Goal: Task Accomplishment & Management: Manage account settings

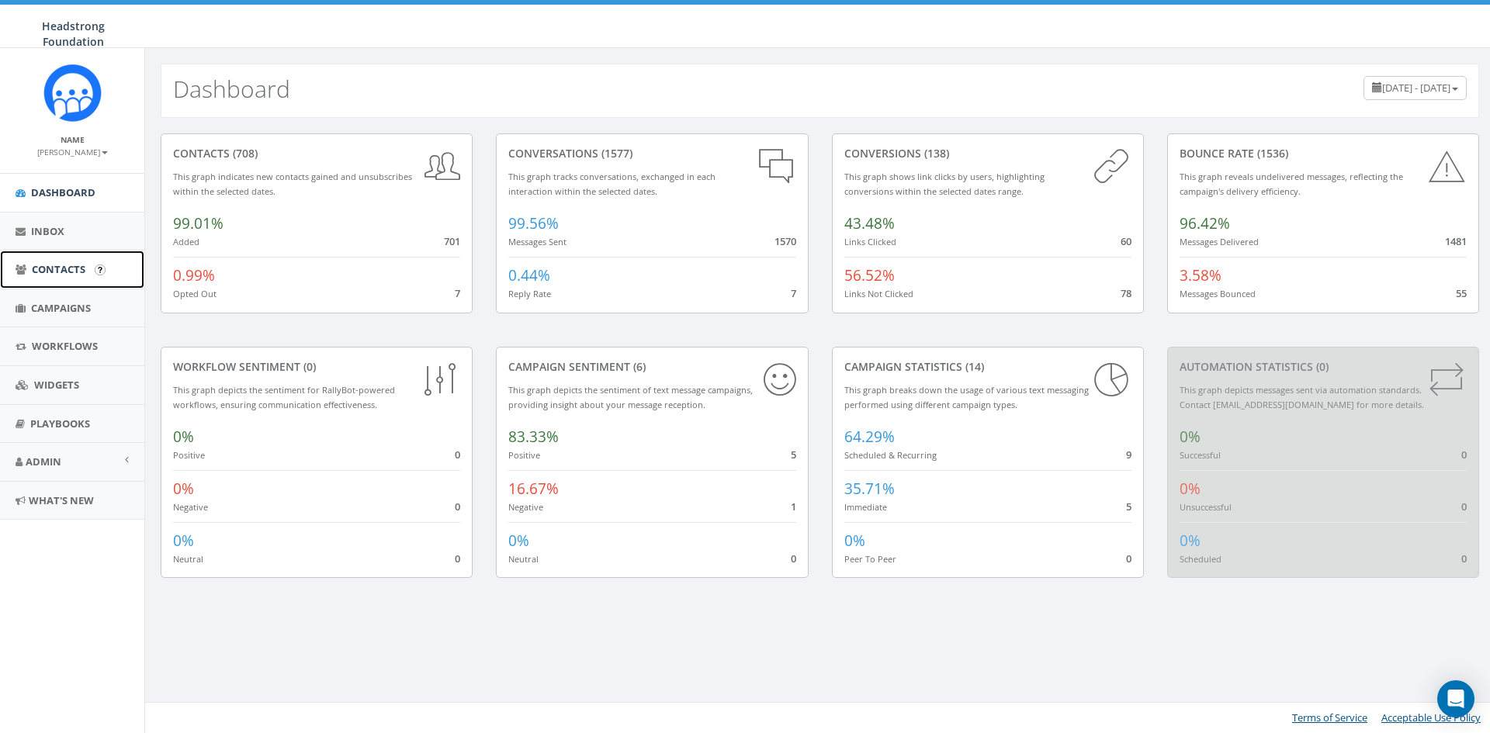
click at [70, 275] on span "Contacts" at bounding box center [59, 269] width 54 height 14
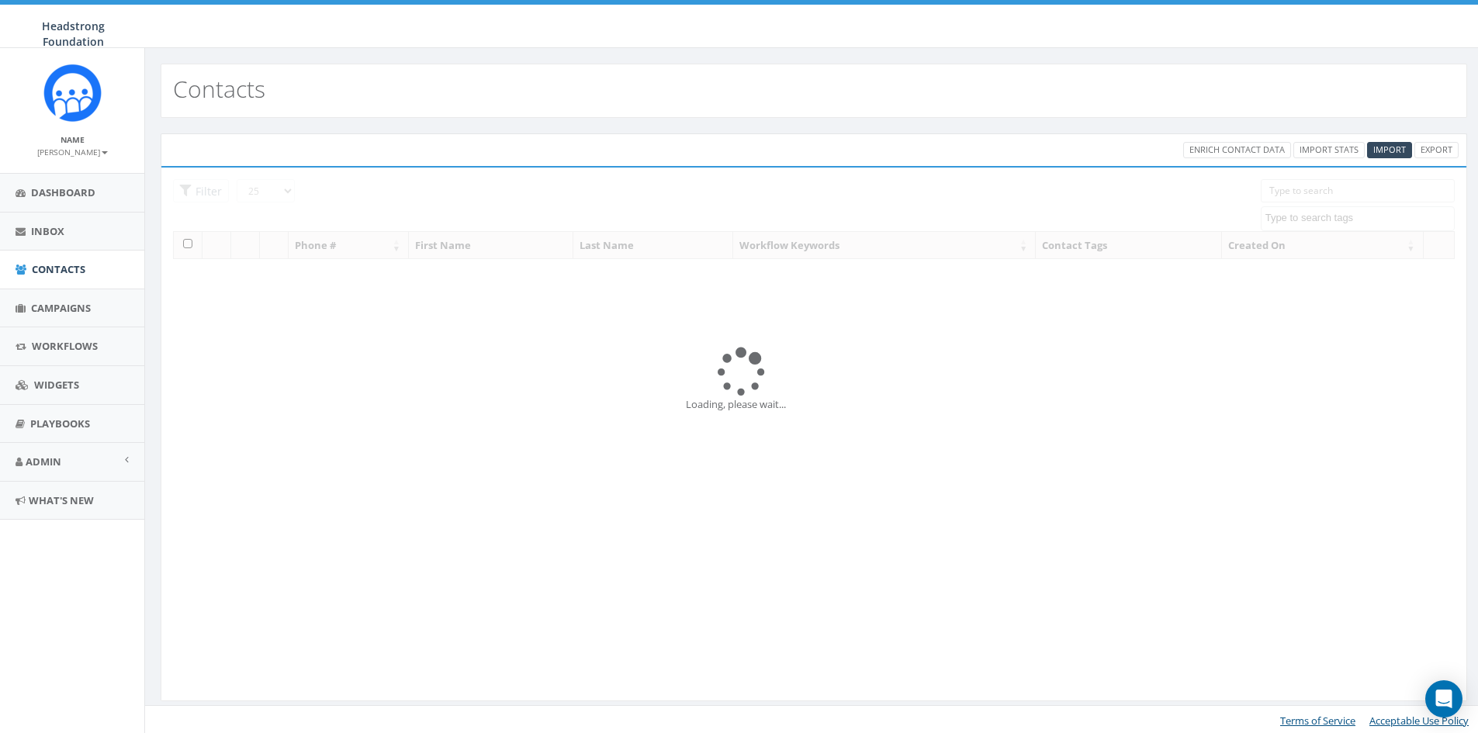
select select
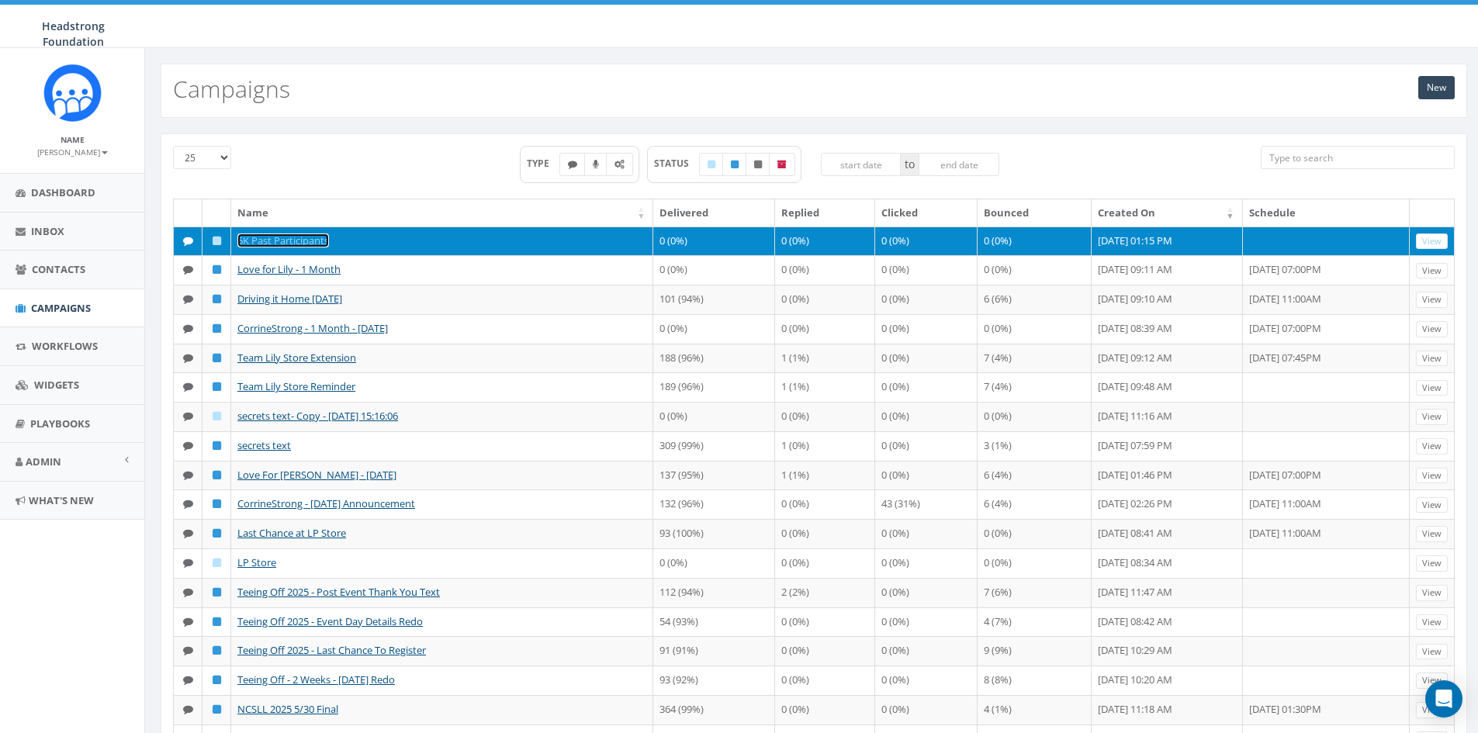
click at [279, 239] on link "5K Past Participants" at bounding box center [283, 241] width 92 height 14
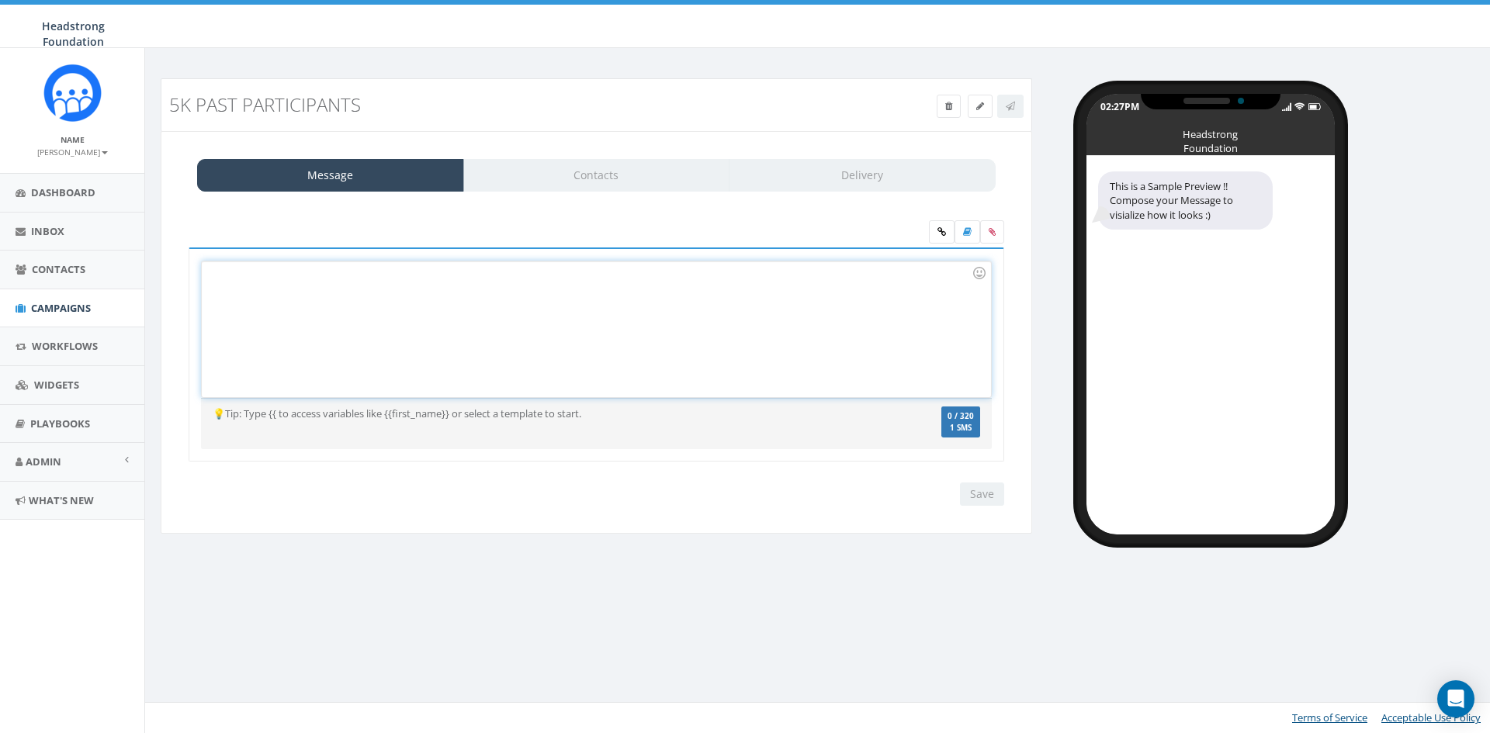
click at [359, 345] on div at bounding box center [596, 330] width 789 height 136
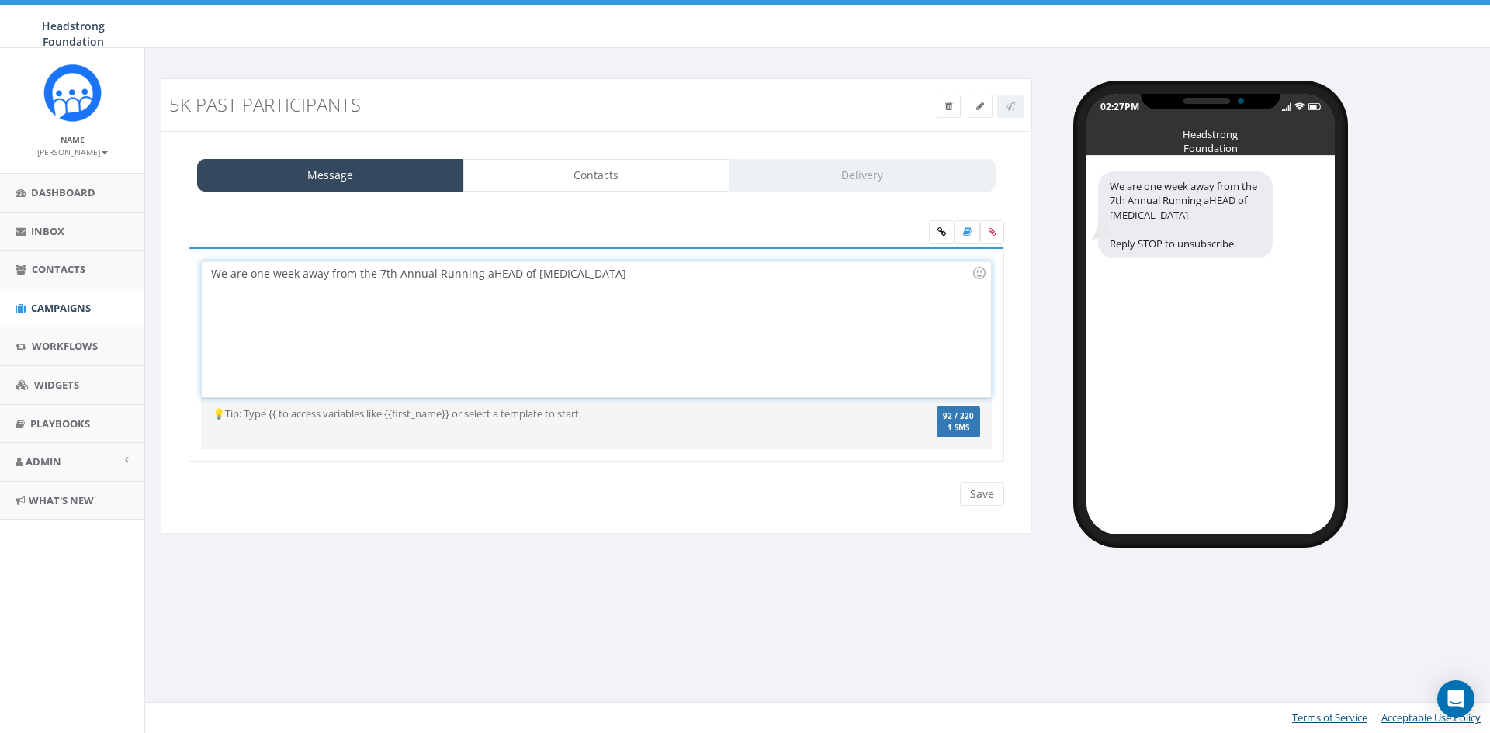
click at [615, 276] on div "We are one week away from the 7th Annual Running aHEAD of Cancer" at bounding box center [596, 330] width 789 height 136
click at [743, 278] on div "We are one week away from the 7th Annual Running aHEAD of Cancer 5K and 1 Mile …" at bounding box center [596, 330] width 789 height 136
click at [750, 279] on div "We are one week away from the 7th Annual Running aHEAD of Cancer 5K and 1 Mile …" at bounding box center [596, 330] width 789 height 136
click at [899, 278] on div "We are one week away from the 7th Annual Running aHEAD of Cancer 5K and 1 Mile …" at bounding box center [596, 330] width 789 height 136
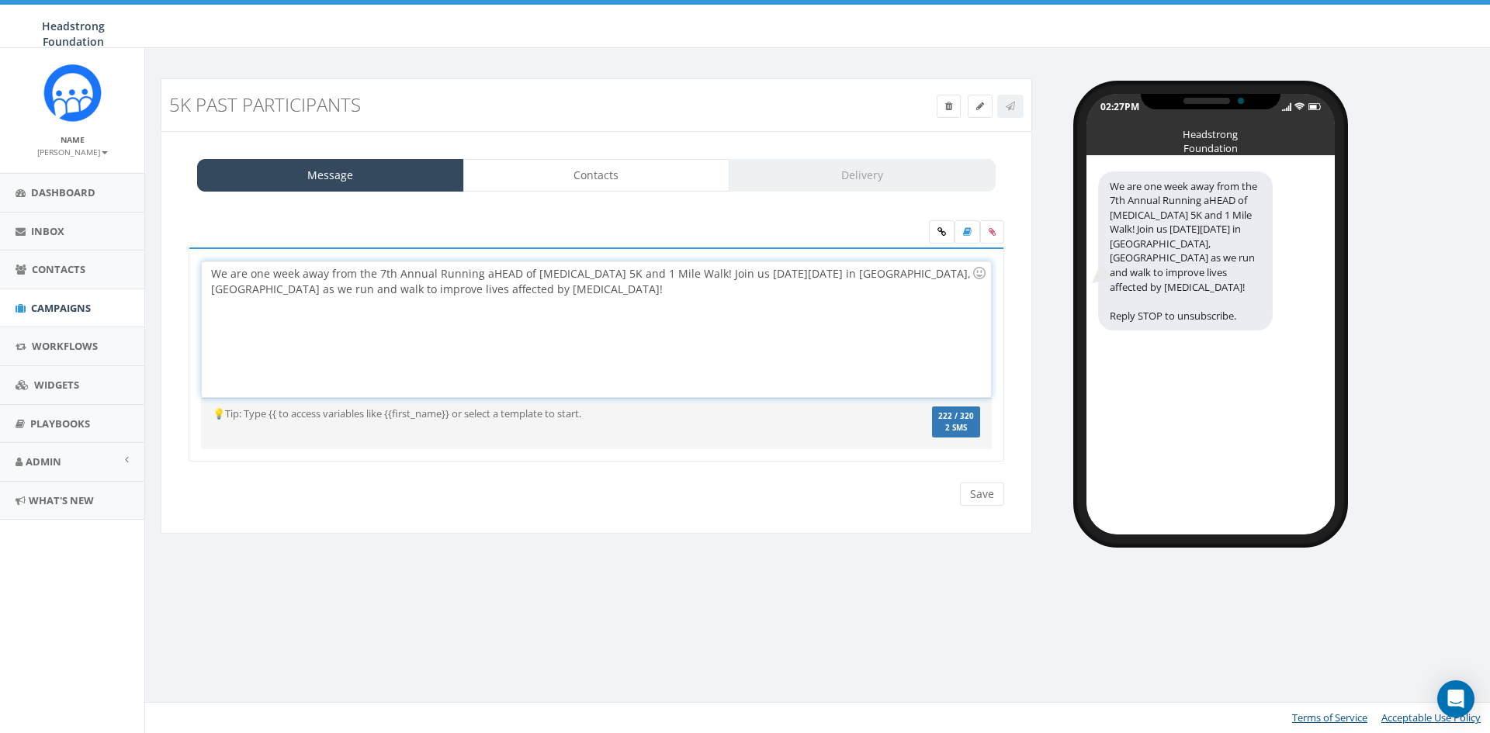
click at [854, 277] on div "We are one week away from the 7th Annual Running aHEAD of Cancer 5K and 1 Mile …" at bounding box center [596, 330] width 789 height 136
click at [618, 292] on div "We are one week away from the 7th Annual Running aHEAD of Cancer 5K and 1 Mile …" at bounding box center [596, 330] width 789 height 136
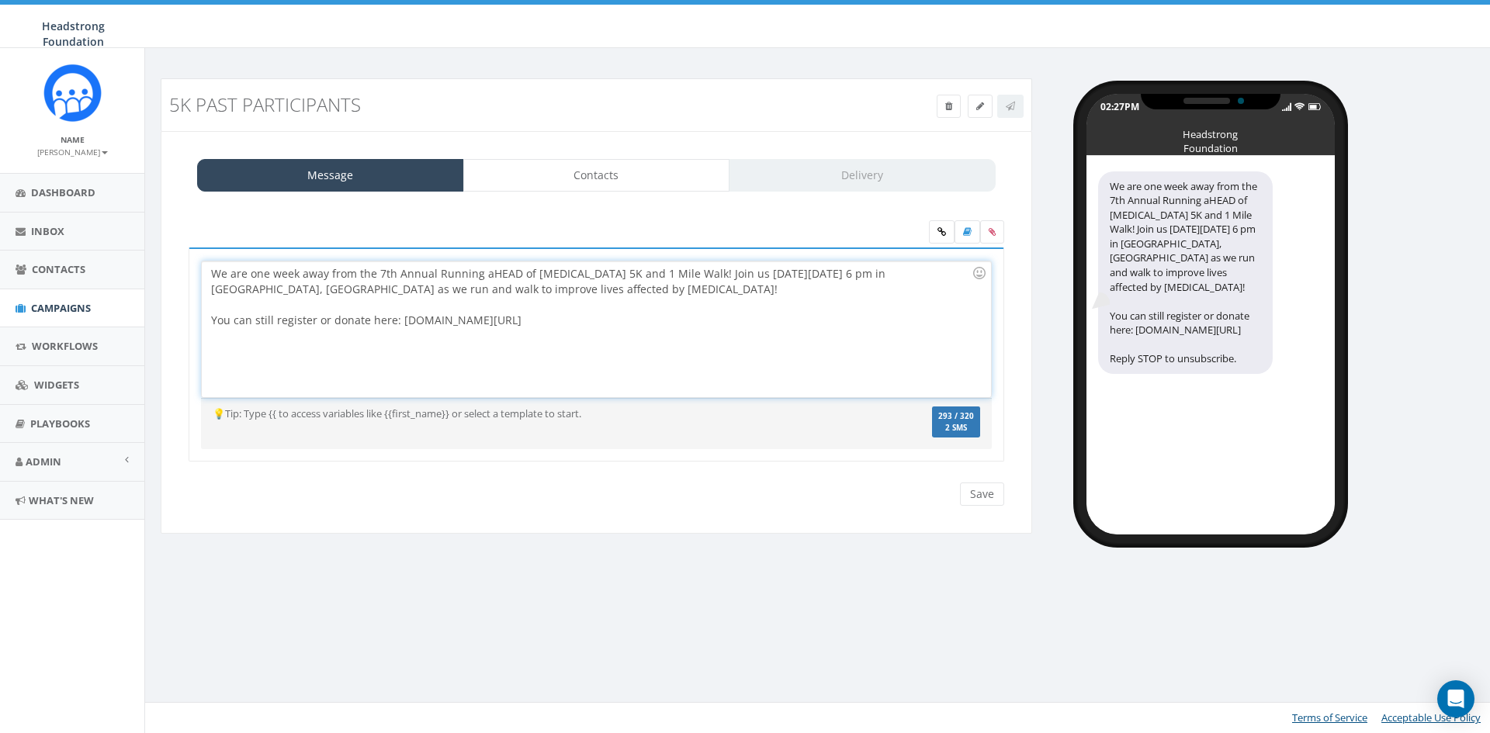
drag, startPoint x: 534, startPoint y: 317, endPoint x: 401, endPoint y: 315, distance: 132.7
click at [401, 315] on div "We are one week away from the 7th Annual Running aHEAD of Cancer 5K and 1 Mile …" at bounding box center [596, 330] width 789 height 136
click at [542, 317] on div "We are one week away from the 7th Annual Running aHEAD of Cancer 5K and 1 Mile …" at bounding box center [596, 330] width 789 height 136
drag, startPoint x: 535, startPoint y: 317, endPoint x: 401, endPoint y: 321, distance: 134.3
click at [401, 321] on div "We are one week away from the 7th Annual Running aHEAD of Cancer 5K and 1 Mile …" at bounding box center [596, 330] width 789 height 136
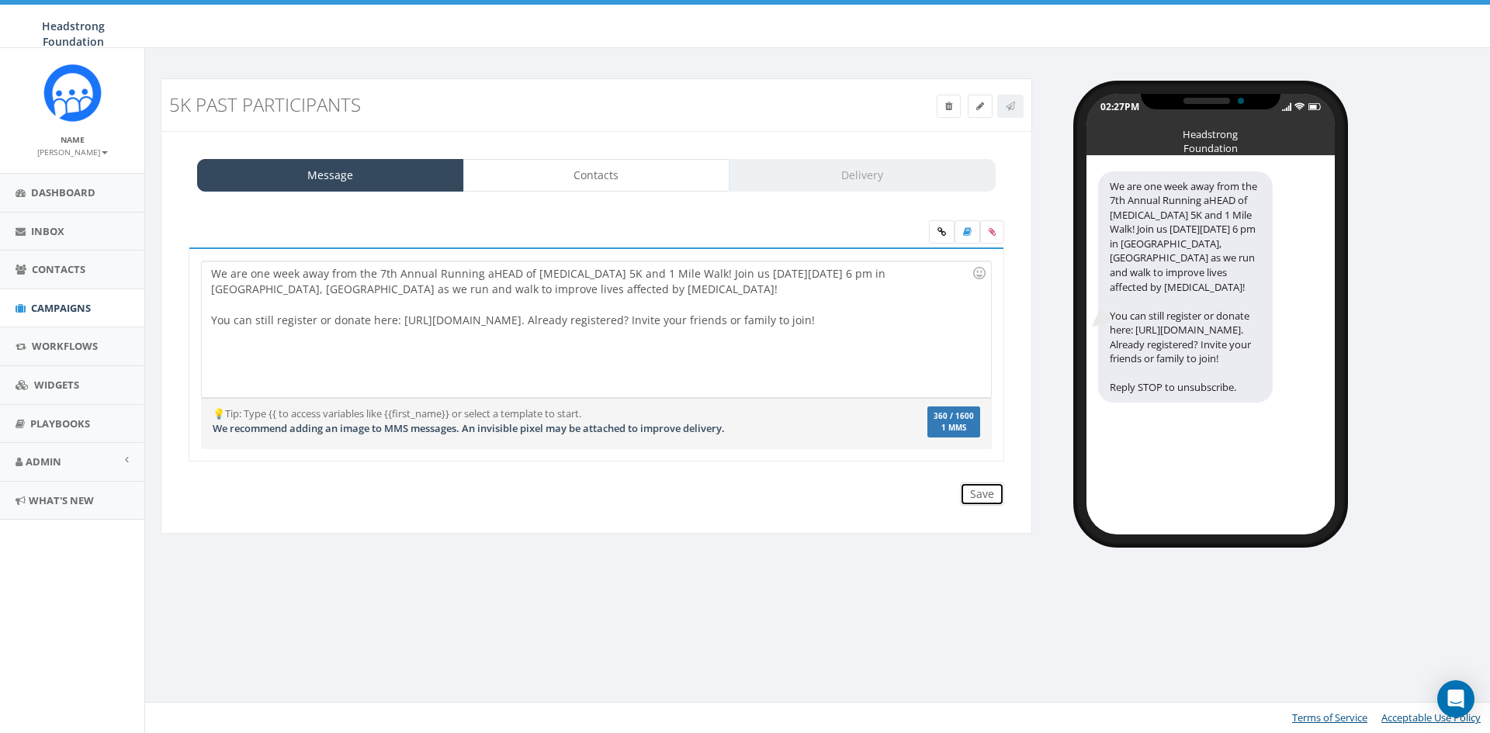
click at [986, 501] on input "Save" at bounding box center [982, 494] width 44 height 23
click at [809, 326] on div "We are one week away from the 7th Annual Running aHEAD of Cancer 5K and 1 Mile …" at bounding box center [596, 330] width 789 height 136
click at [836, 323] on div "We are one week away from the 7th Annual Running aHEAD of Cancer 5K and 1 Mile …" at bounding box center [596, 330] width 789 height 136
click at [972, 497] on input "Save" at bounding box center [982, 494] width 44 height 23
drag, startPoint x: 869, startPoint y: 338, endPoint x: 152, endPoint y: 251, distance: 722.4
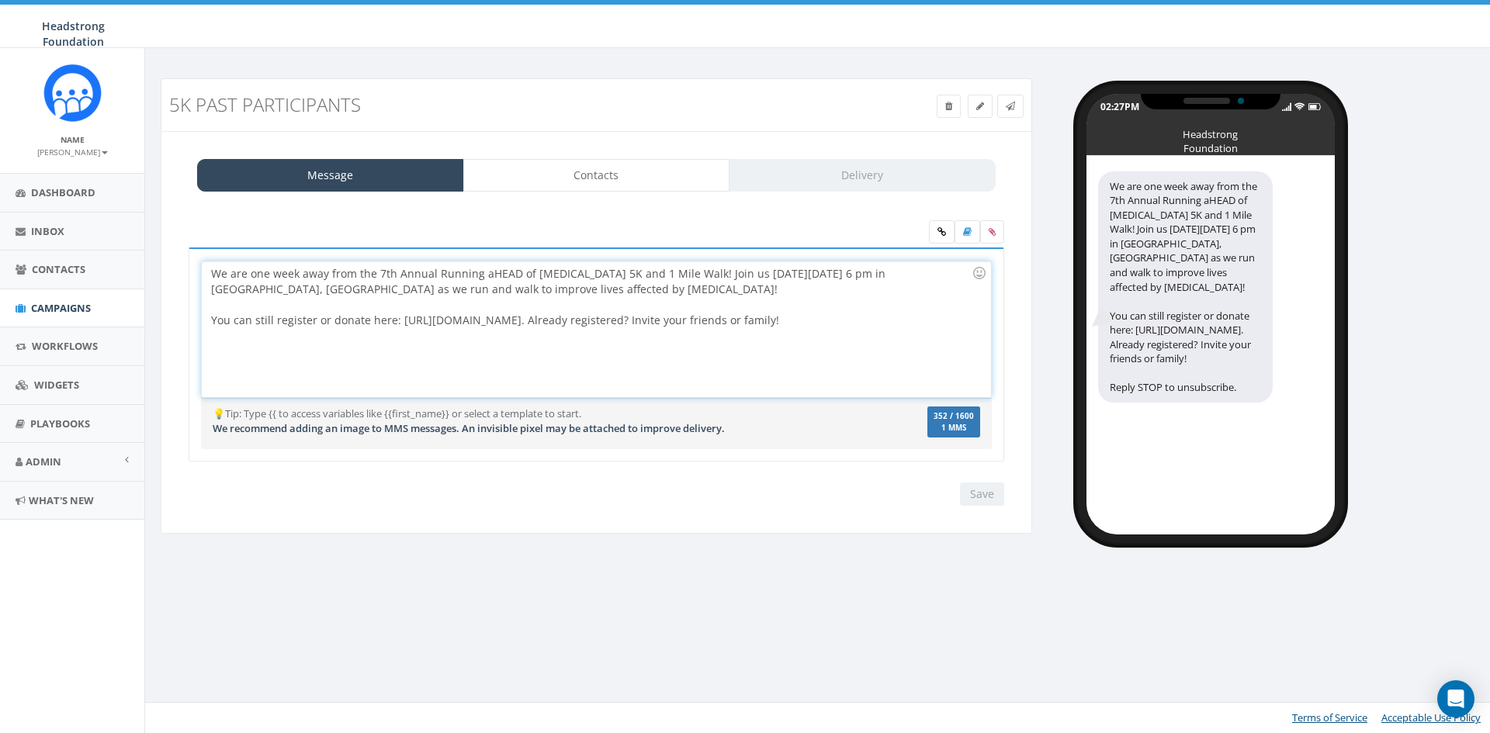
click at [152, 251] on div "5K Past Participants Test Message Status: Message Contacts Delivery We are one …" at bounding box center [596, 316] width 895 height 476
copy div "We are one week away from the 7th Annual Running aHEAD of Cancer 5K and 1 Mile …"
click at [49, 309] on span "Campaigns" at bounding box center [61, 308] width 60 height 14
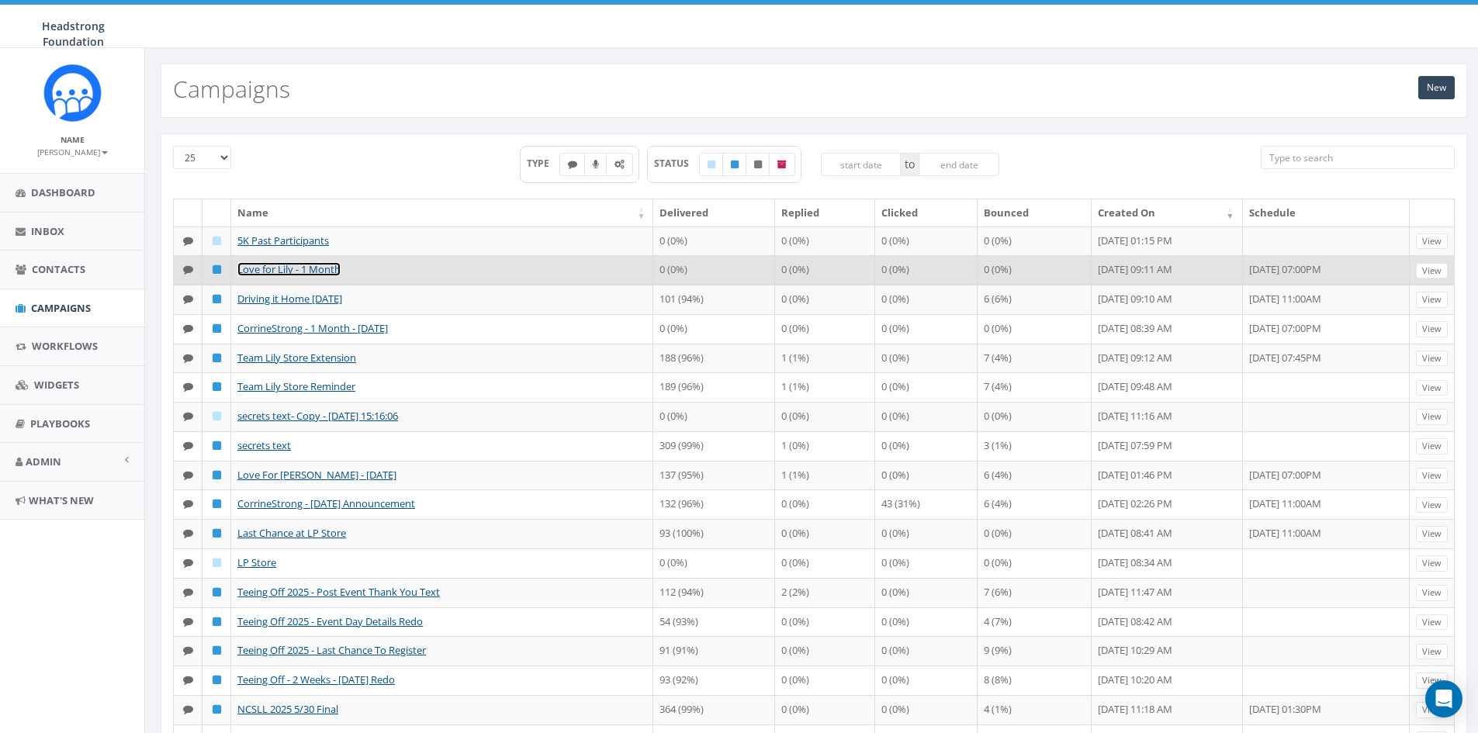
click at [294, 276] on link "Love for Lily - 1 Month" at bounding box center [288, 269] width 103 height 14
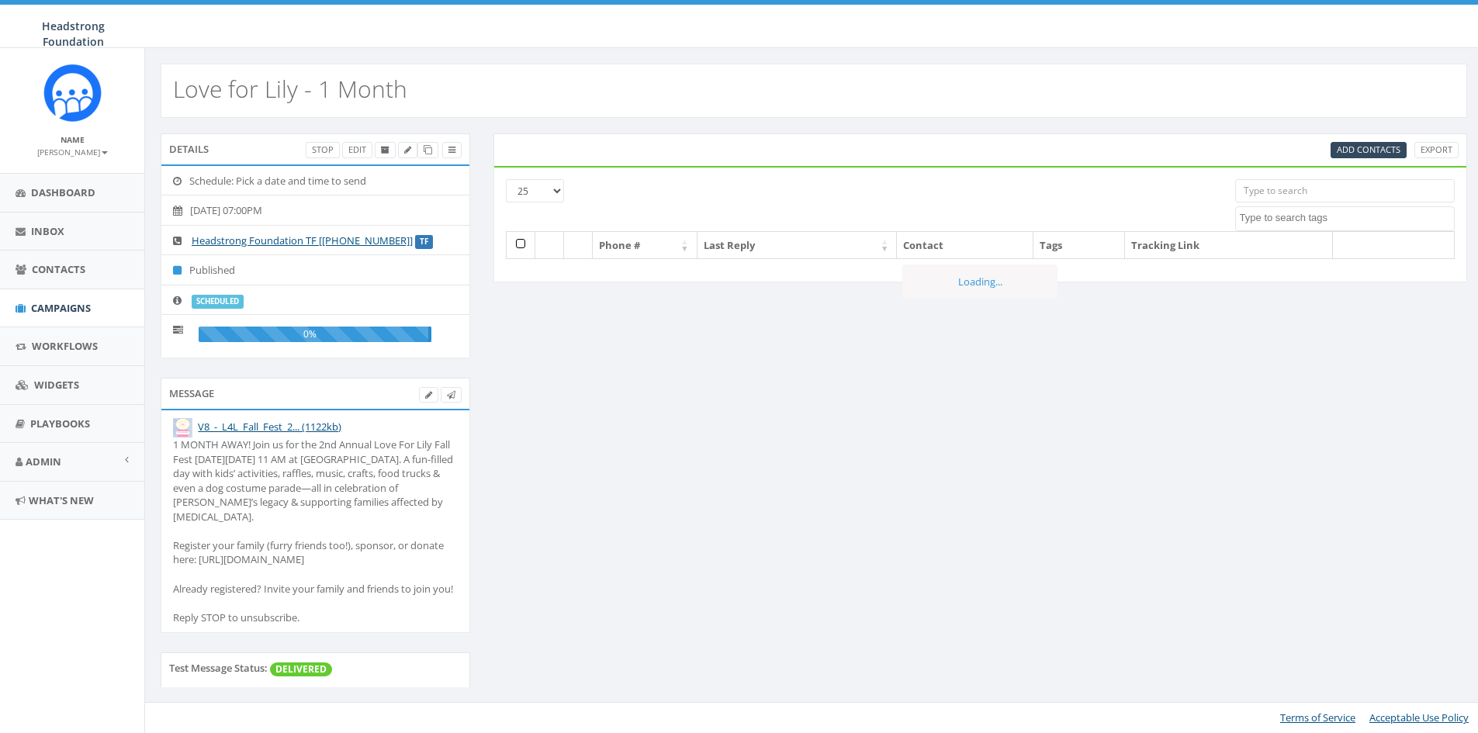
select select
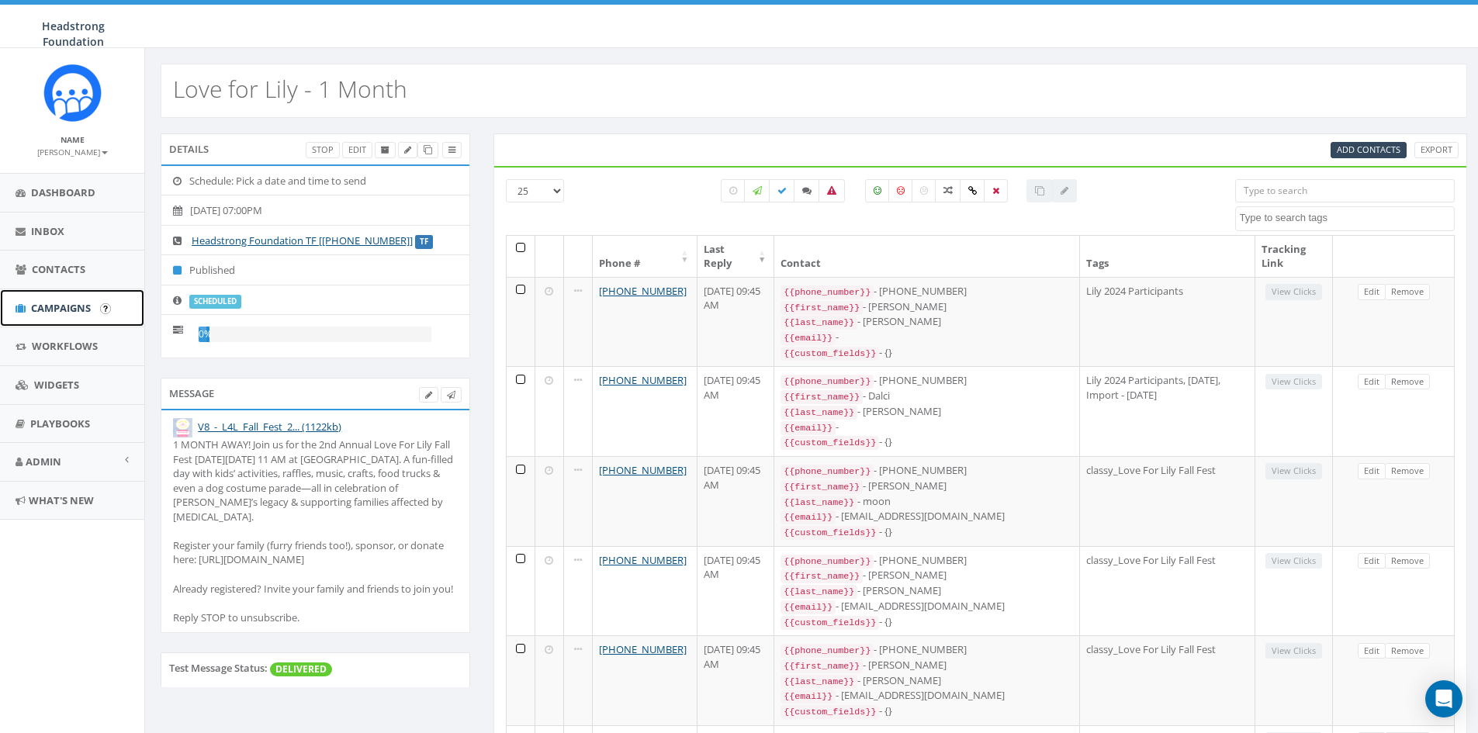
click at [54, 309] on span "Campaigns" at bounding box center [61, 308] width 60 height 14
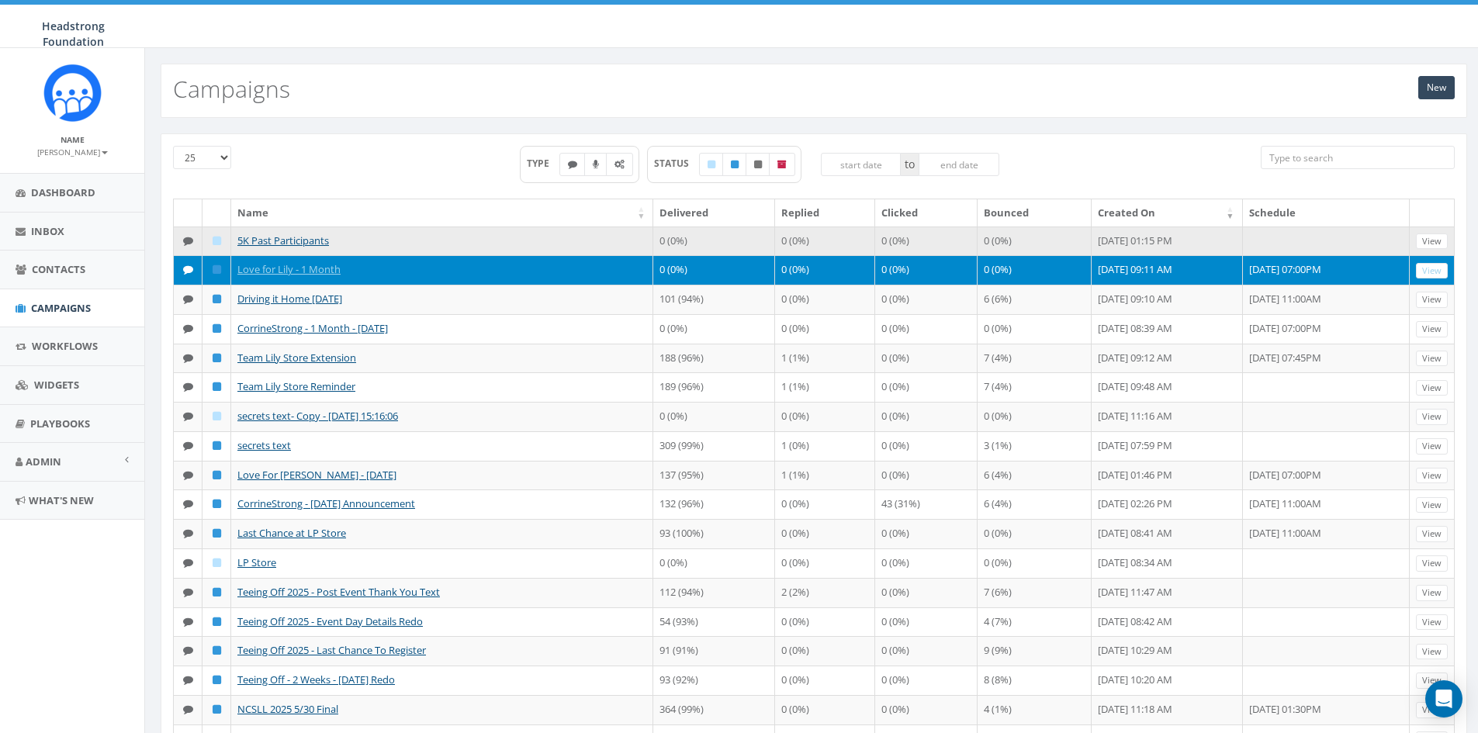
click at [279, 248] on td "5K Past Participants" at bounding box center [442, 241] width 422 height 29
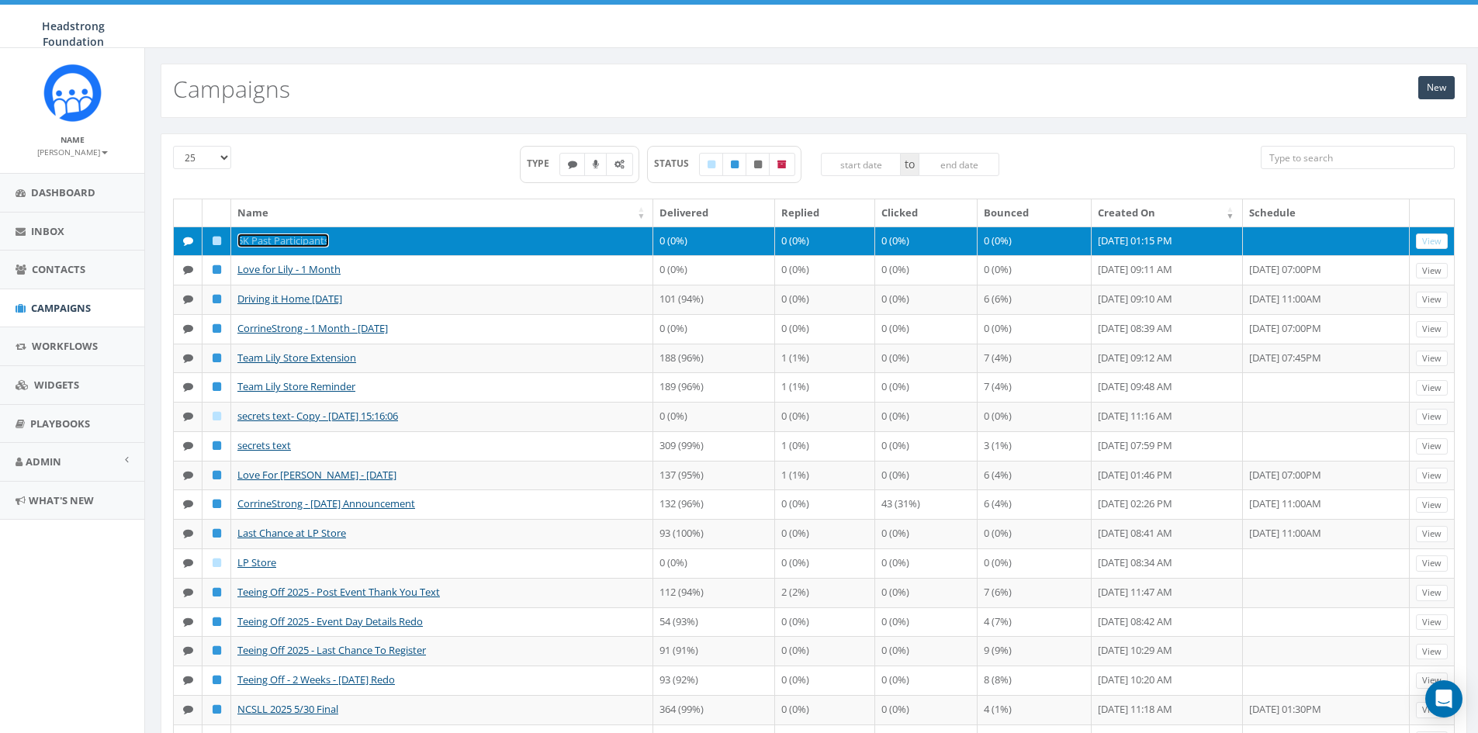
click at [276, 245] on link "5K Past Participants" at bounding box center [283, 241] width 92 height 14
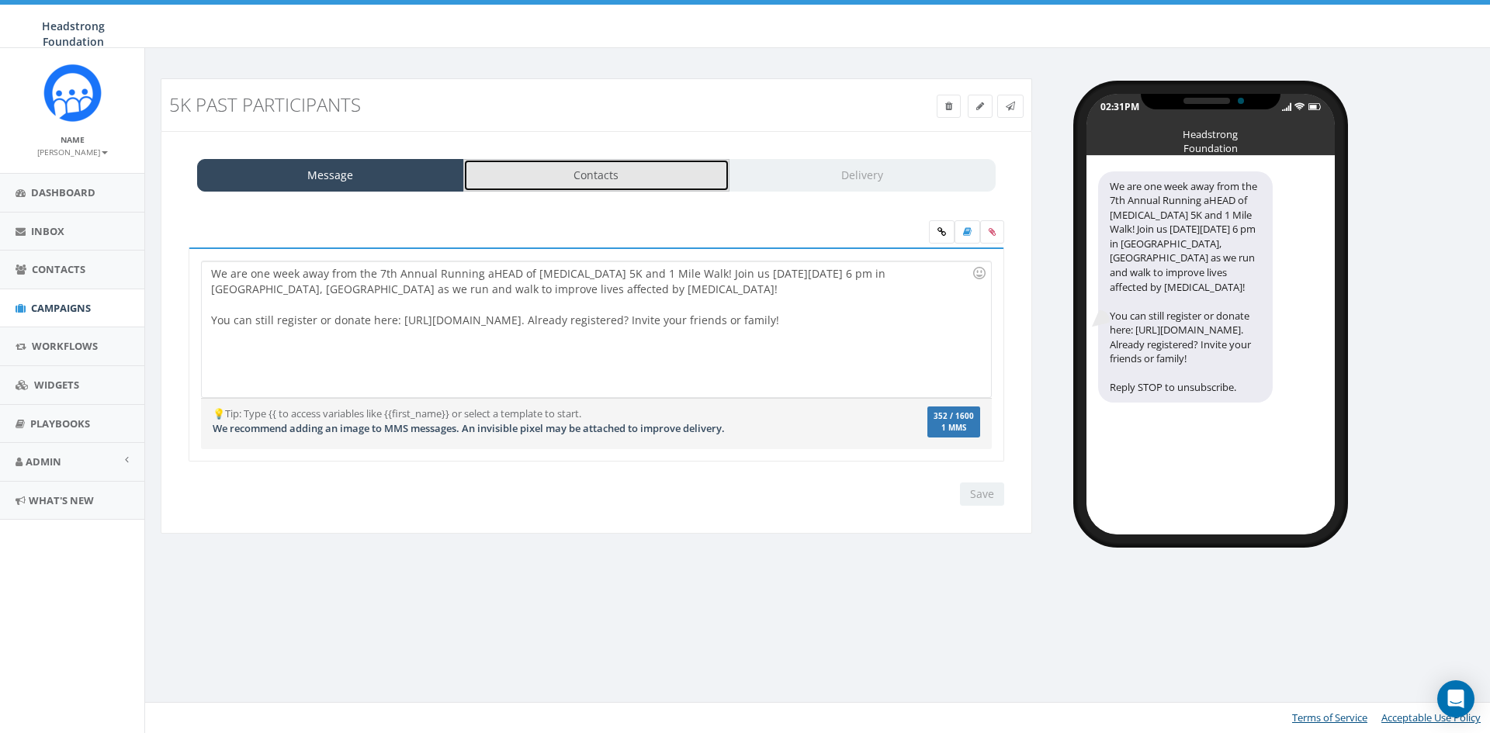
click at [560, 178] on link "Contacts" at bounding box center [596, 175] width 267 height 33
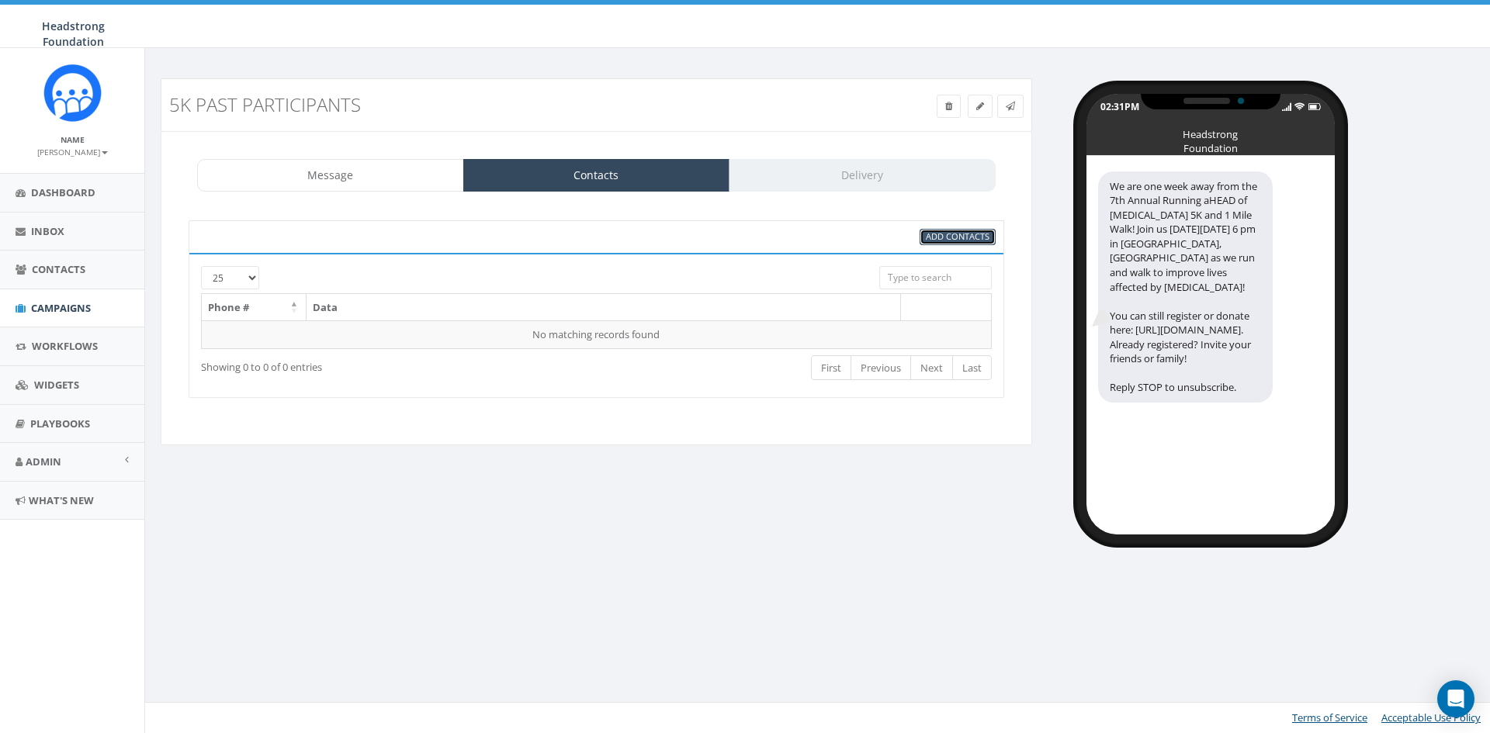
click at [983, 230] on span "Add Contacts" at bounding box center [958, 236] width 64 height 12
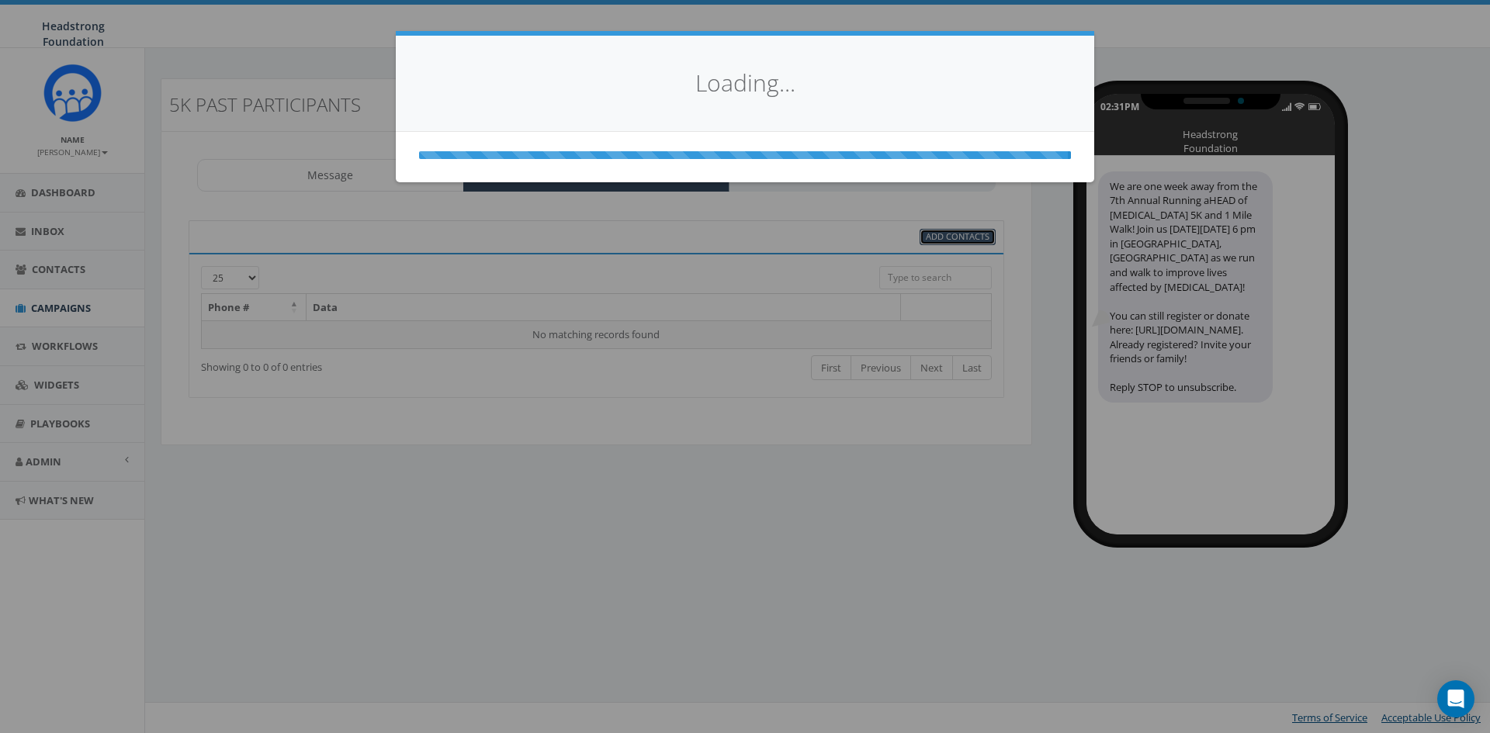
select select
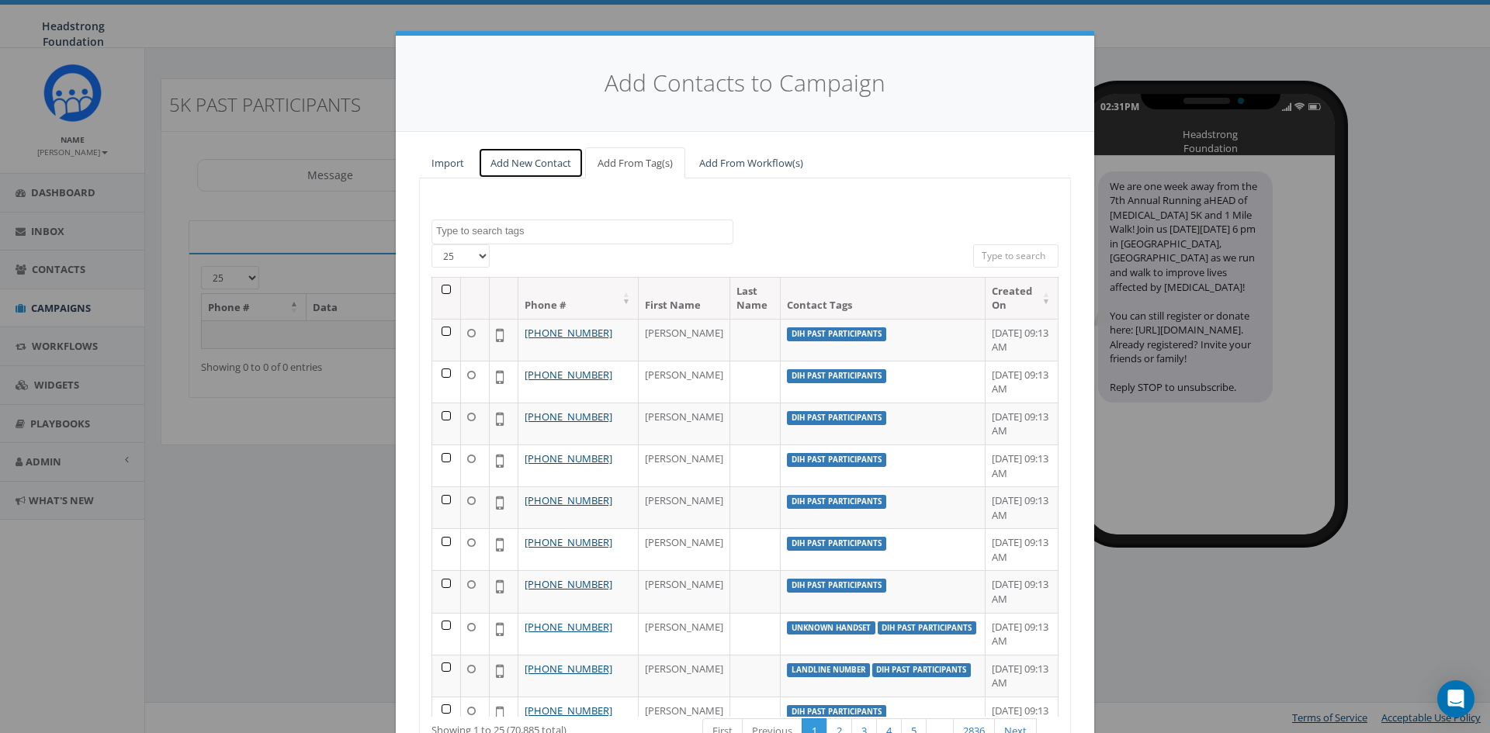
click at [505, 161] on link "Add New Contact" at bounding box center [531, 163] width 106 height 32
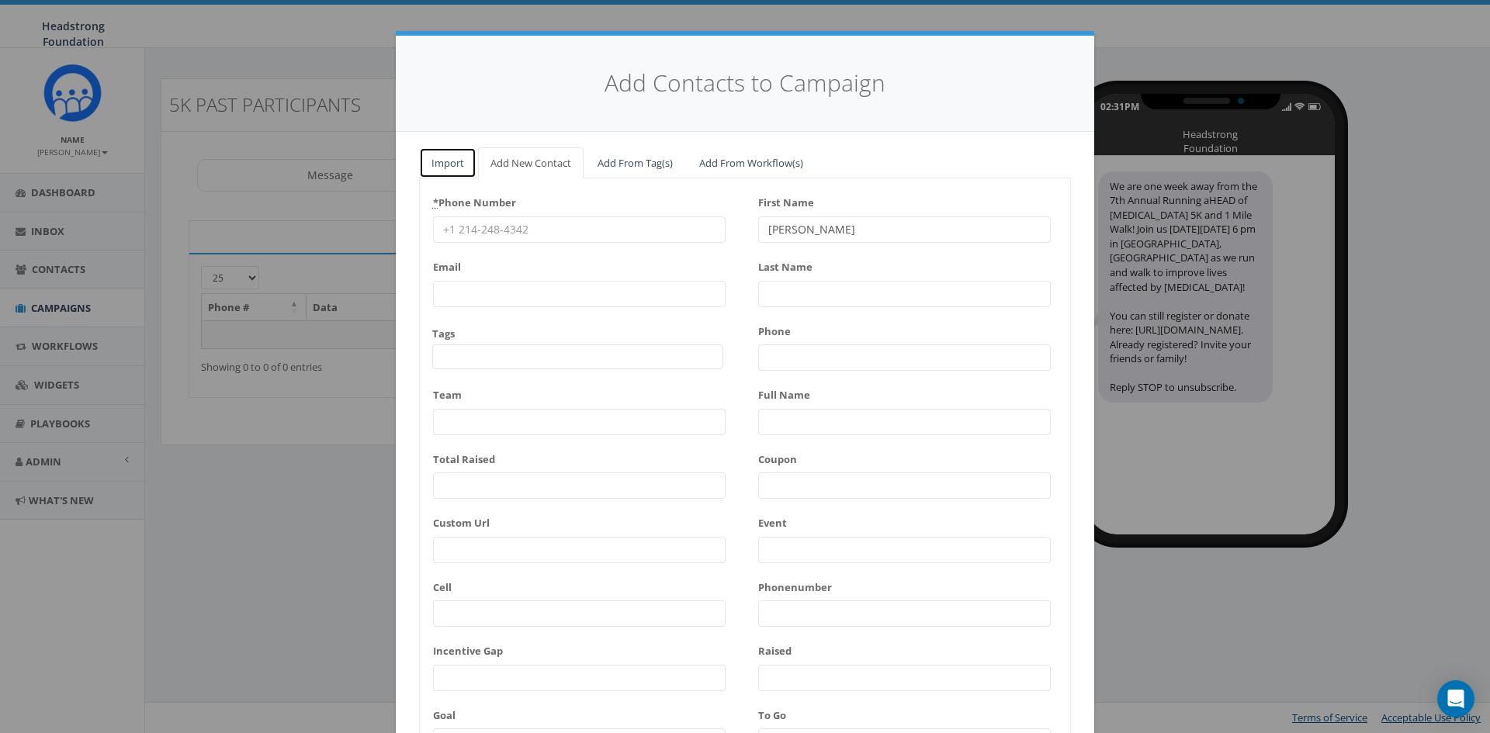
click at [429, 159] on link "Import" at bounding box center [447, 163] width 57 height 32
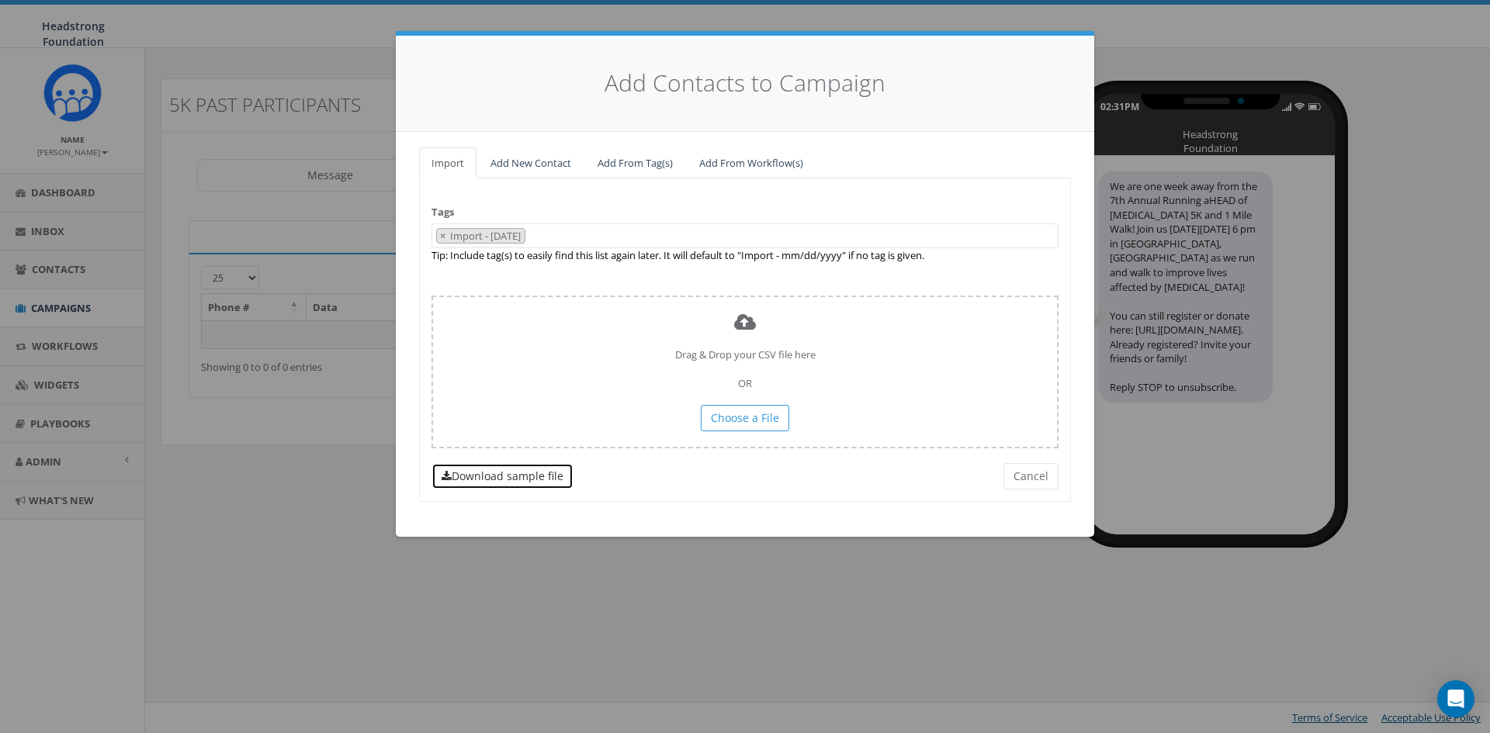
click at [543, 473] on link "Download sample file" at bounding box center [503, 476] width 142 height 26
click at [441, 235] on span "×" at bounding box center [442, 236] width 5 height 14
select select
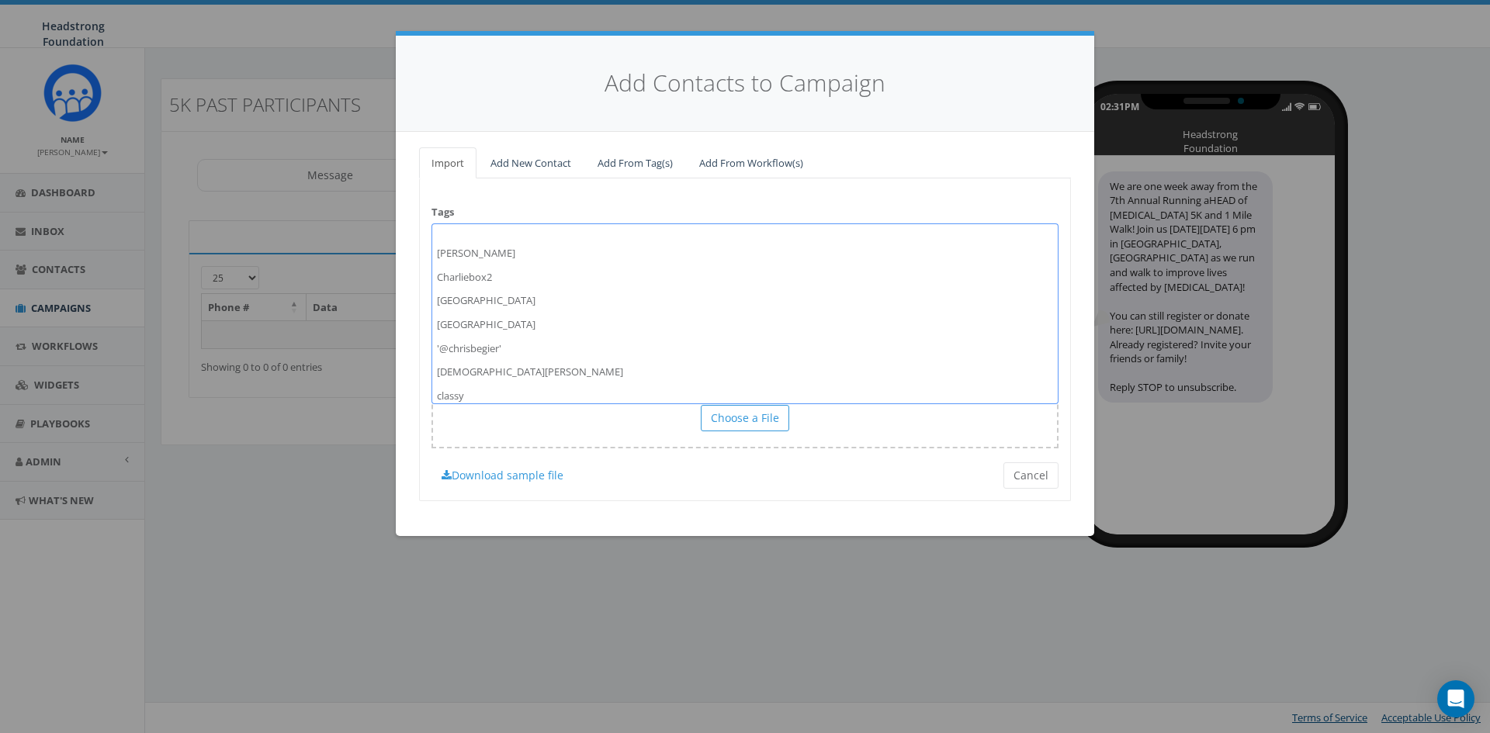
scroll to position [1940, 0]
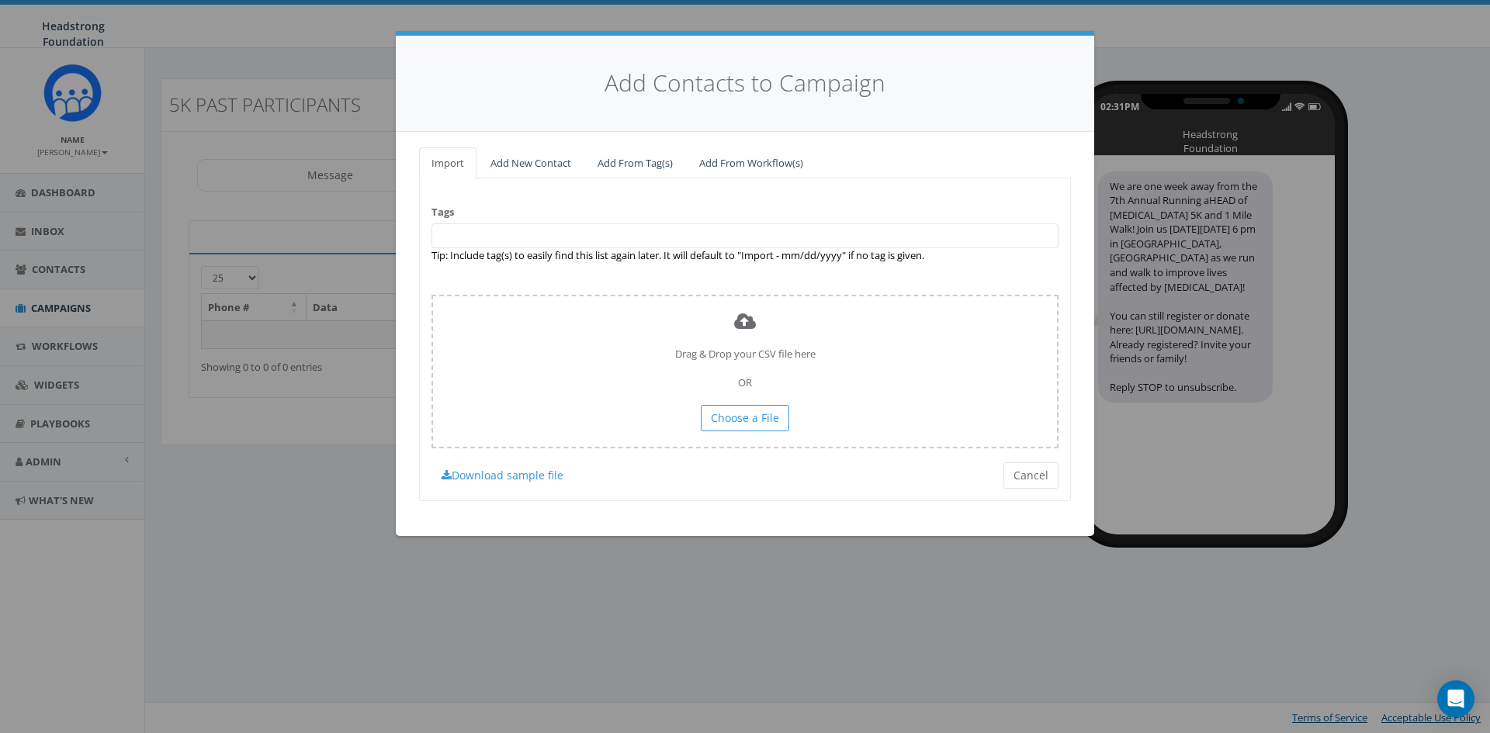
click at [494, 191] on div "Tags Import - 09/04/2025 000 Shot Challenge '18 14_corbin on Instagram 2023/10/…" at bounding box center [745, 339] width 652 height 323
click at [578, 238] on span at bounding box center [745, 236] width 627 height 25
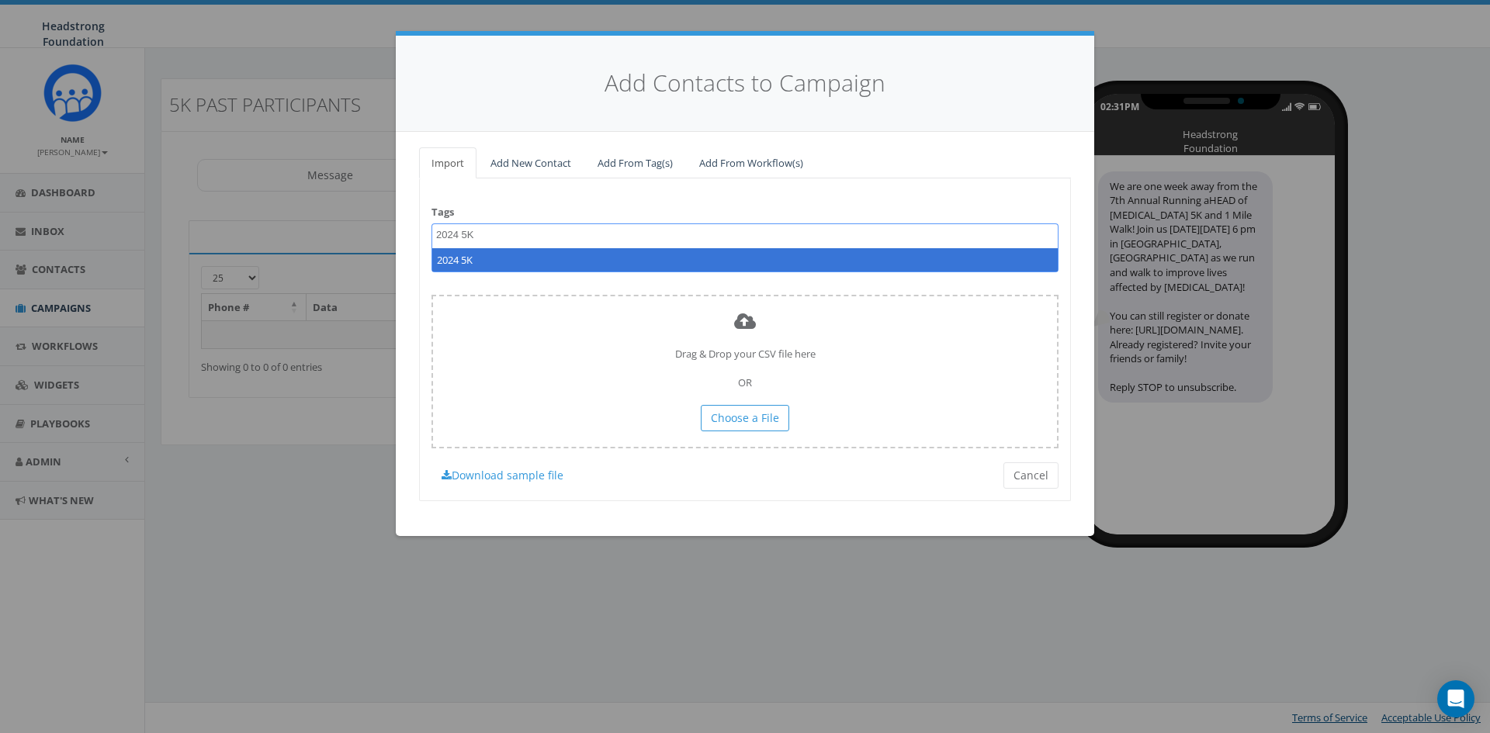
type textarea "2024 5K"
click at [576, 205] on div "Tags Import - 09/04/2025 000 Shot Challenge '18 14_corbin on Instagram 2023/10/…" at bounding box center [745, 339] width 652 height 323
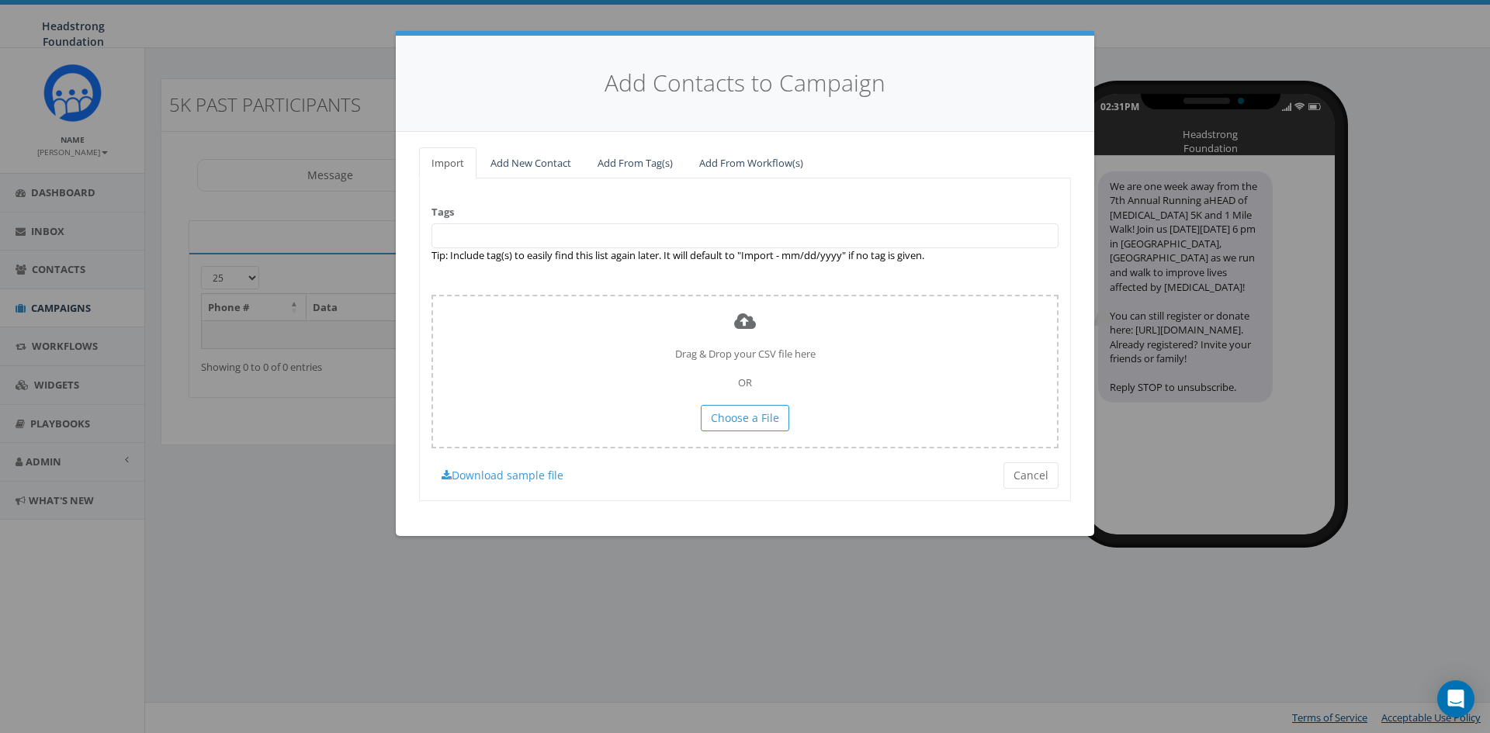
click at [576, 230] on span at bounding box center [745, 236] width 627 height 25
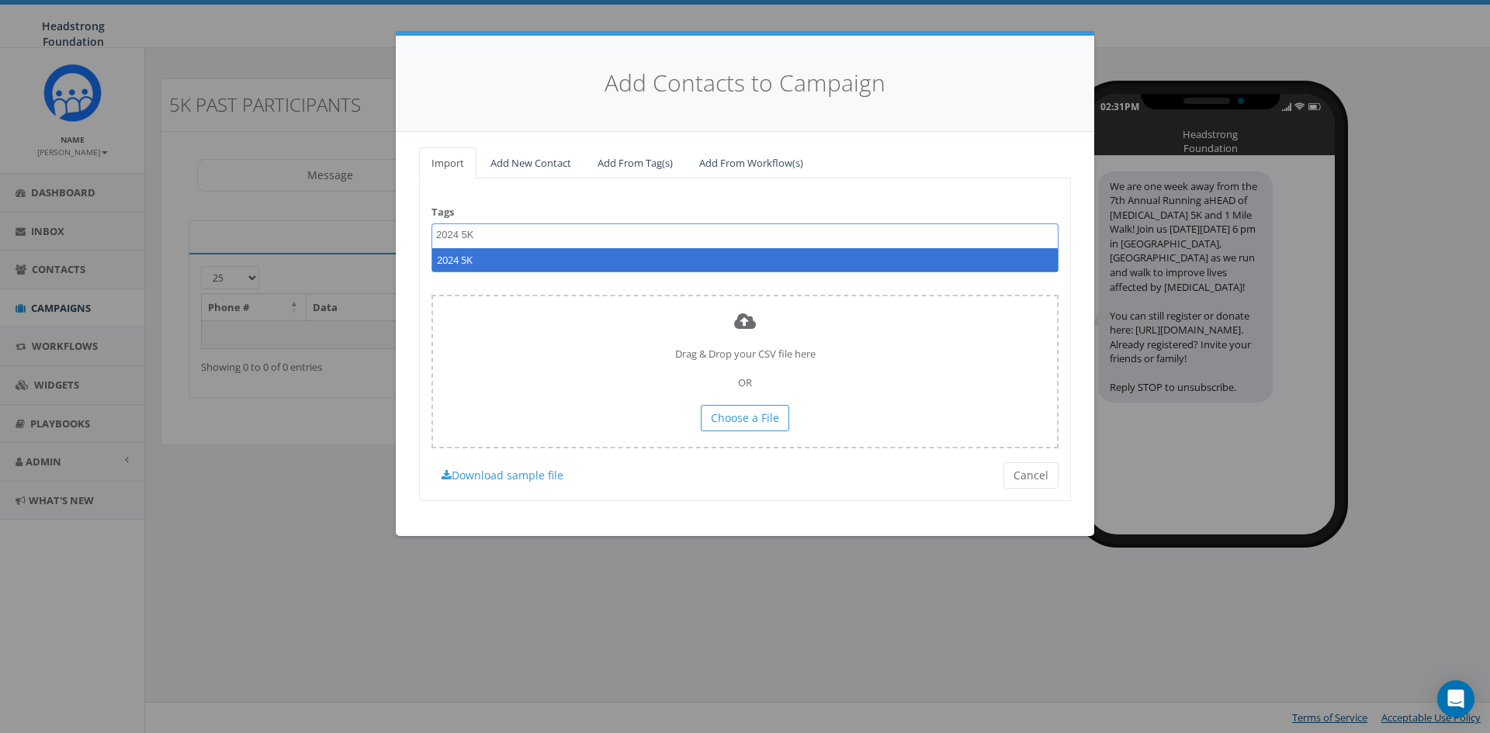
type textarea "2024 5K"
select select "2024 5K"
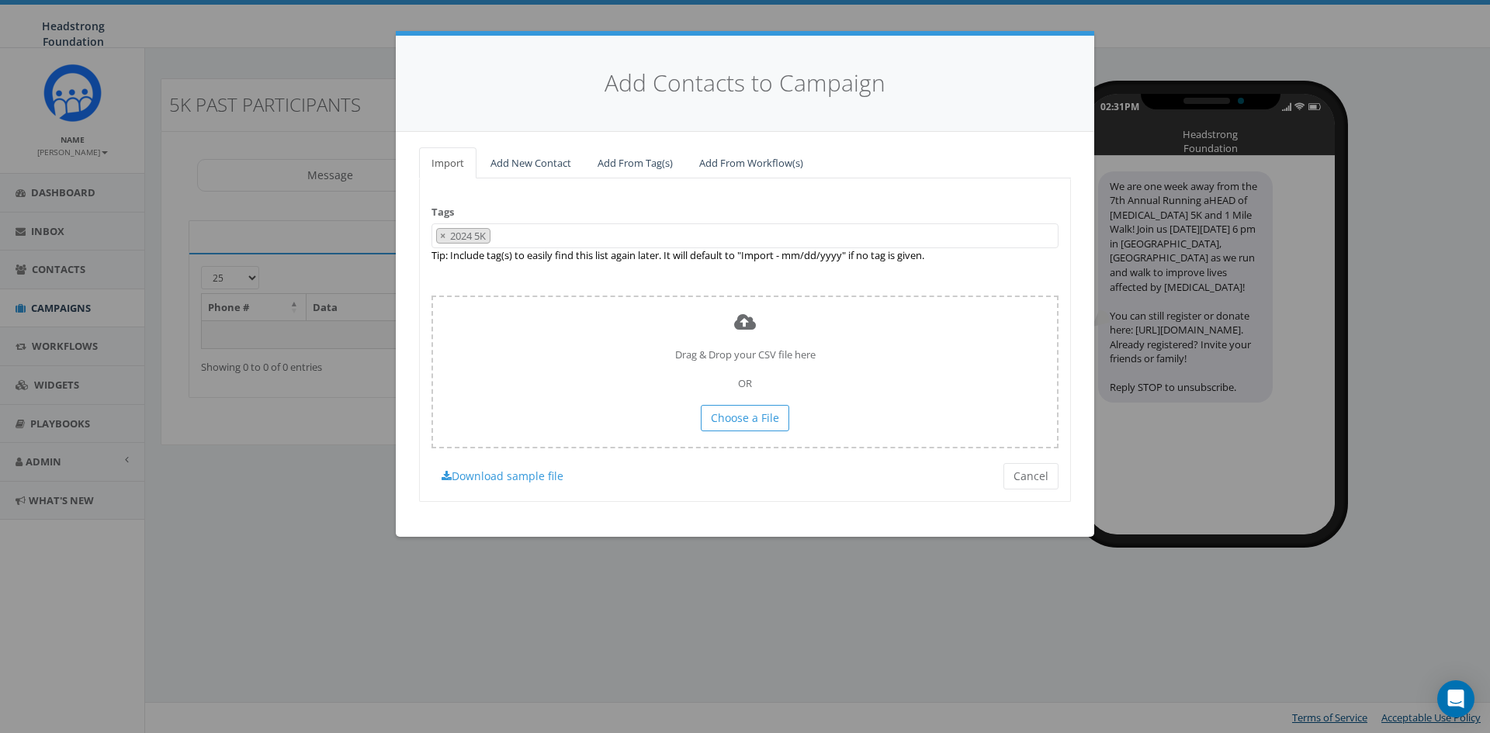
click at [596, 214] on div "Tags Import - 09/04/2025 000 Shot Challenge '18 14_corbin on Instagram 2023/10/…" at bounding box center [745, 339] width 652 height 323
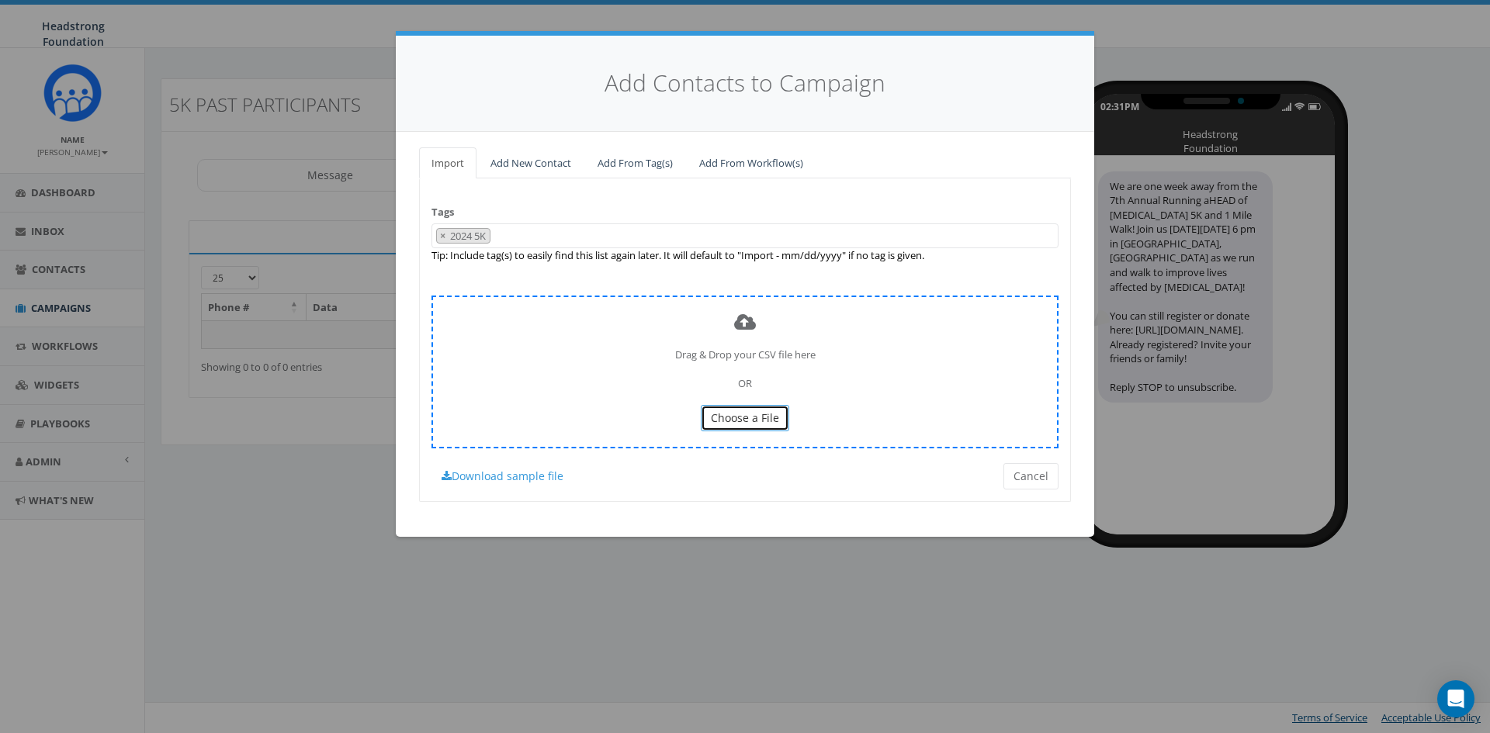
click at [764, 420] on span "Choose a File" at bounding box center [745, 418] width 68 height 15
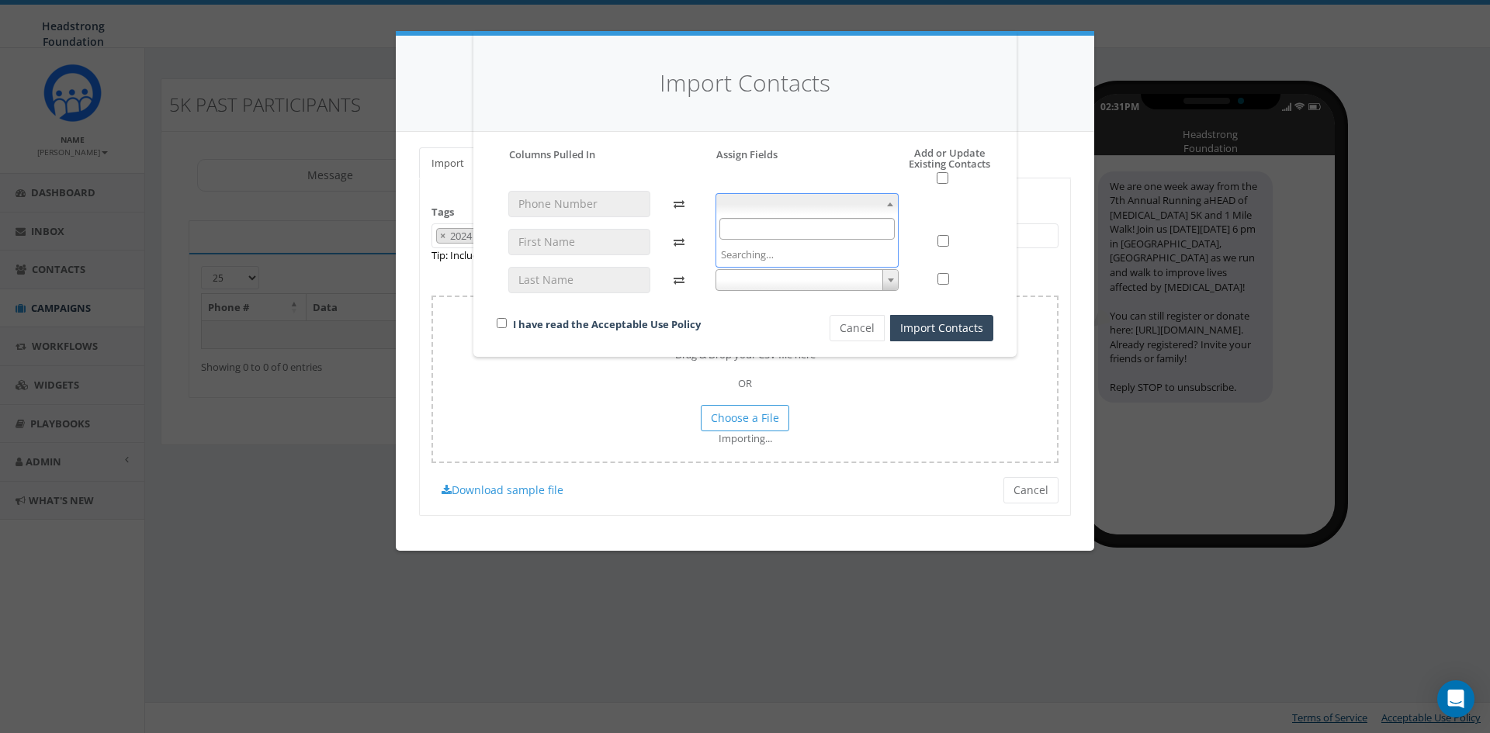
click at [873, 202] on span at bounding box center [808, 204] width 184 height 22
select select "phone_number"
click at [806, 241] on span at bounding box center [808, 242] width 184 height 22
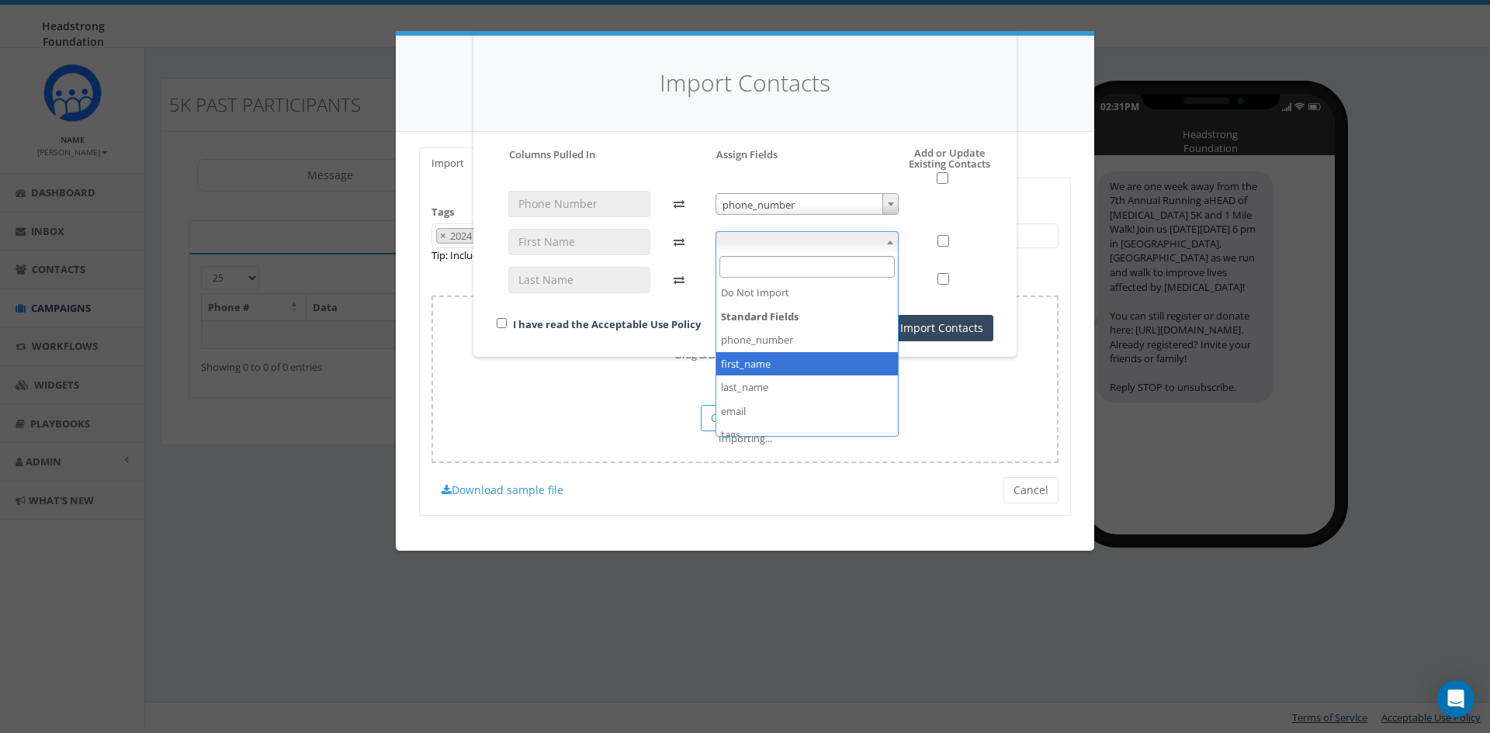
select select "first_name"
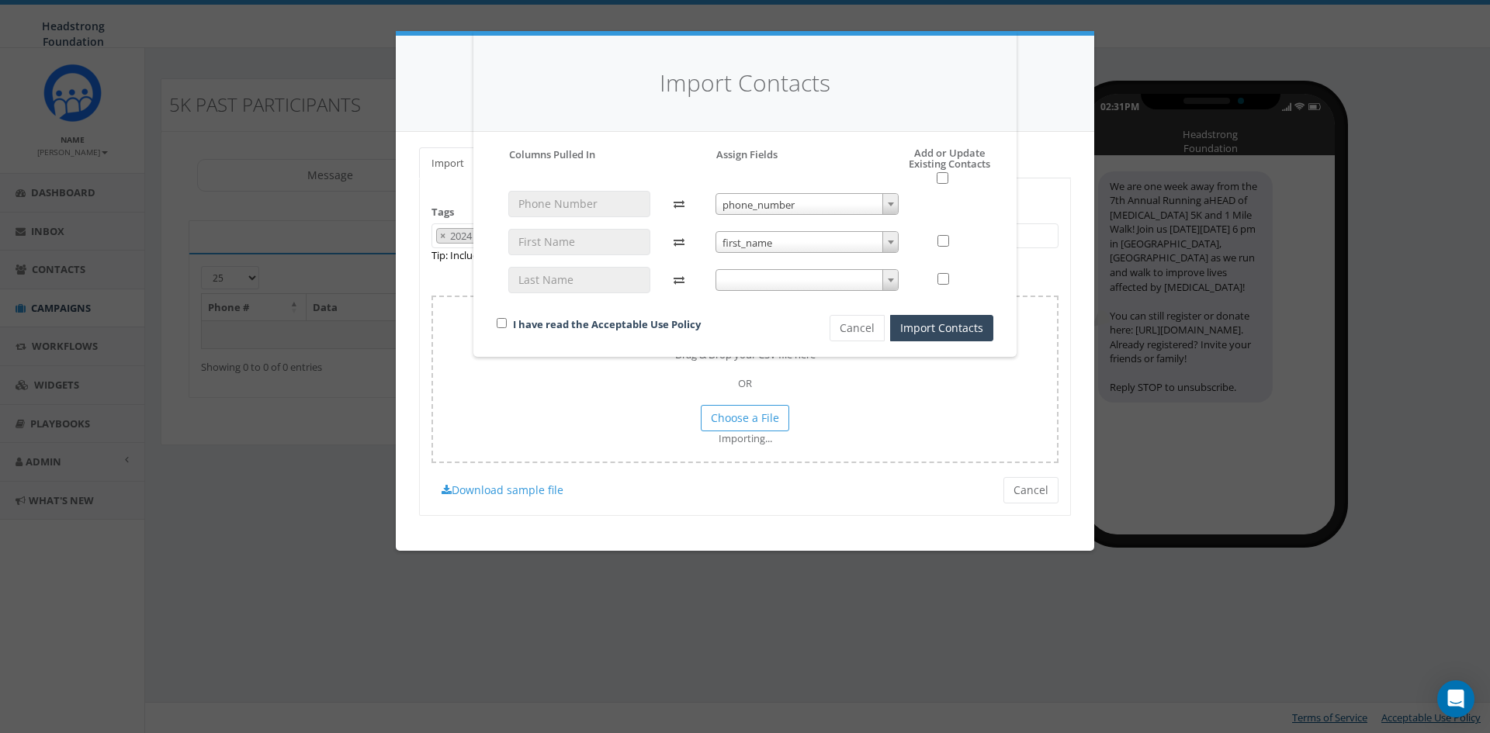
click at [771, 281] on span at bounding box center [808, 280] width 184 height 22
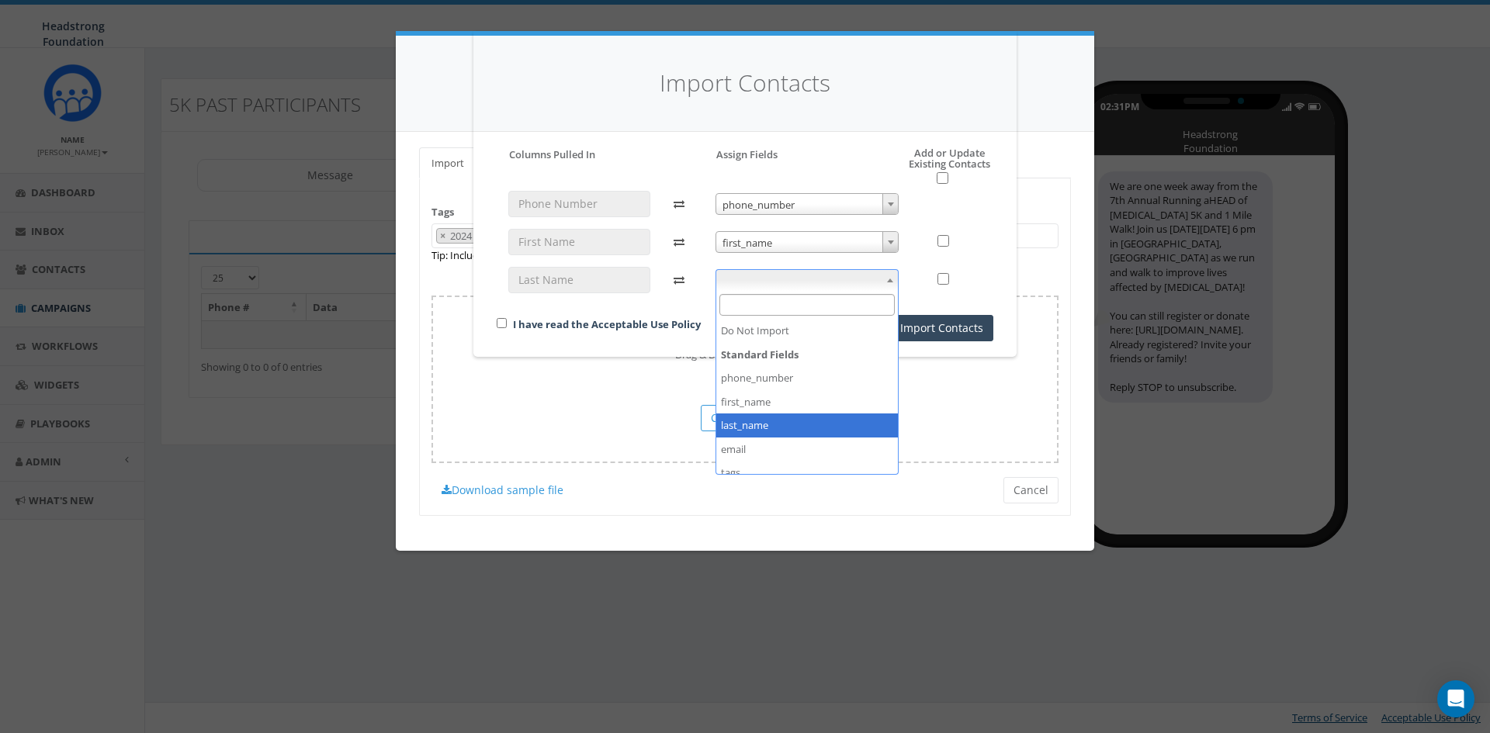
select select "last_name"
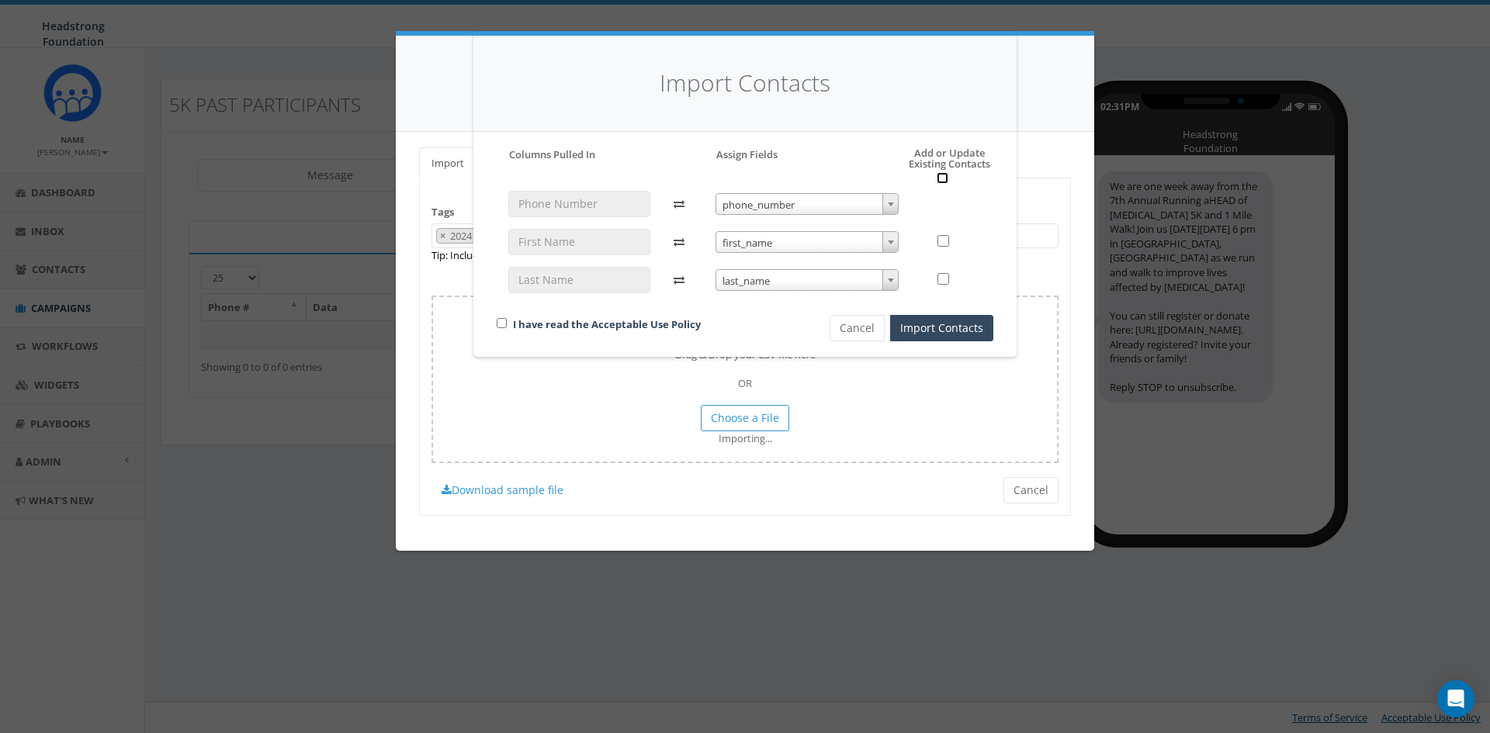
click at [948, 178] on input "checkbox" at bounding box center [943, 178] width 12 height 12
checkbox input "true"
click at [506, 323] on input "checkbox" at bounding box center [502, 323] width 10 height 10
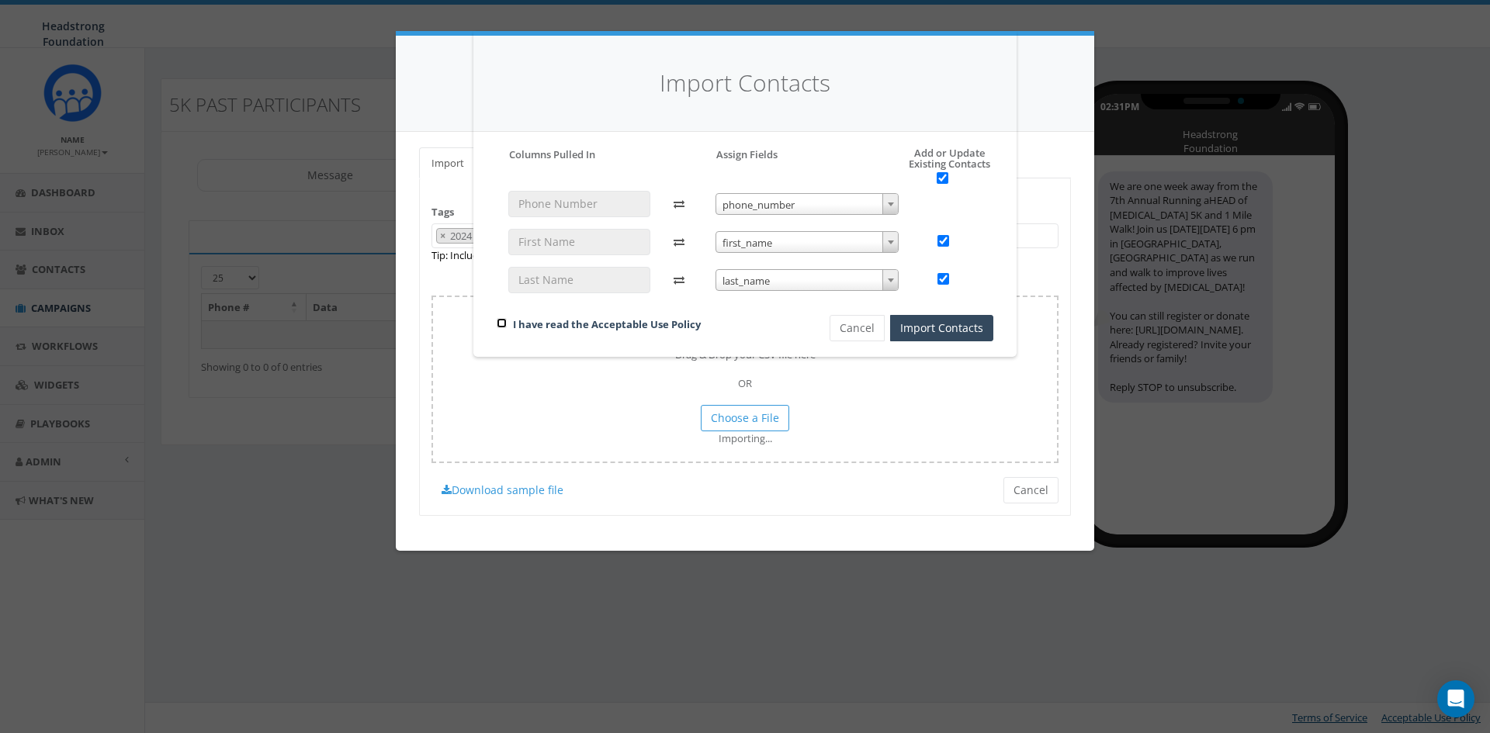
checkbox input "true"
click at [933, 318] on button "Import Contacts" at bounding box center [941, 328] width 103 height 26
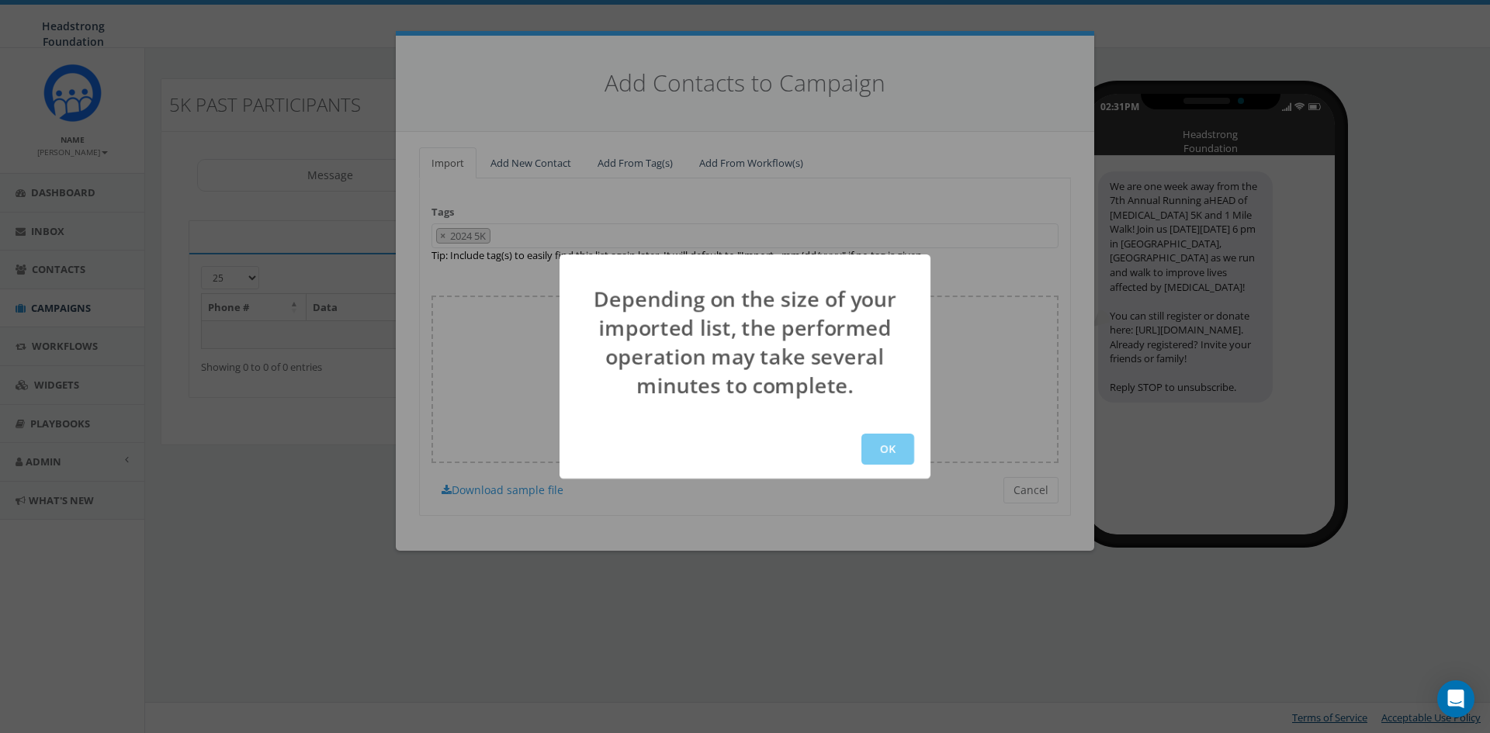
click at [879, 451] on button "OK" at bounding box center [887, 449] width 53 height 31
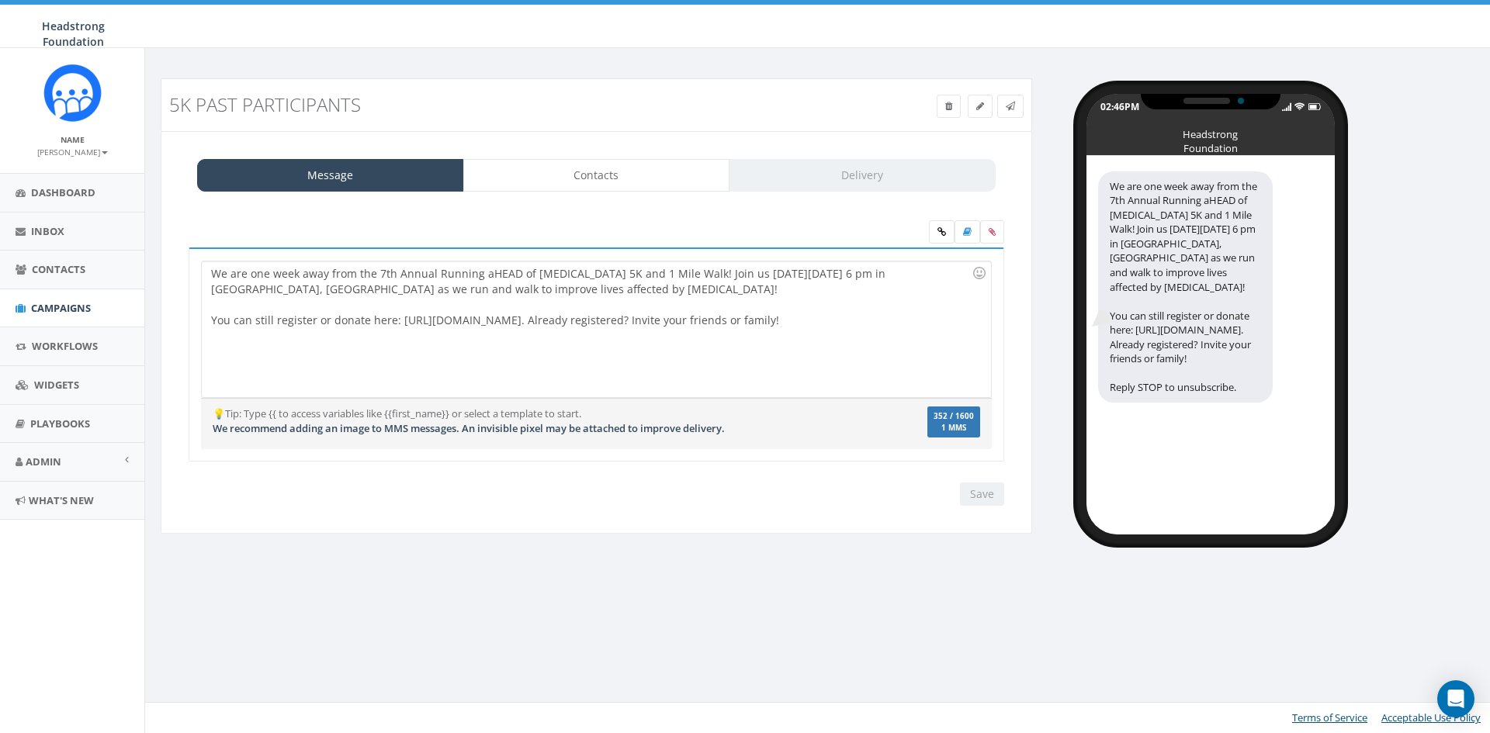
click at [377, 272] on div "We are one week away from the 7th Annual Running aHEAD of [MEDICAL_DATA] 5K and…" at bounding box center [596, 330] width 789 height 136
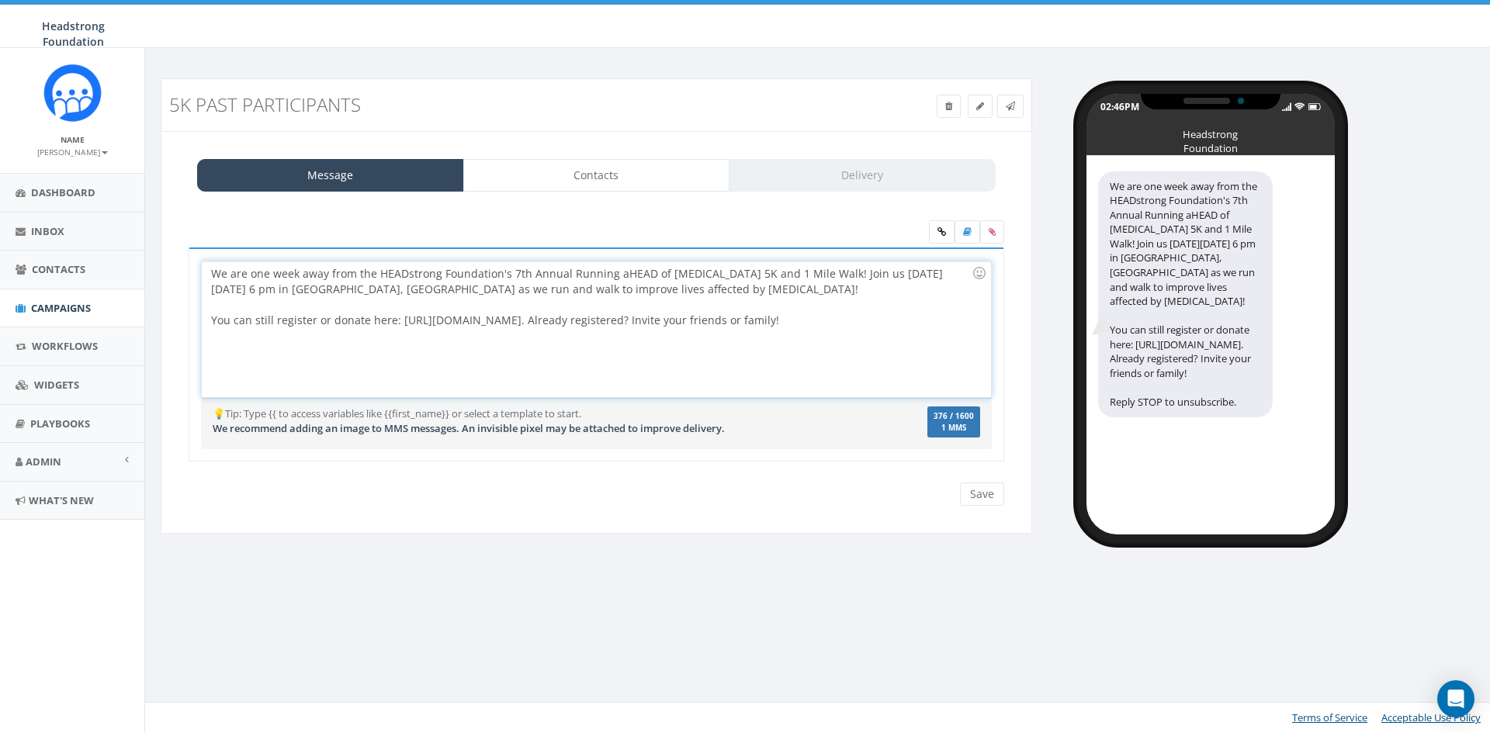
click at [840, 279] on div "We are one week away from the HEADstrong Foundation's 7th Annual Running aHEAD …" at bounding box center [596, 330] width 789 height 136
click at [830, 329] on div "We are one week away from the HEADstrong Foundation's 7th Annual Running aHEAD …" at bounding box center [596, 330] width 789 height 136
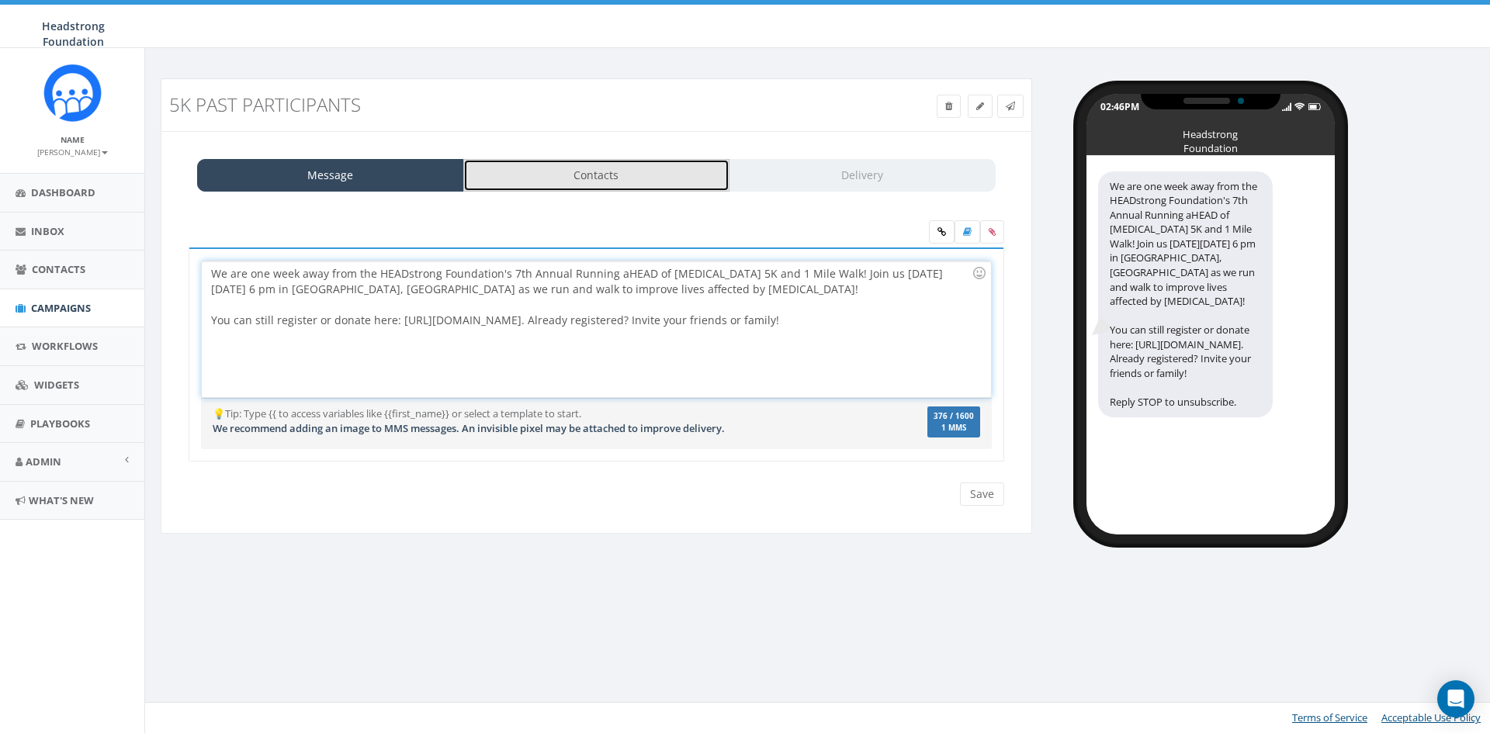
click at [515, 181] on link "Contacts" at bounding box center [596, 175] width 267 height 33
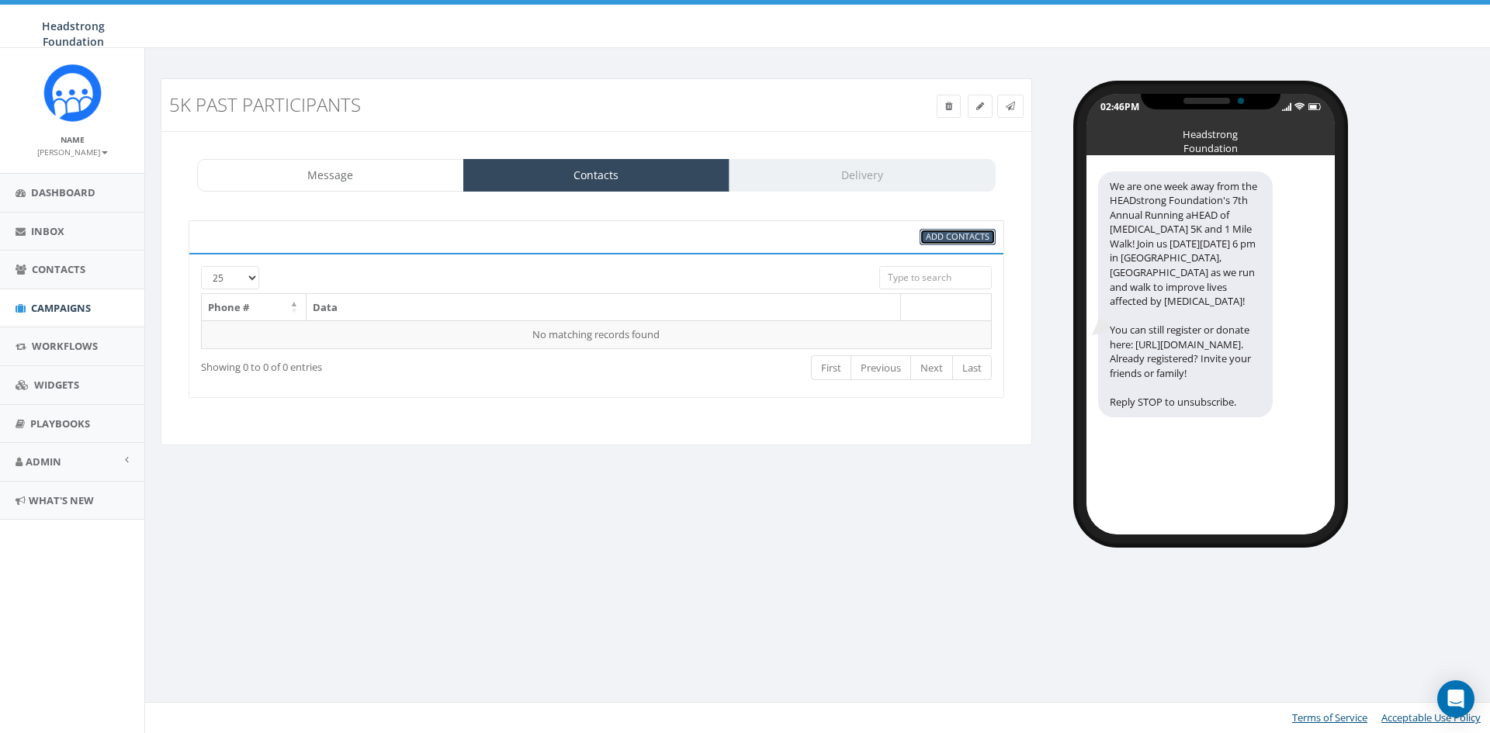
click at [955, 230] on link "Add Contacts" at bounding box center [958, 237] width 76 height 16
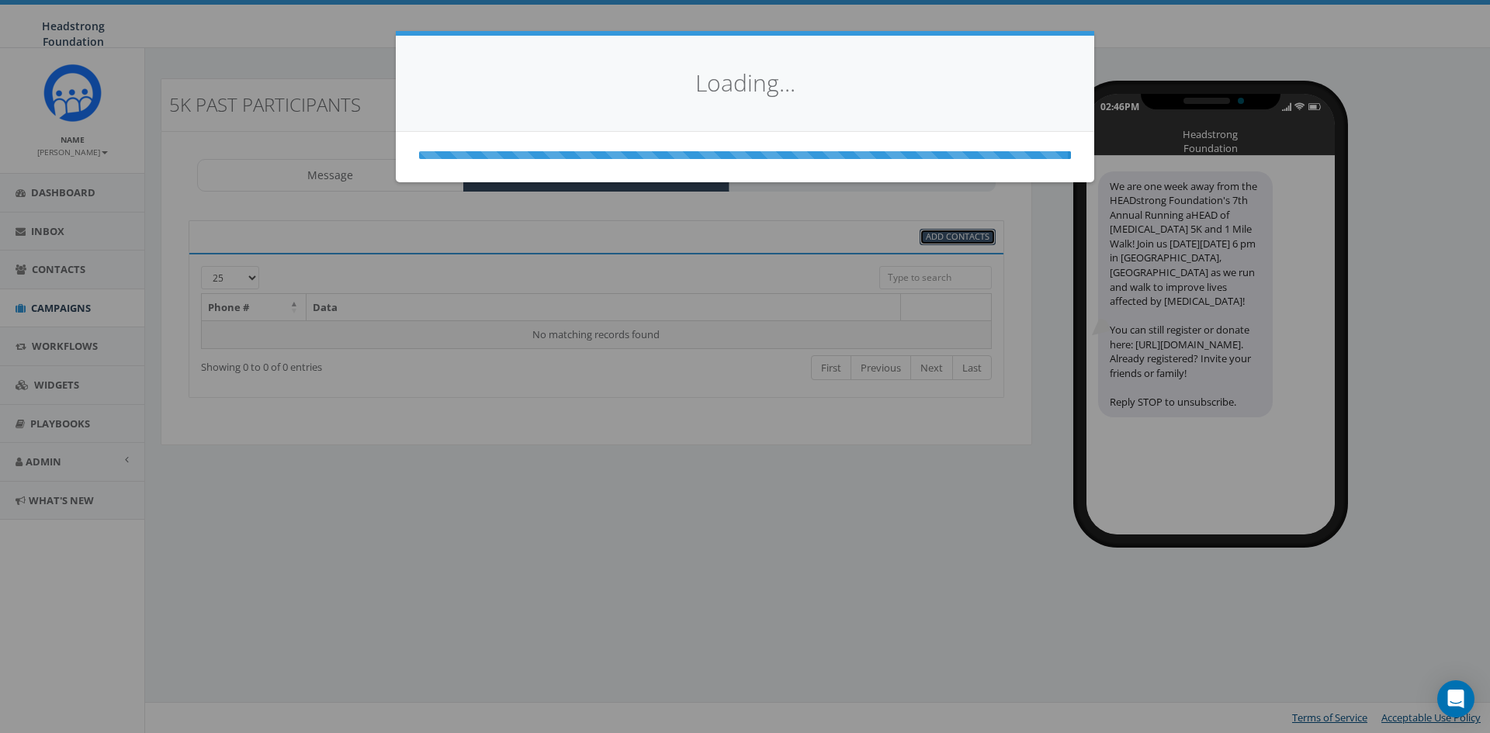
select select
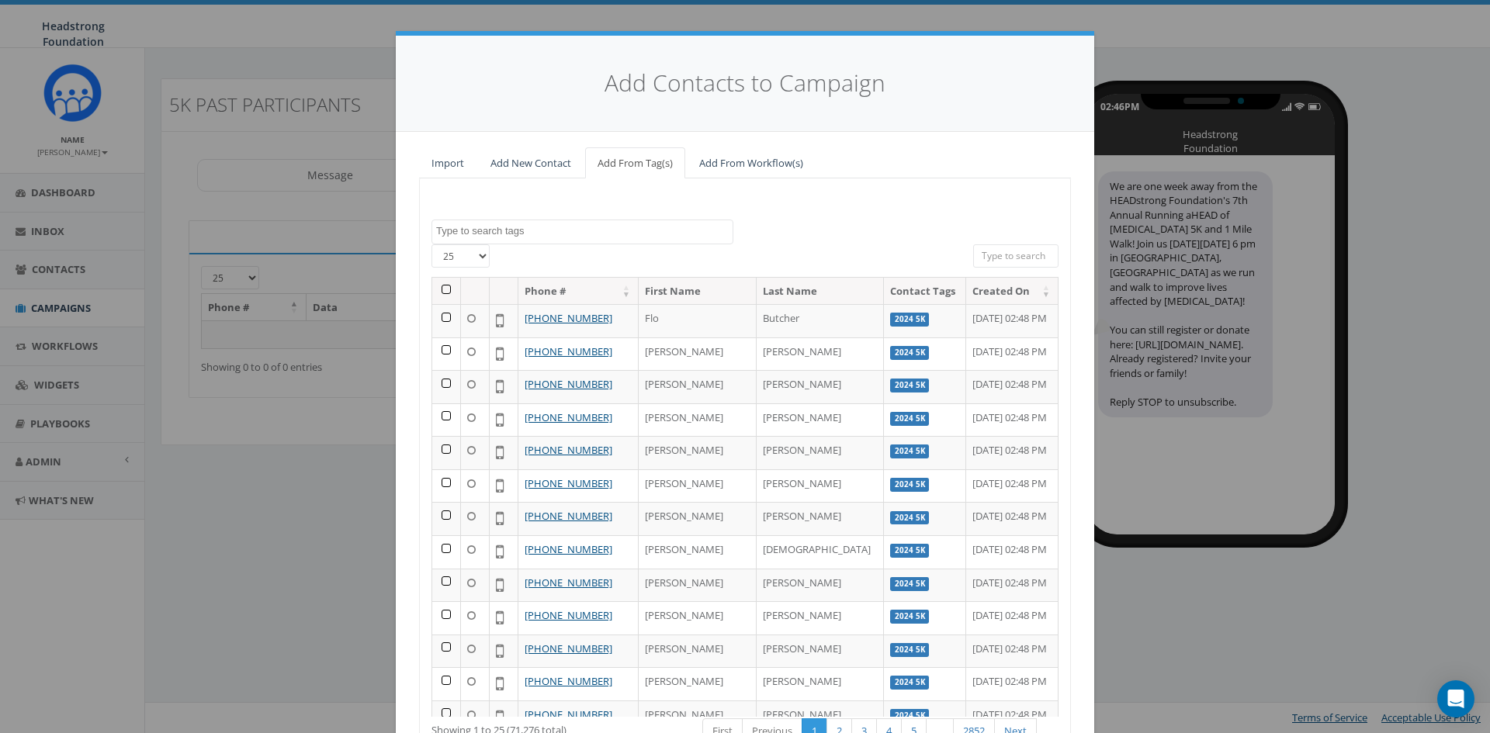
click at [516, 228] on textarea "Search" at bounding box center [584, 231] width 296 height 14
type textarea "2024 5k"
select select "2024 5K"
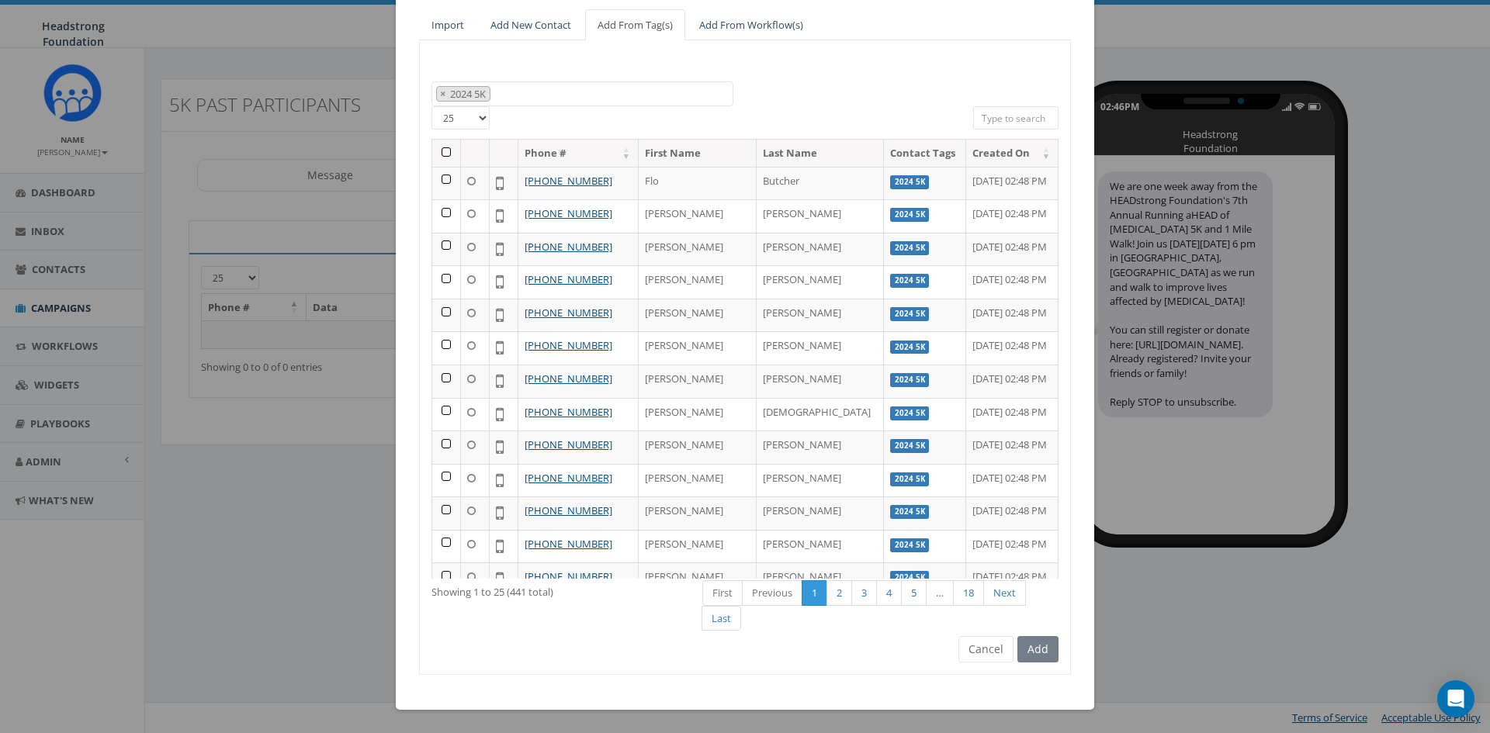
click at [442, 149] on th at bounding box center [446, 153] width 29 height 27
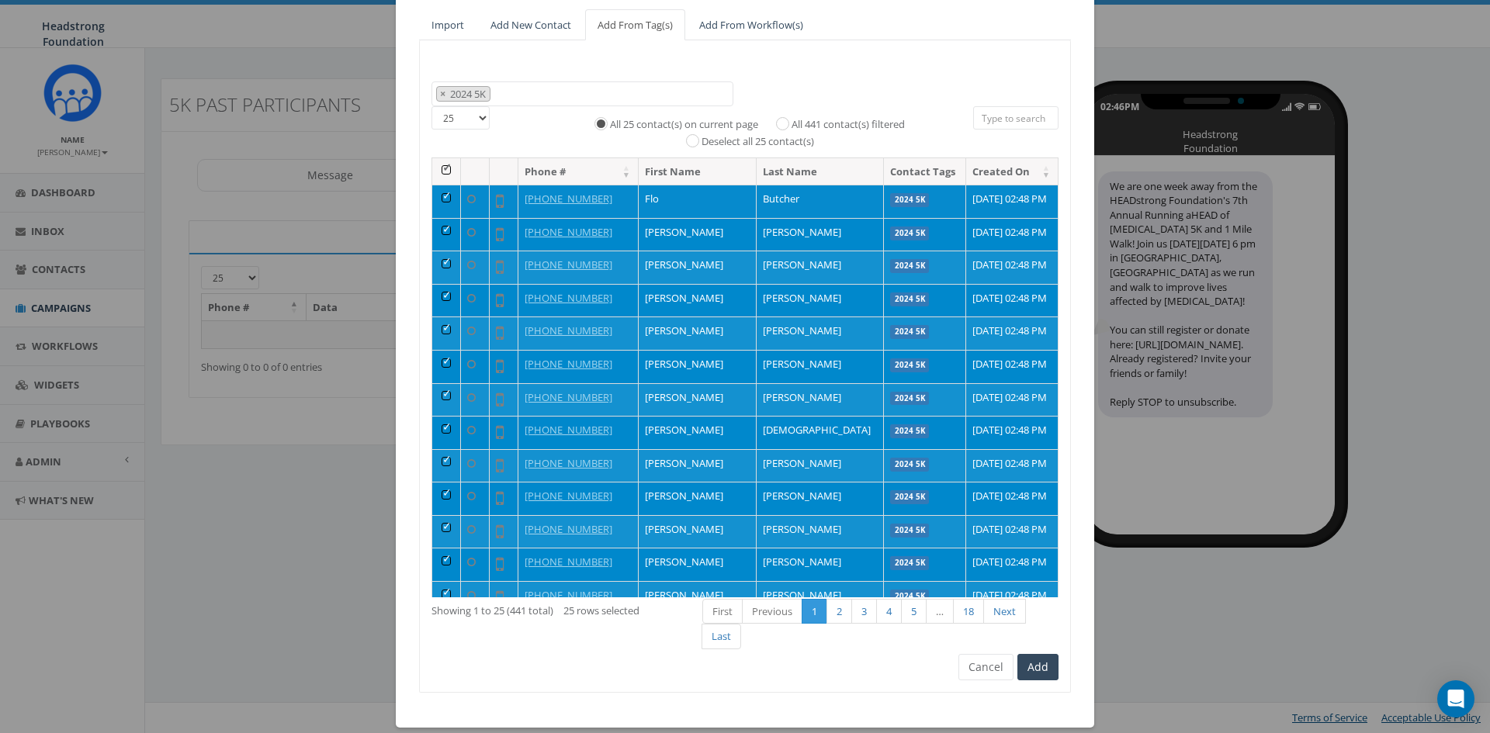
click at [440, 173] on th at bounding box center [446, 171] width 29 height 27
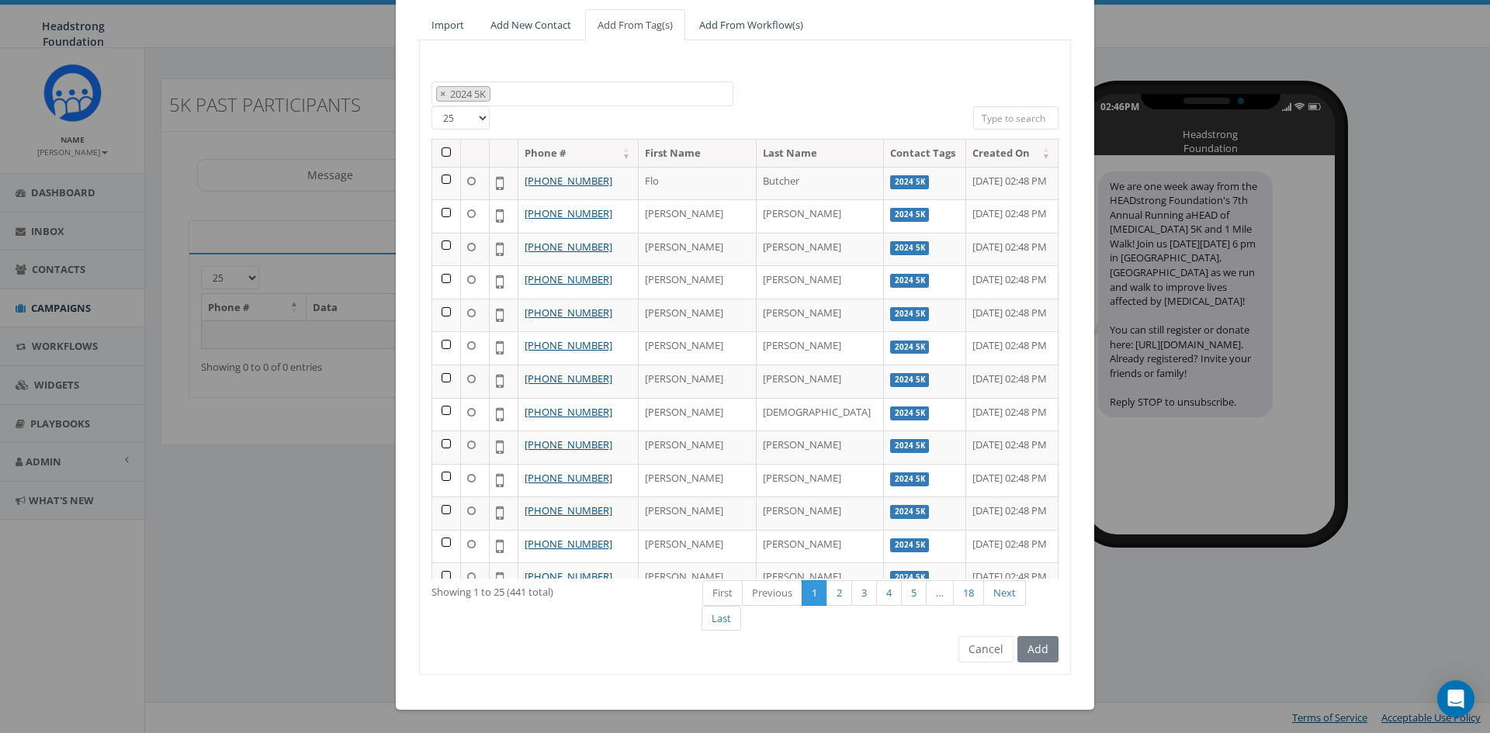
click at [502, 103] on span "× 2024 5K" at bounding box center [583, 94] width 302 height 26
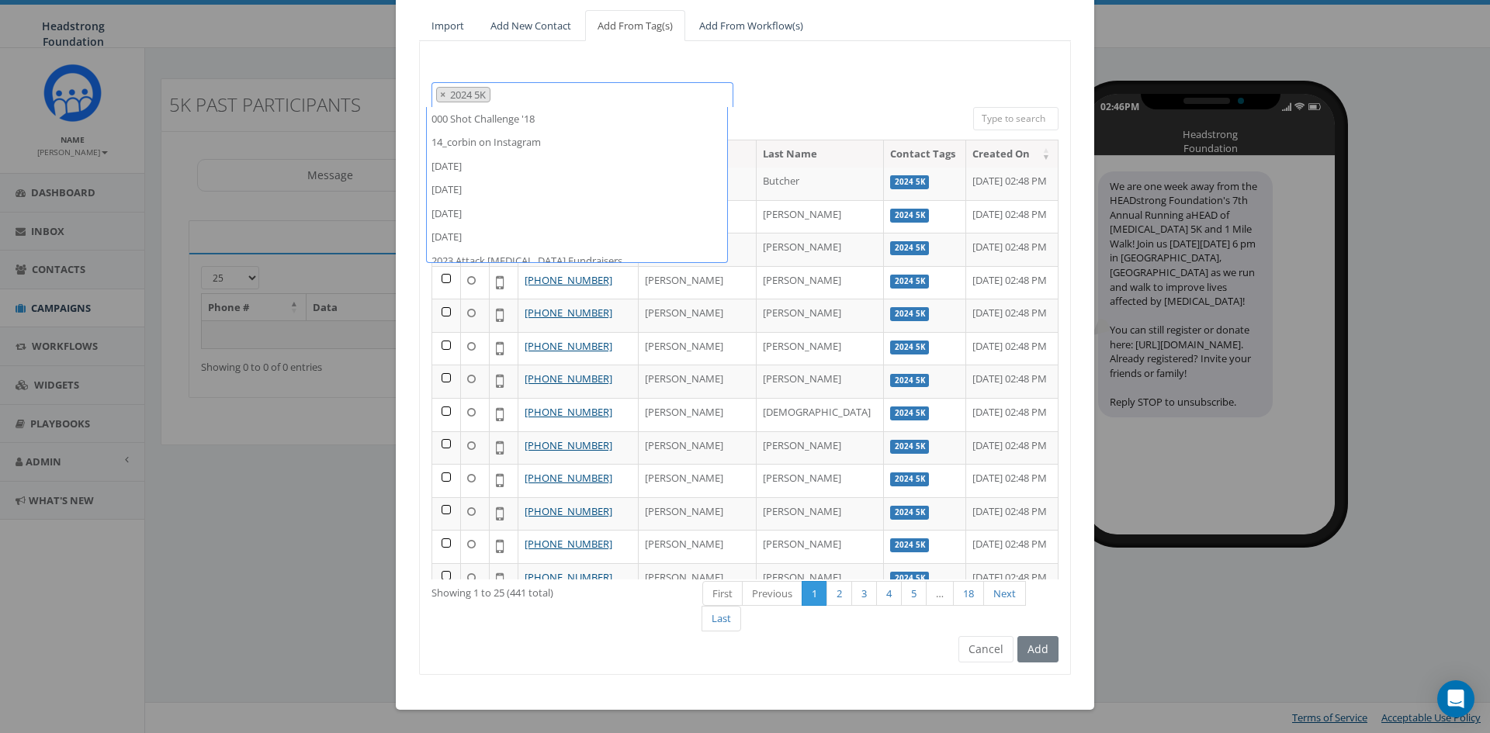
scroll to position [285, 0]
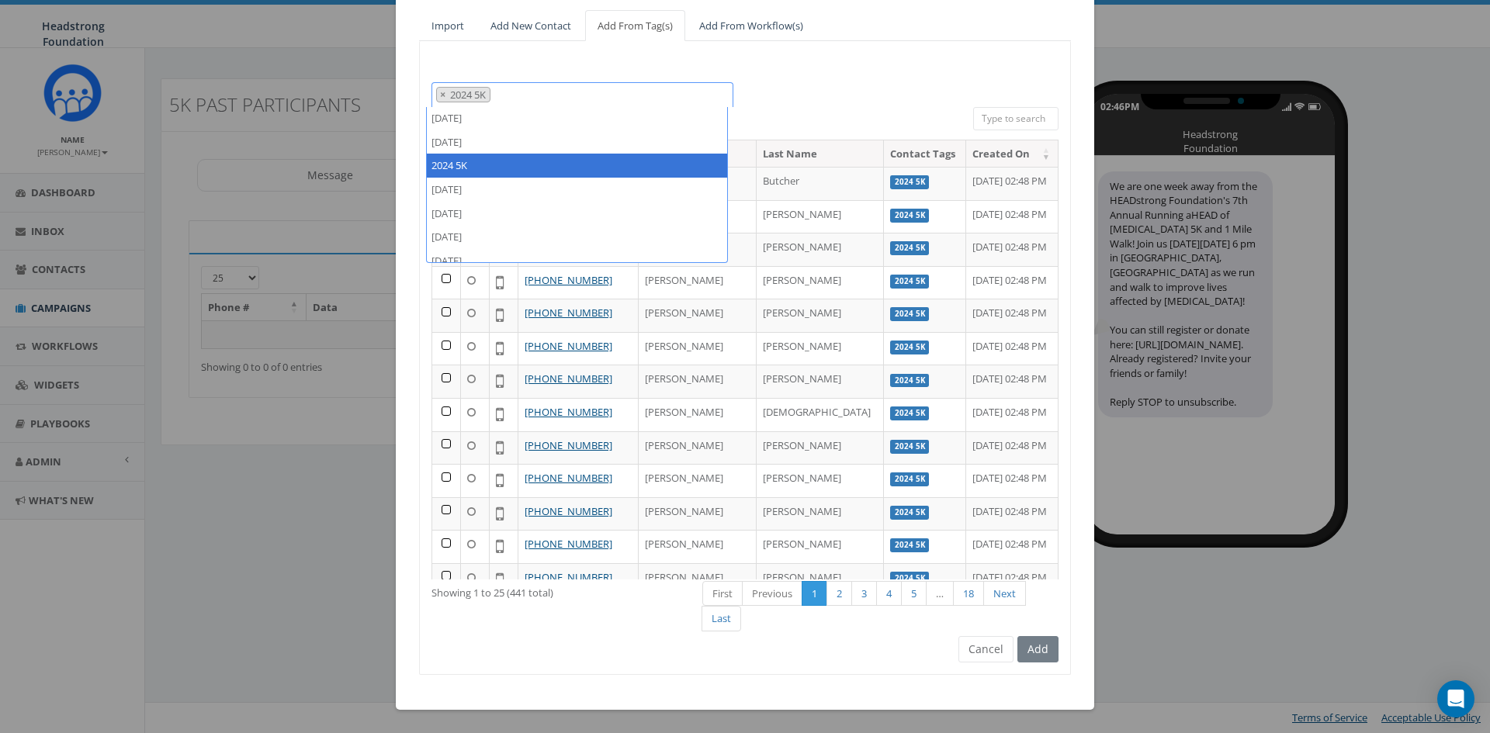
select select
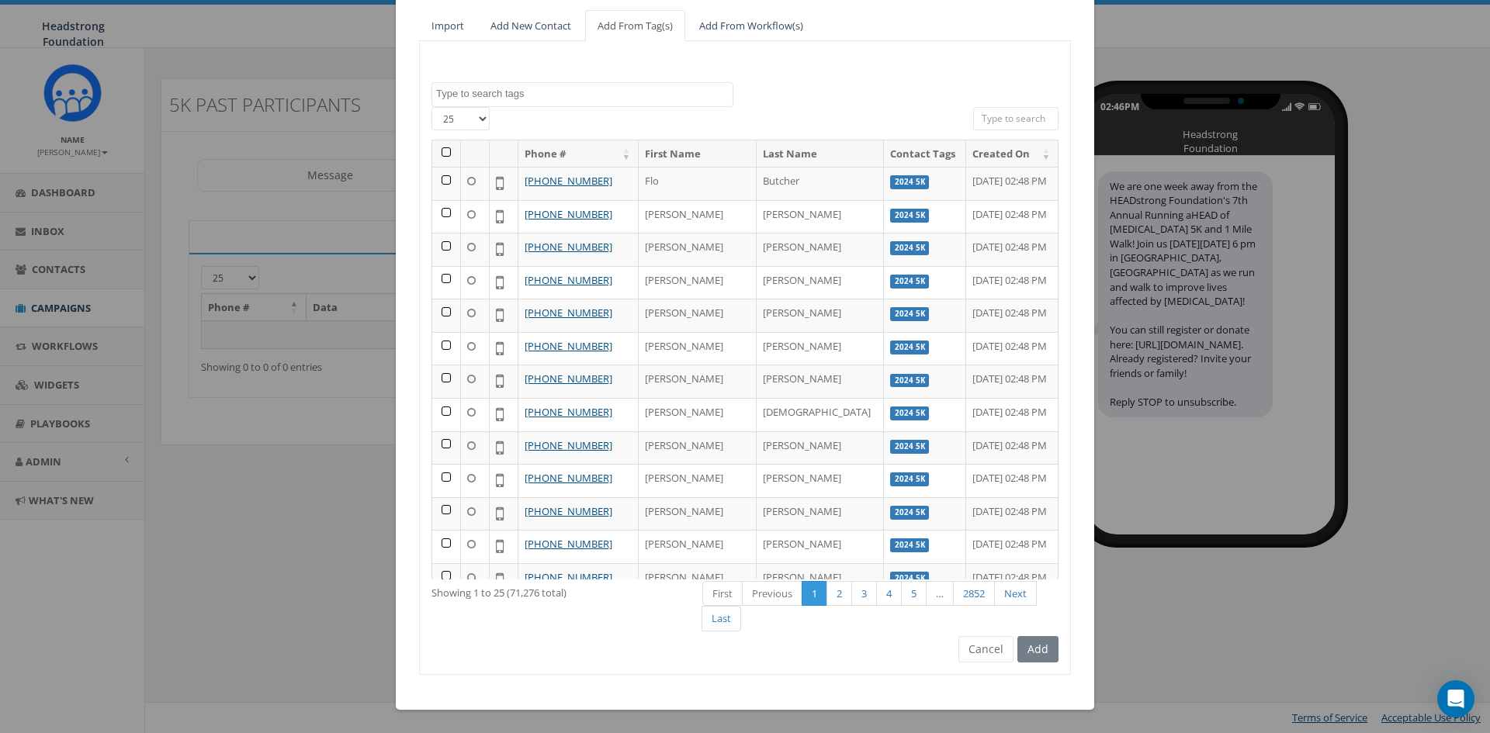
click at [847, 116] on div "All 0 contact(s) on current page All 441 contact(s) filtered Deselect all 25 co…" at bounding box center [746, 123] width 434 height 33
click at [604, 101] on span at bounding box center [583, 94] width 302 height 25
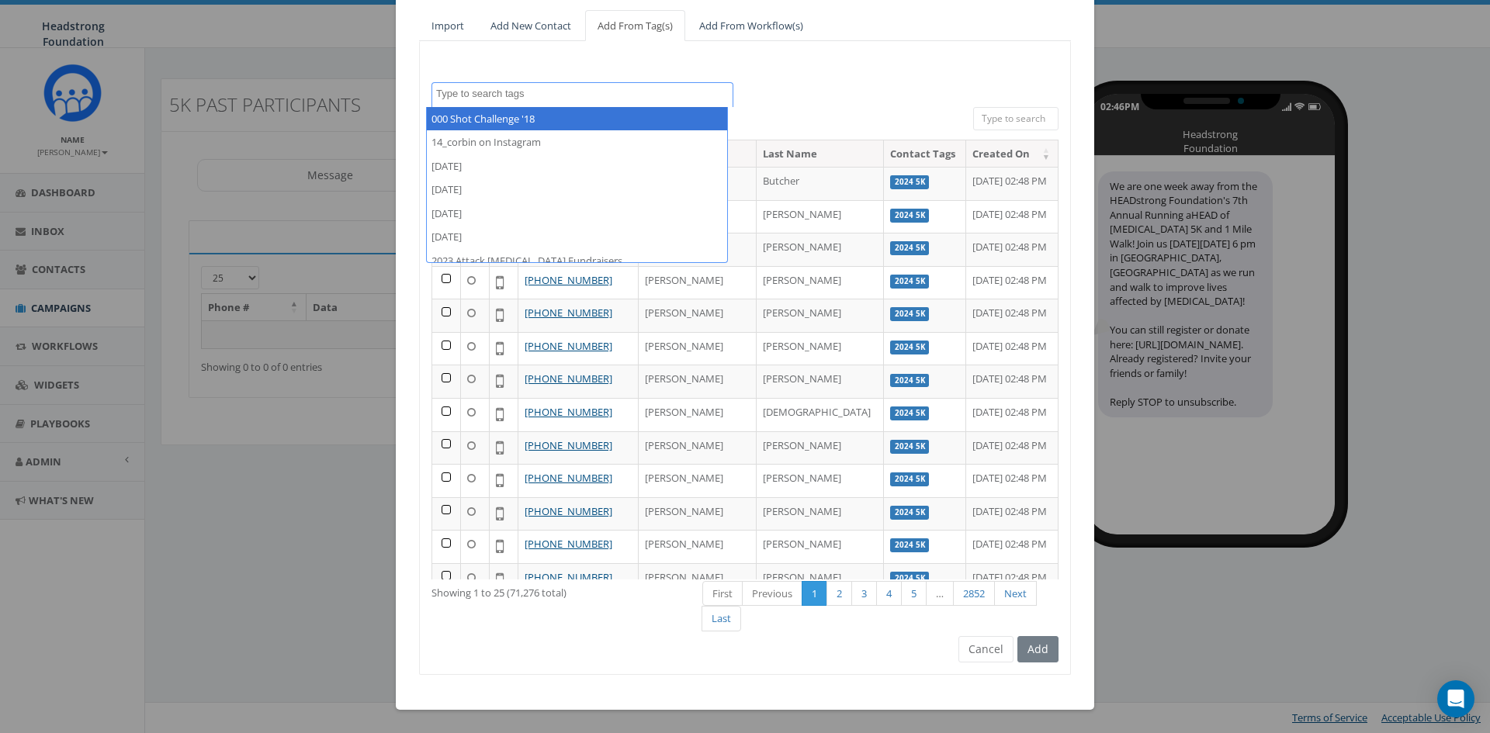
click at [886, 97] on div "000 Shot Challenge '18 14_corbin on Instagram 2023/10/16 2023/10/24 2023/11/06 …" at bounding box center [745, 94] width 650 height 25
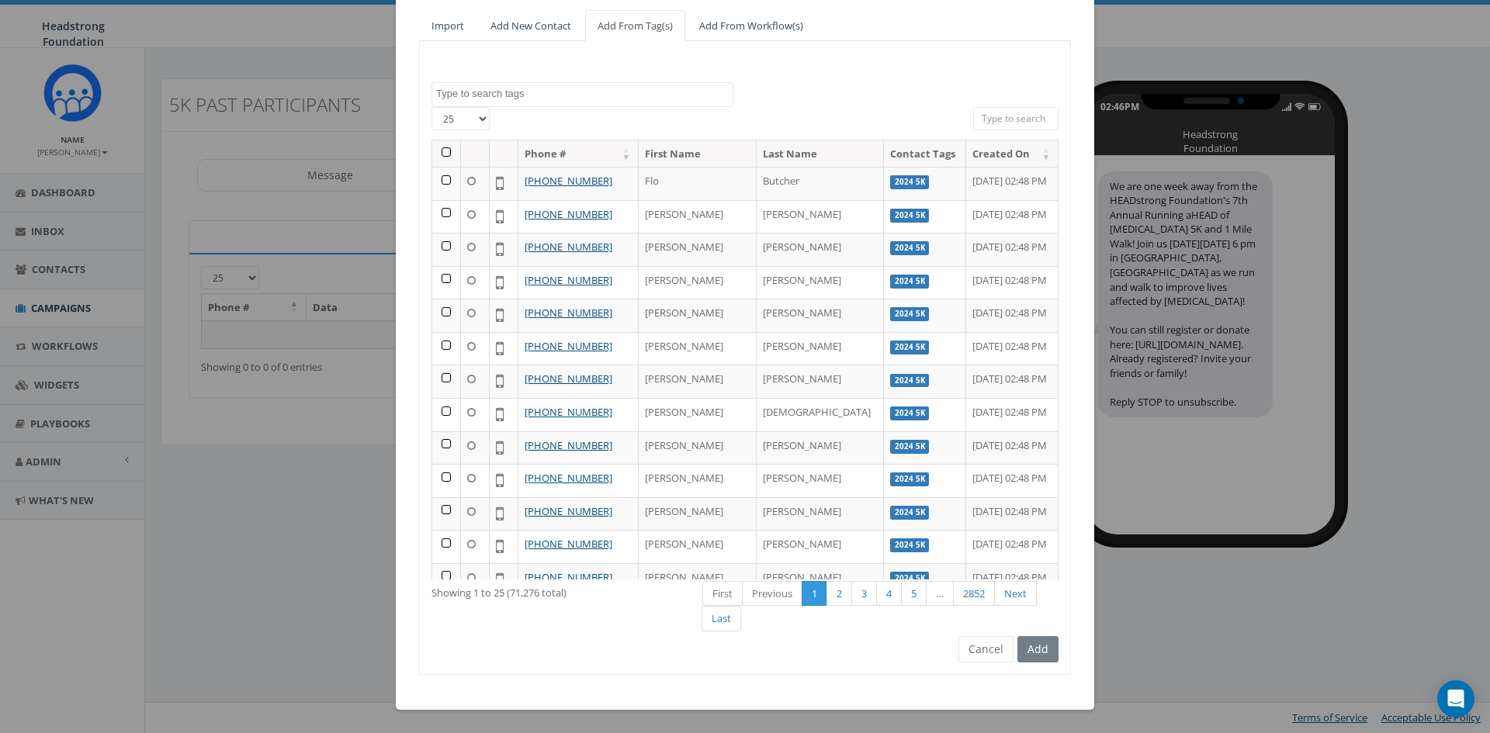
click at [565, 95] on textarea "Search" at bounding box center [584, 94] width 296 height 14
type textarea "2024 5k"
select select "2024 5K"
click at [445, 151] on th at bounding box center [446, 153] width 29 height 27
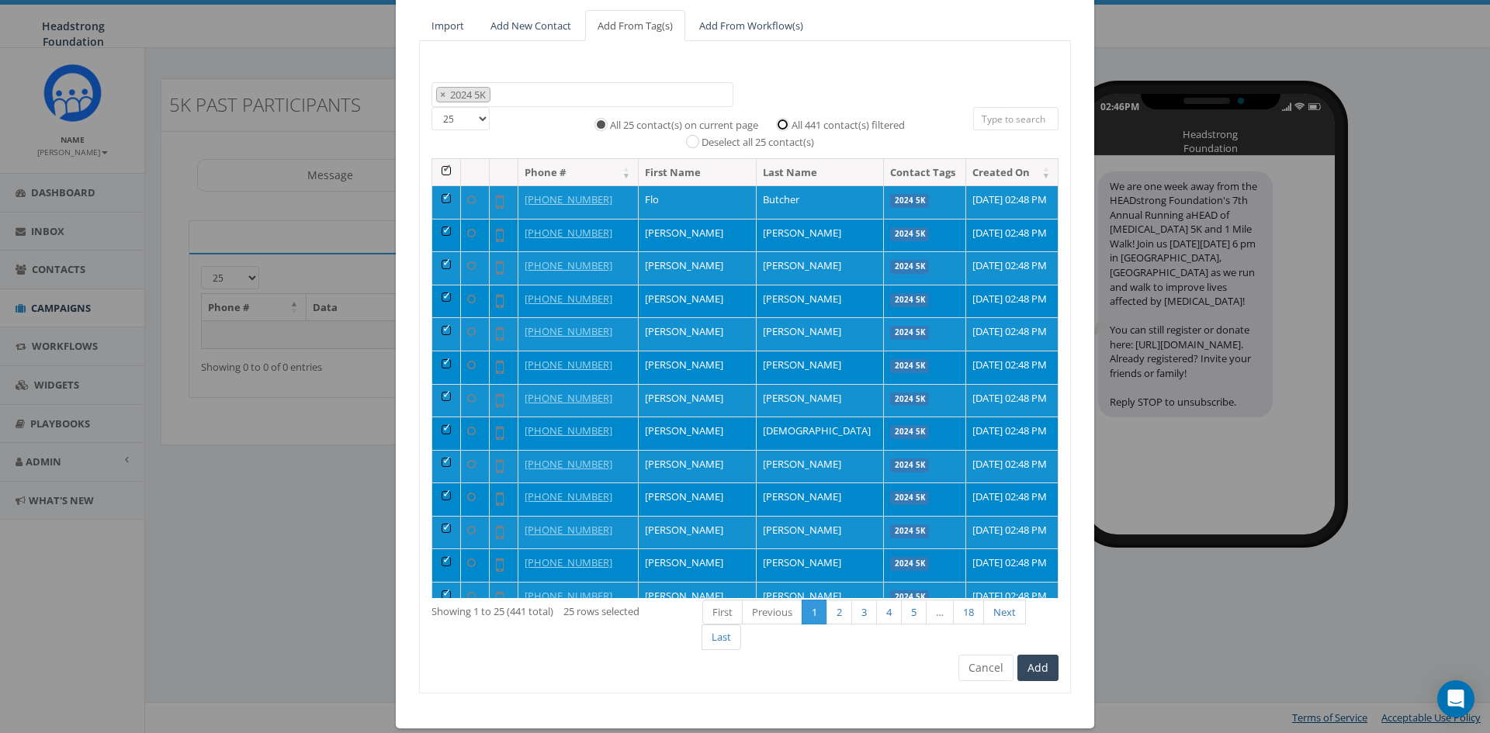
click at [782, 127] on input "All 441 contact(s) filtered" at bounding box center [787, 123] width 10 height 10
radio input "true"
click at [1038, 670] on button "Add" at bounding box center [1037, 668] width 41 height 26
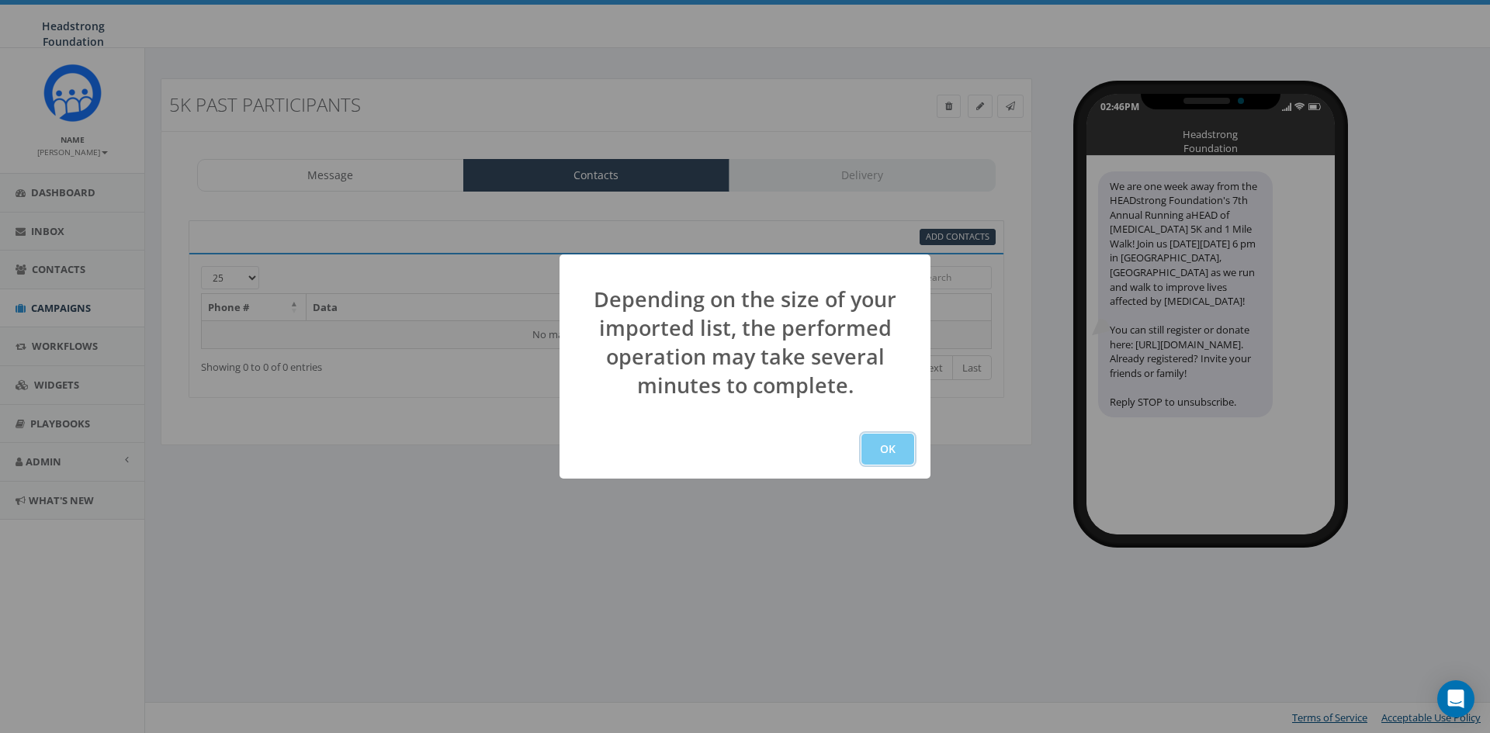
click at [904, 451] on button "OK" at bounding box center [887, 449] width 53 height 31
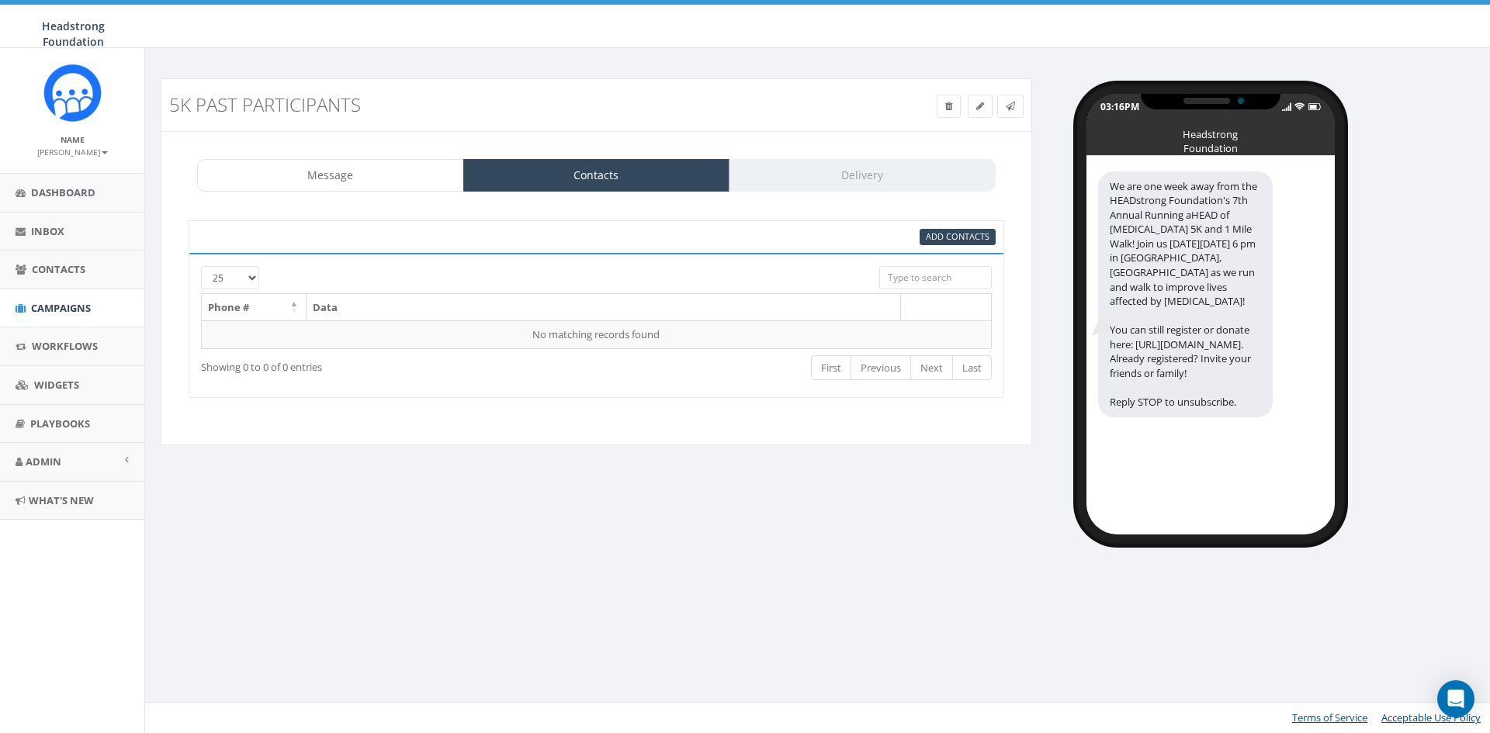
click at [811, 180] on div "Message Contacts Delivery" at bounding box center [596, 175] width 799 height 33
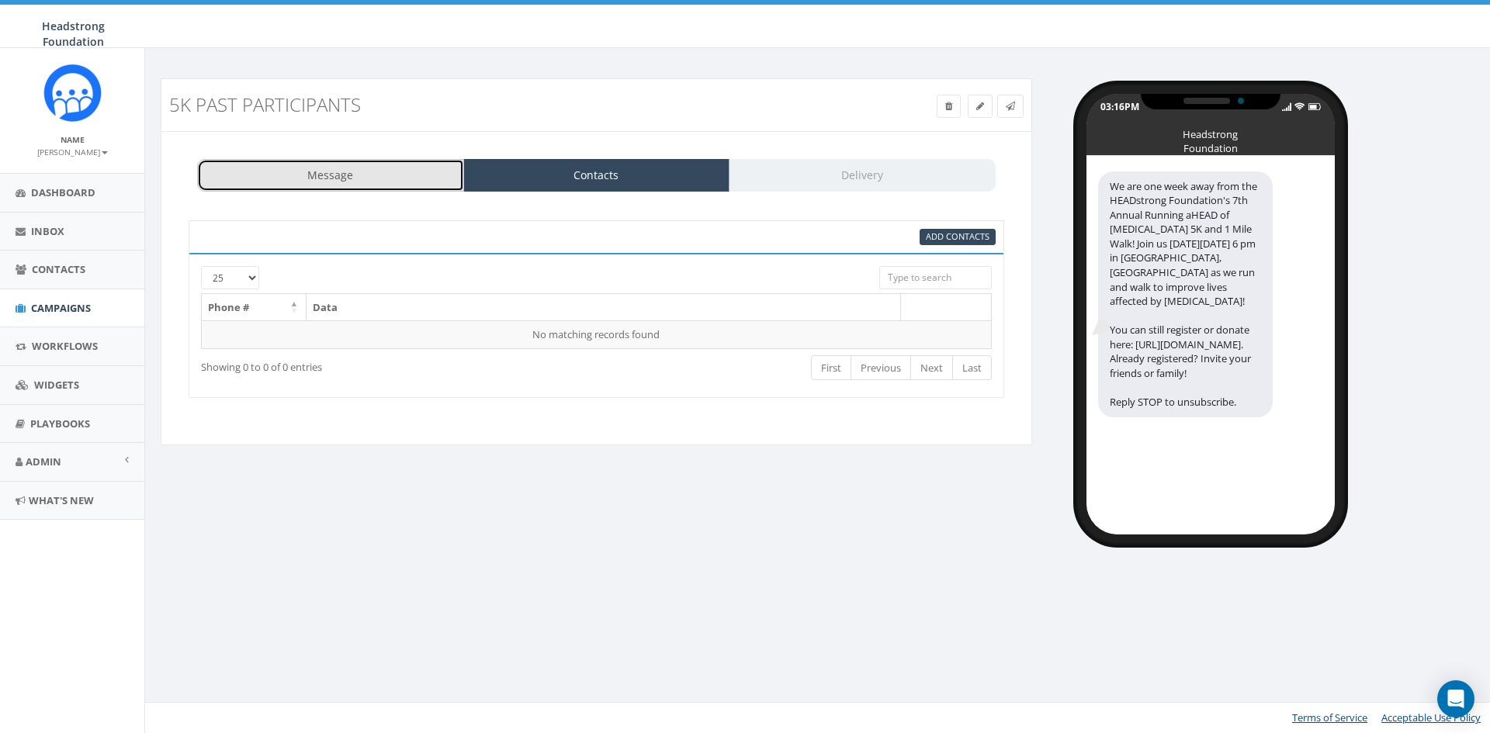
click at [354, 177] on link "Message" at bounding box center [330, 175] width 267 height 33
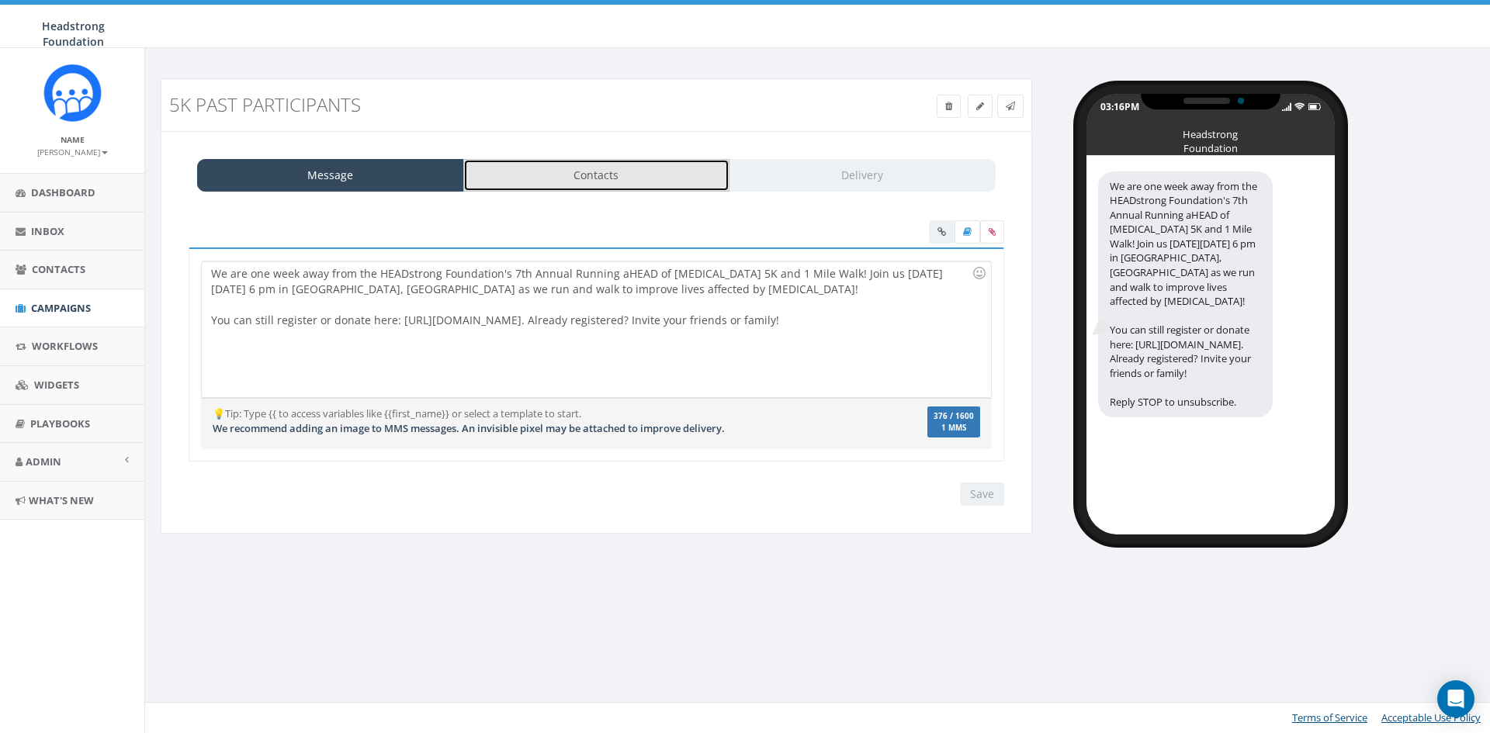
click at [535, 169] on link "Contacts" at bounding box center [596, 175] width 267 height 33
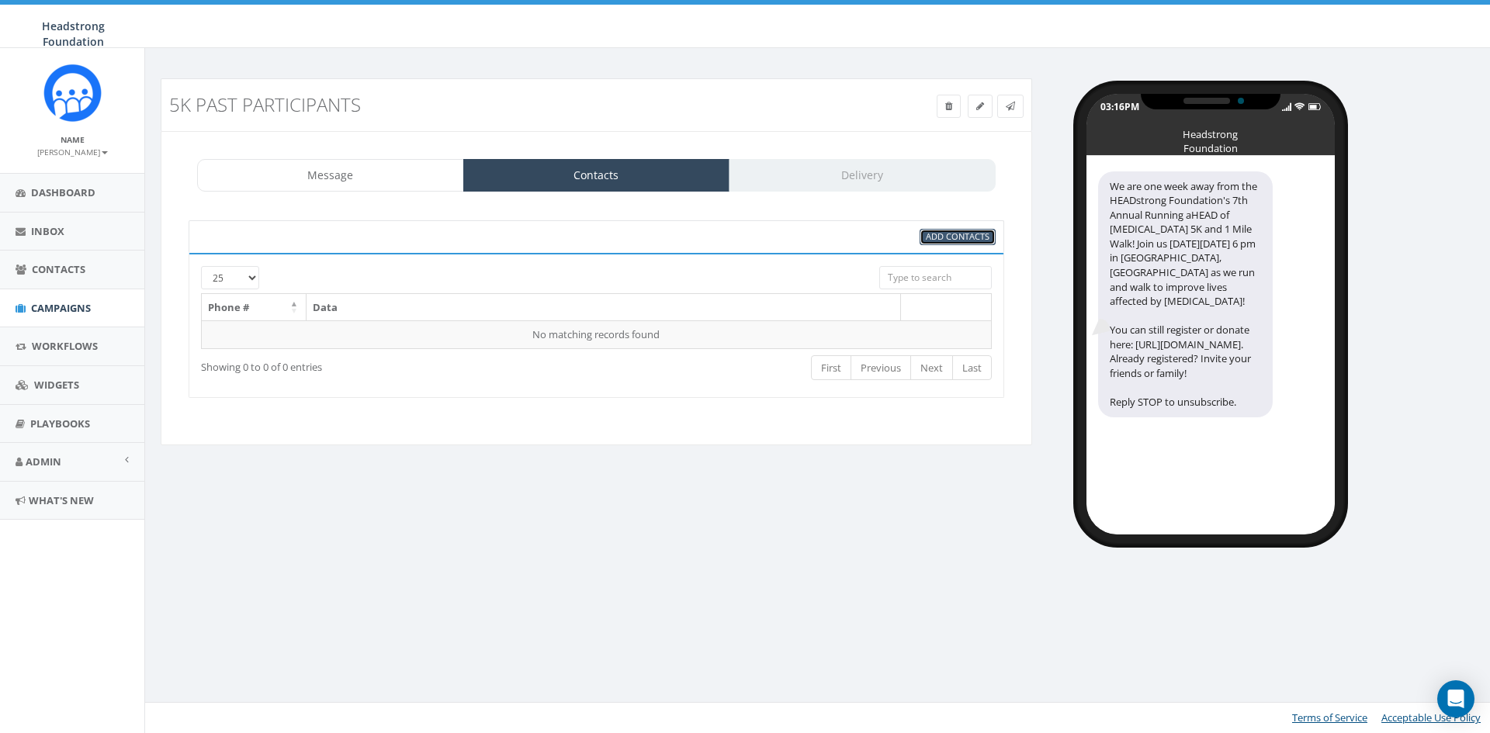
click at [981, 232] on span "Add Contacts" at bounding box center [958, 236] width 64 height 12
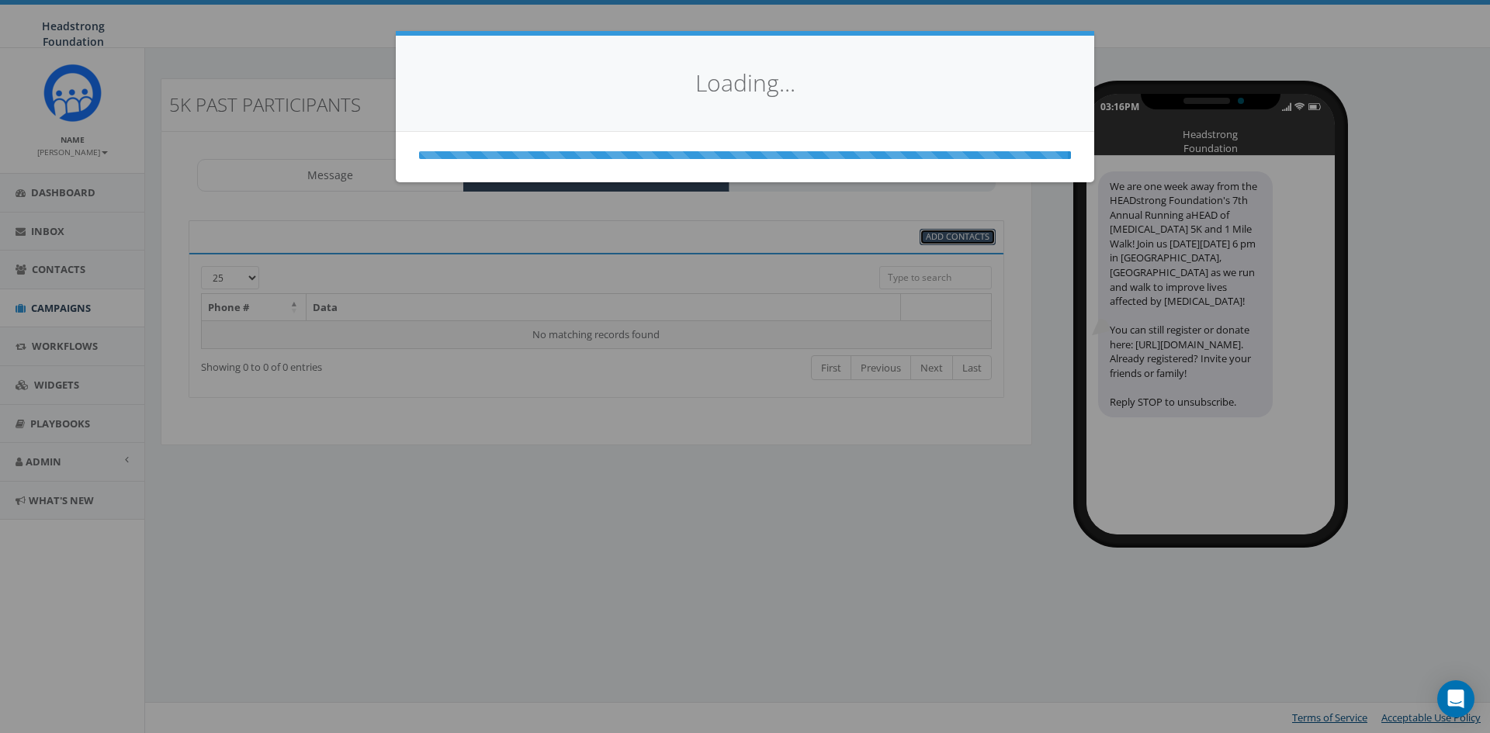
select select
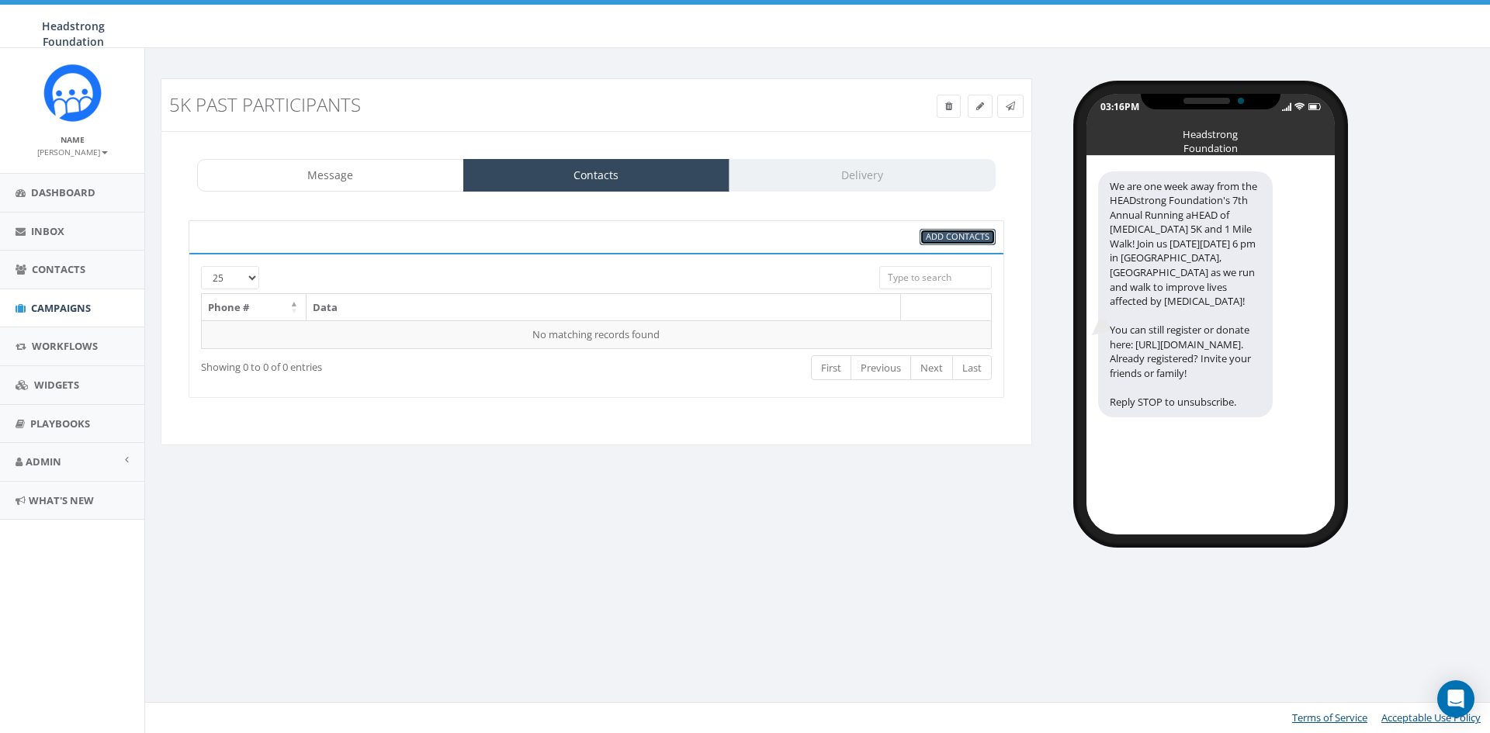
click at [984, 233] on span "Add Contacts" at bounding box center [958, 236] width 64 height 12
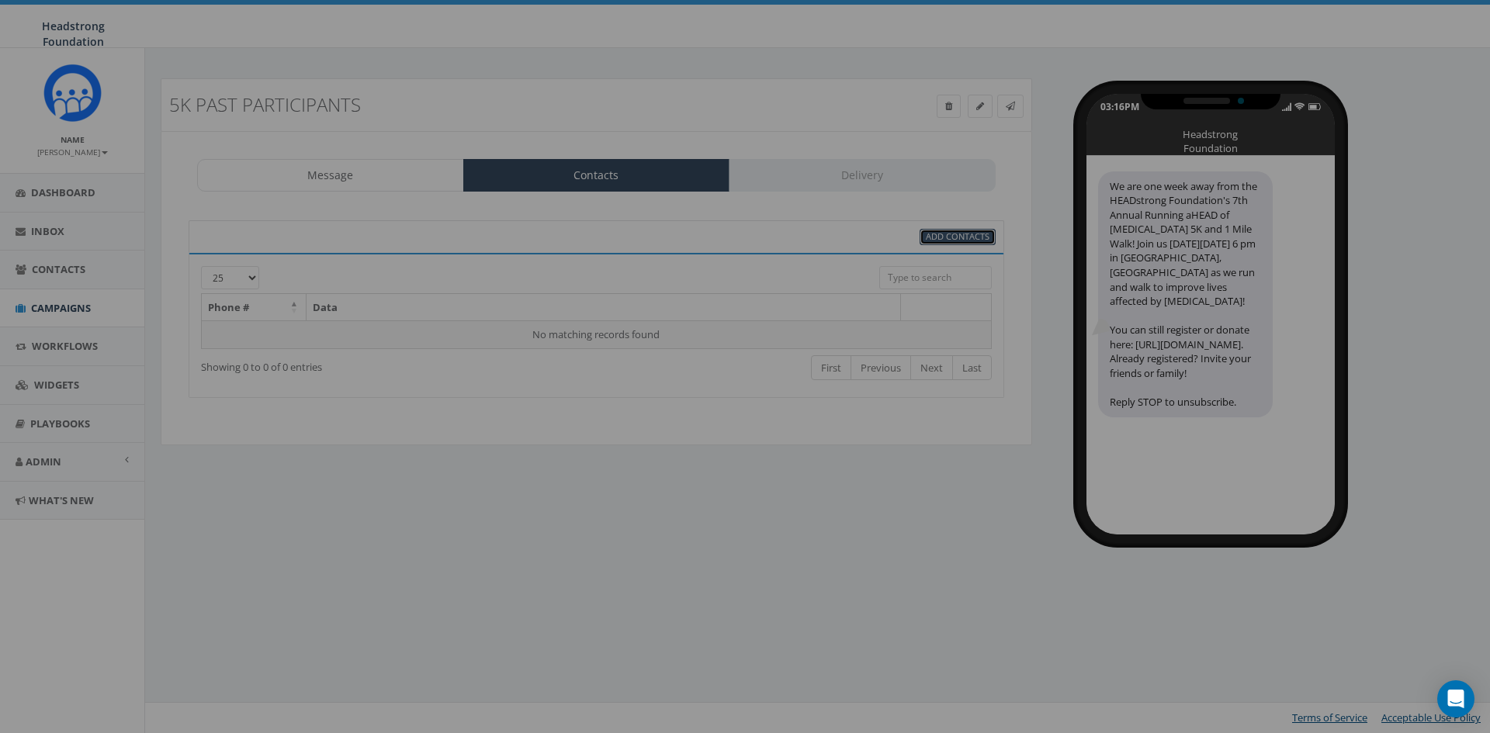
select select
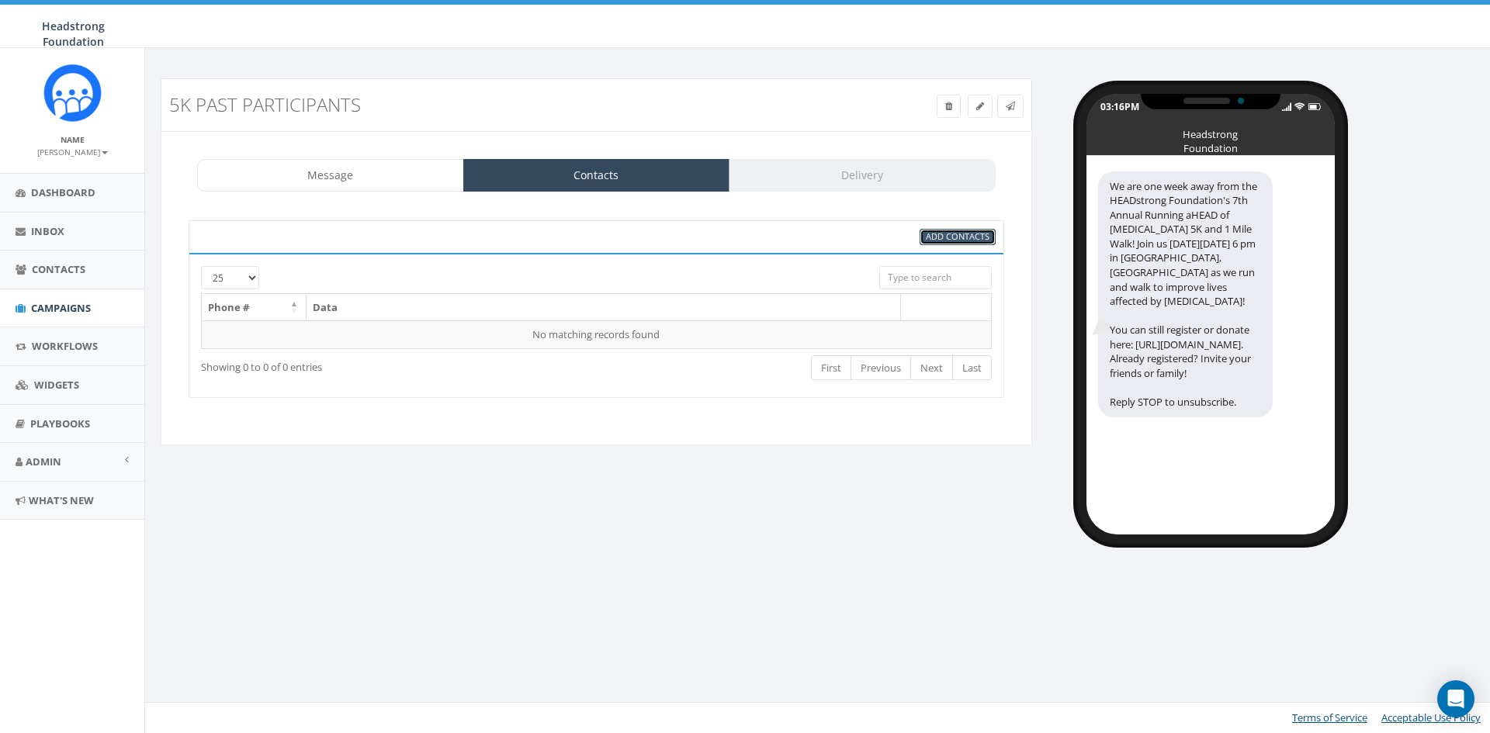
click at [984, 237] on span "Add Contacts" at bounding box center [958, 236] width 64 height 12
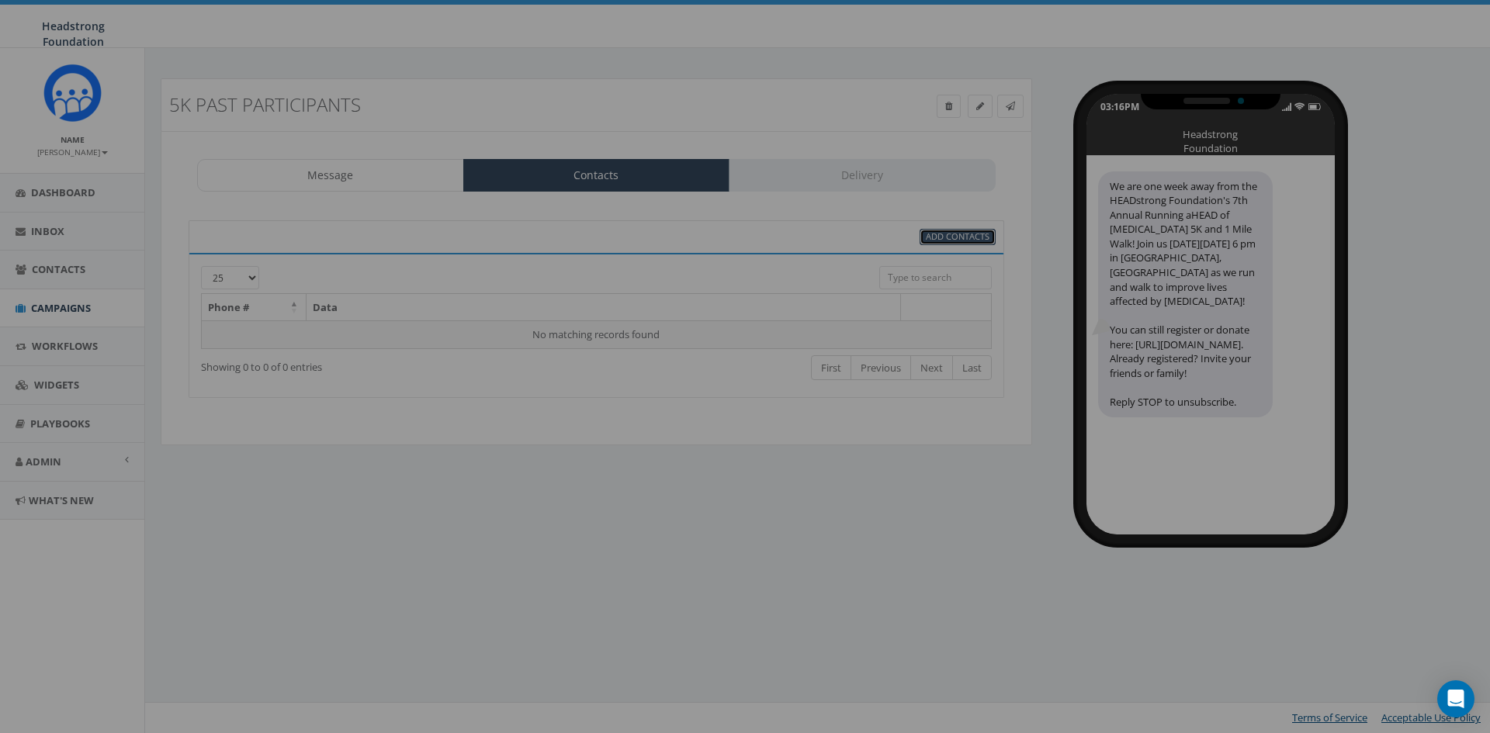
select select
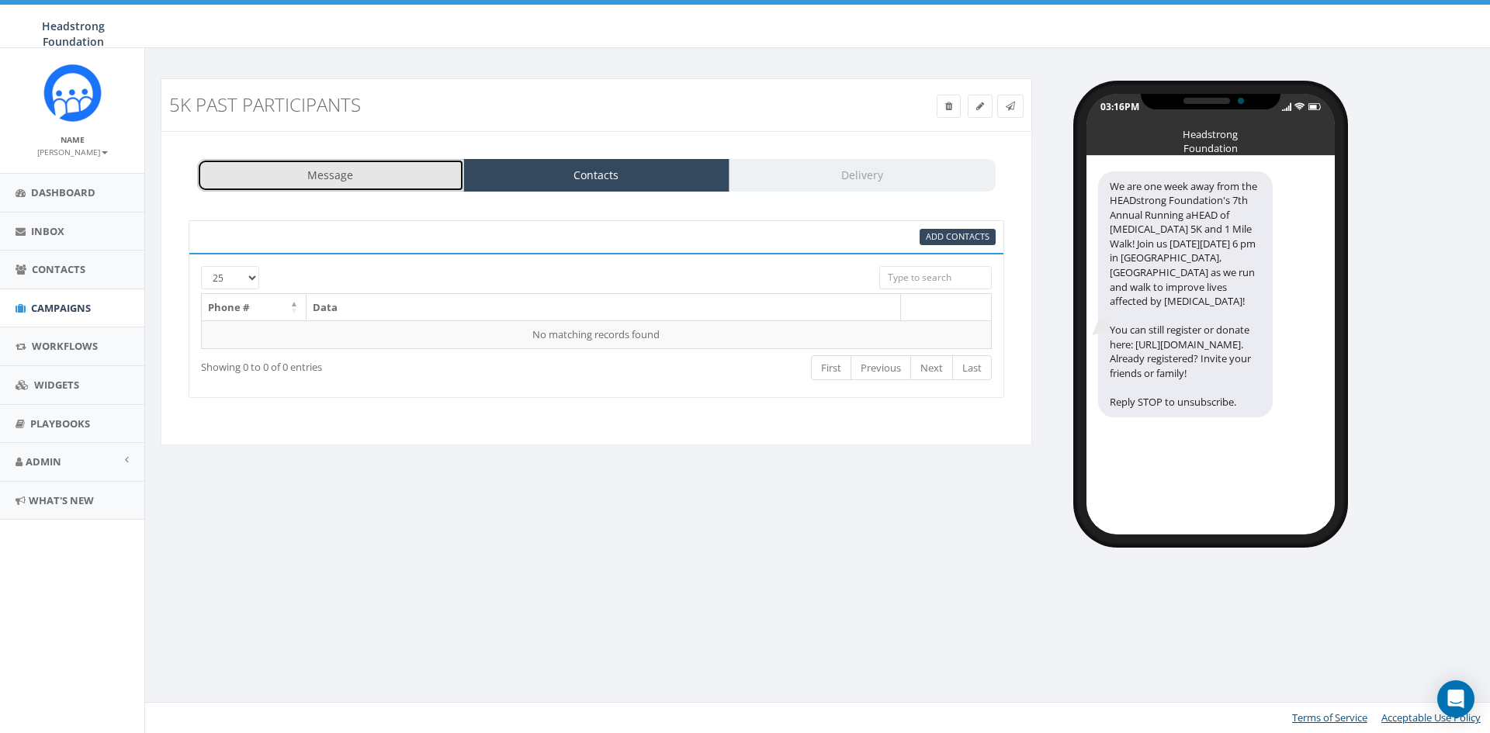
click at [310, 187] on link "Message" at bounding box center [330, 175] width 267 height 33
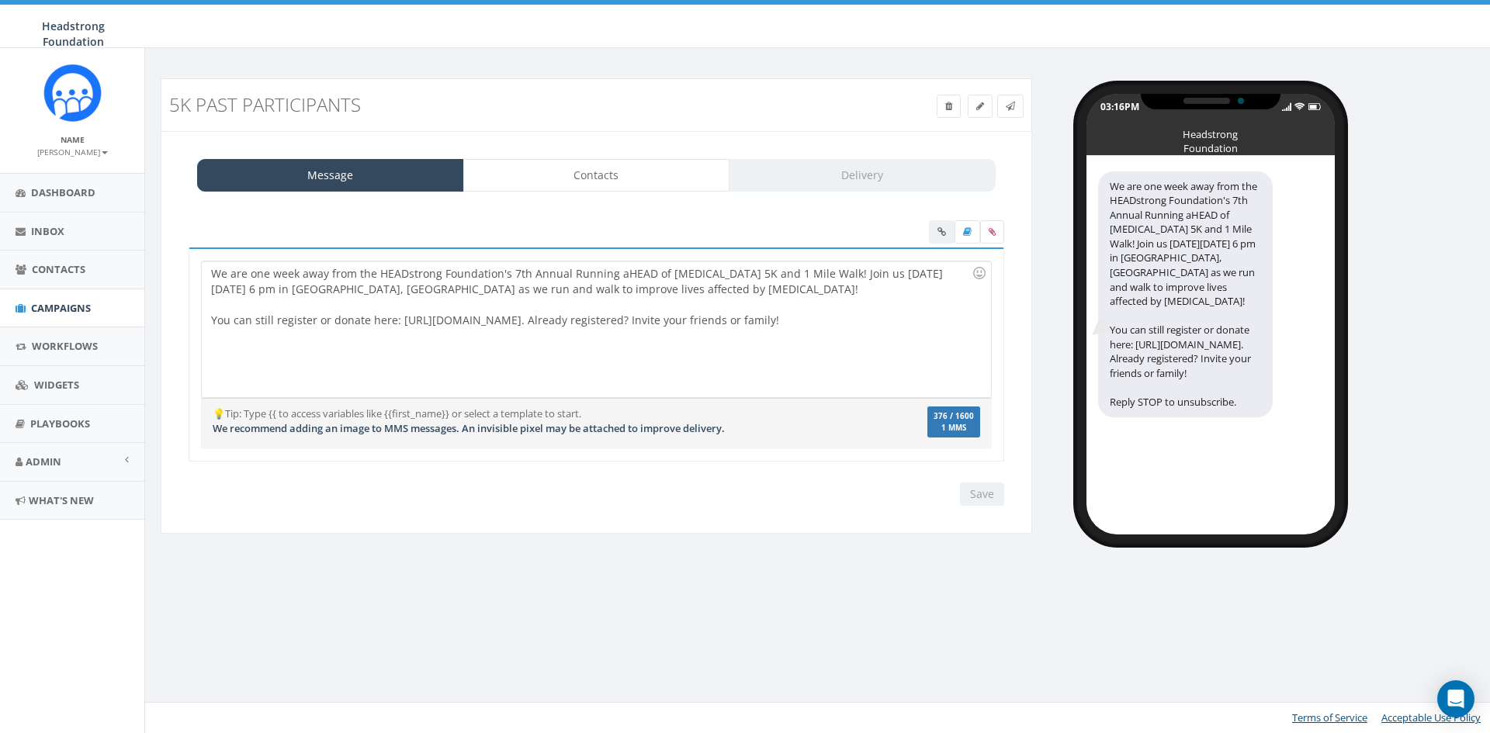
click at [892, 175] on div "Message Contacts Delivery" at bounding box center [596, 175] width 799 height 33
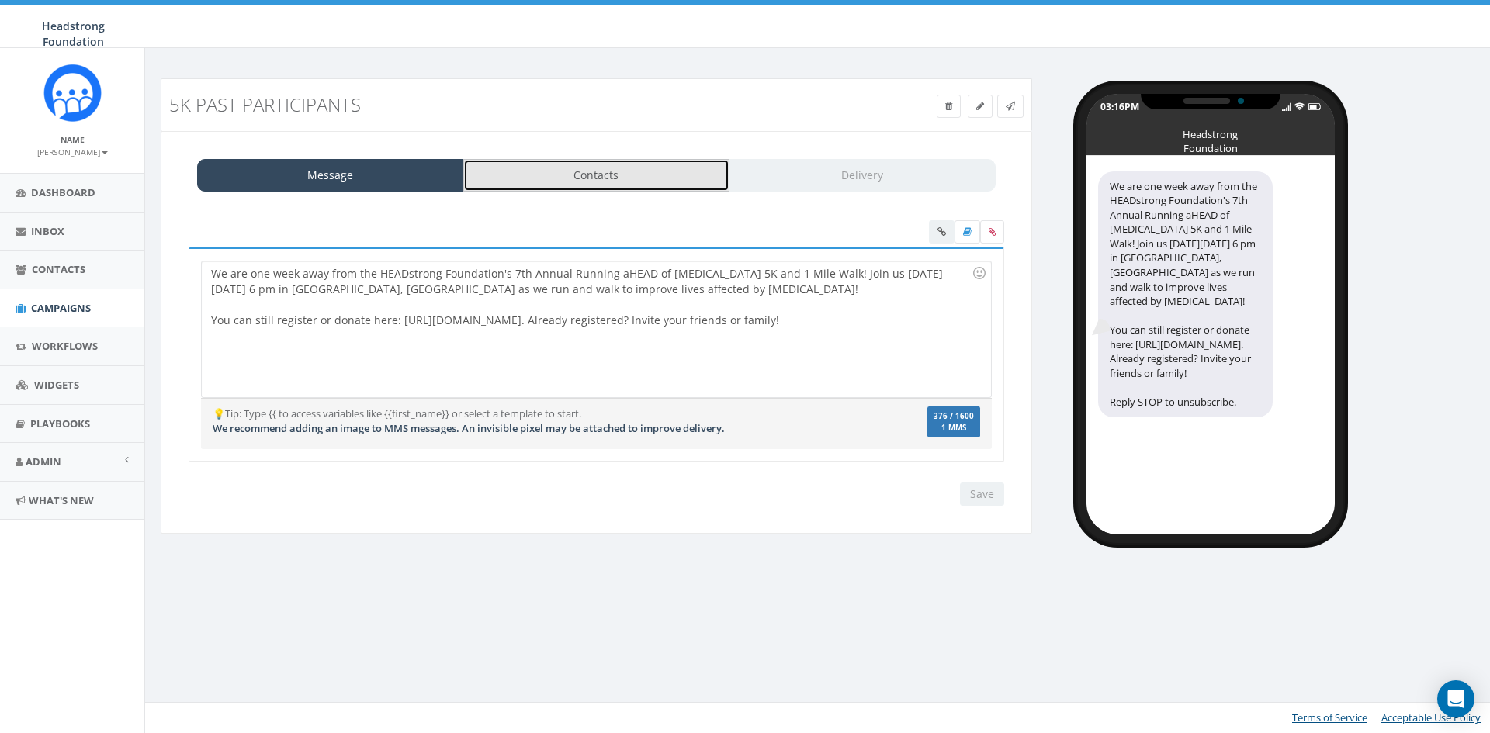
click at [480, 165] on link "Contacts" at bounding box center [596, 175] width 267 height 33
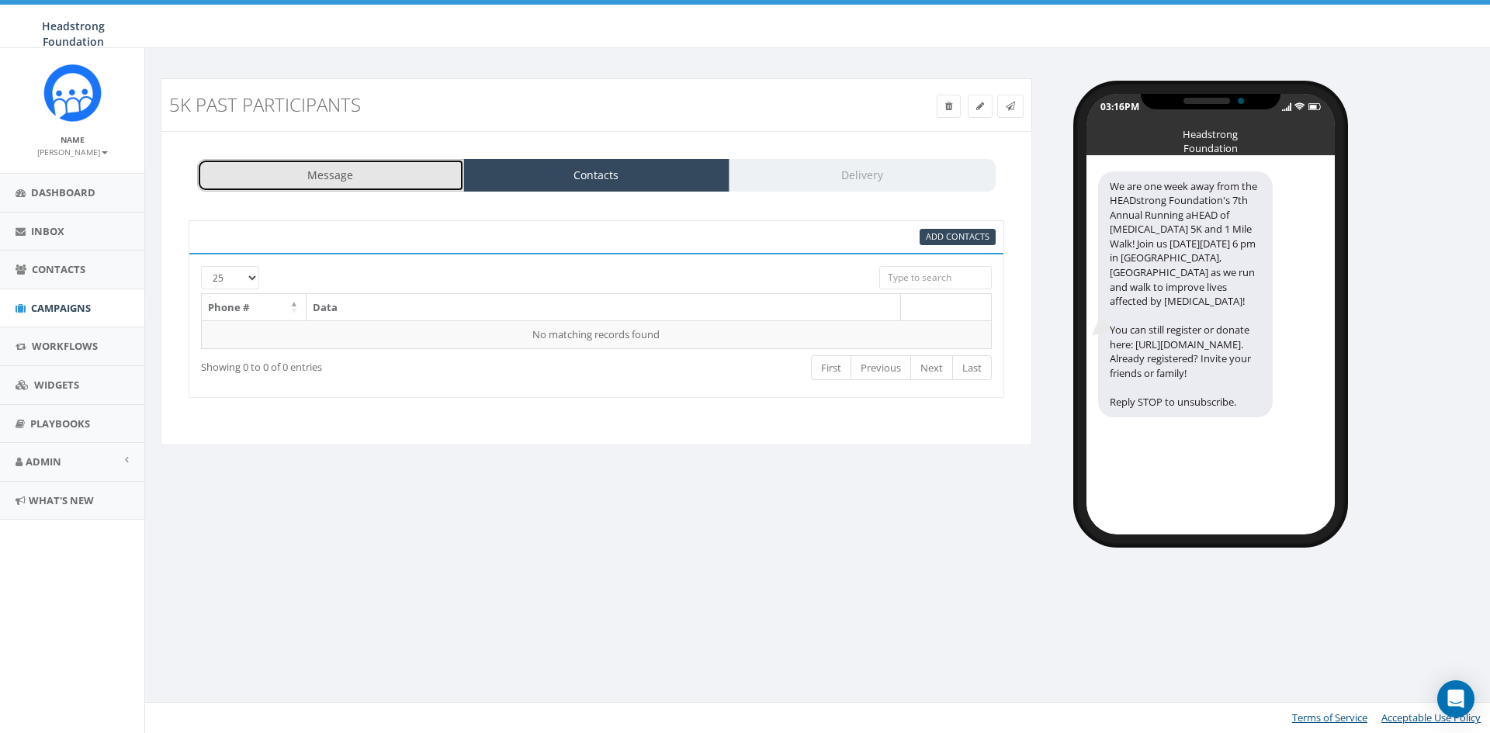
click at [325, 179] on link "Message" at bounding box center [330, 175] width 267 height 33
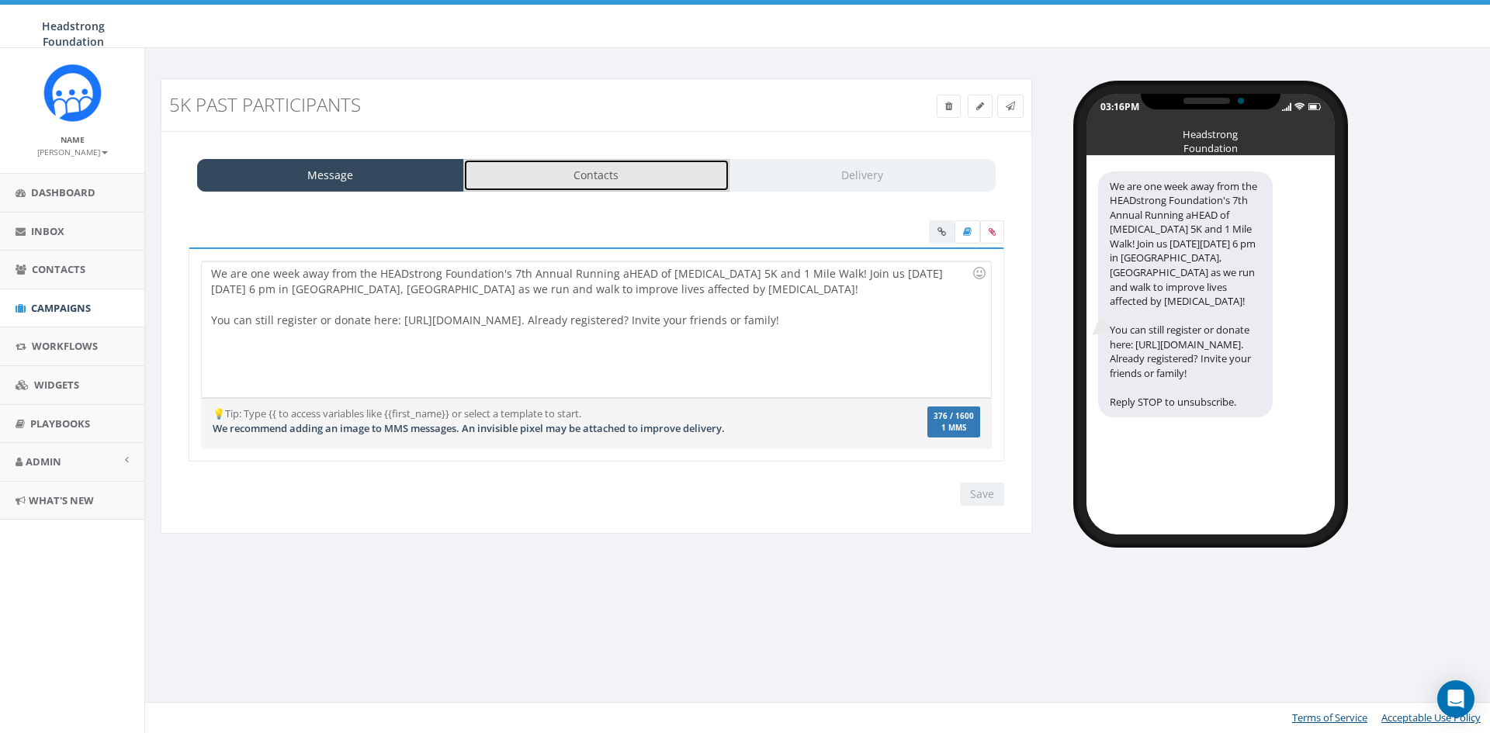
click at [560, 176] on link "Contacts" at bounding box center [596, 175] width 267 height 33
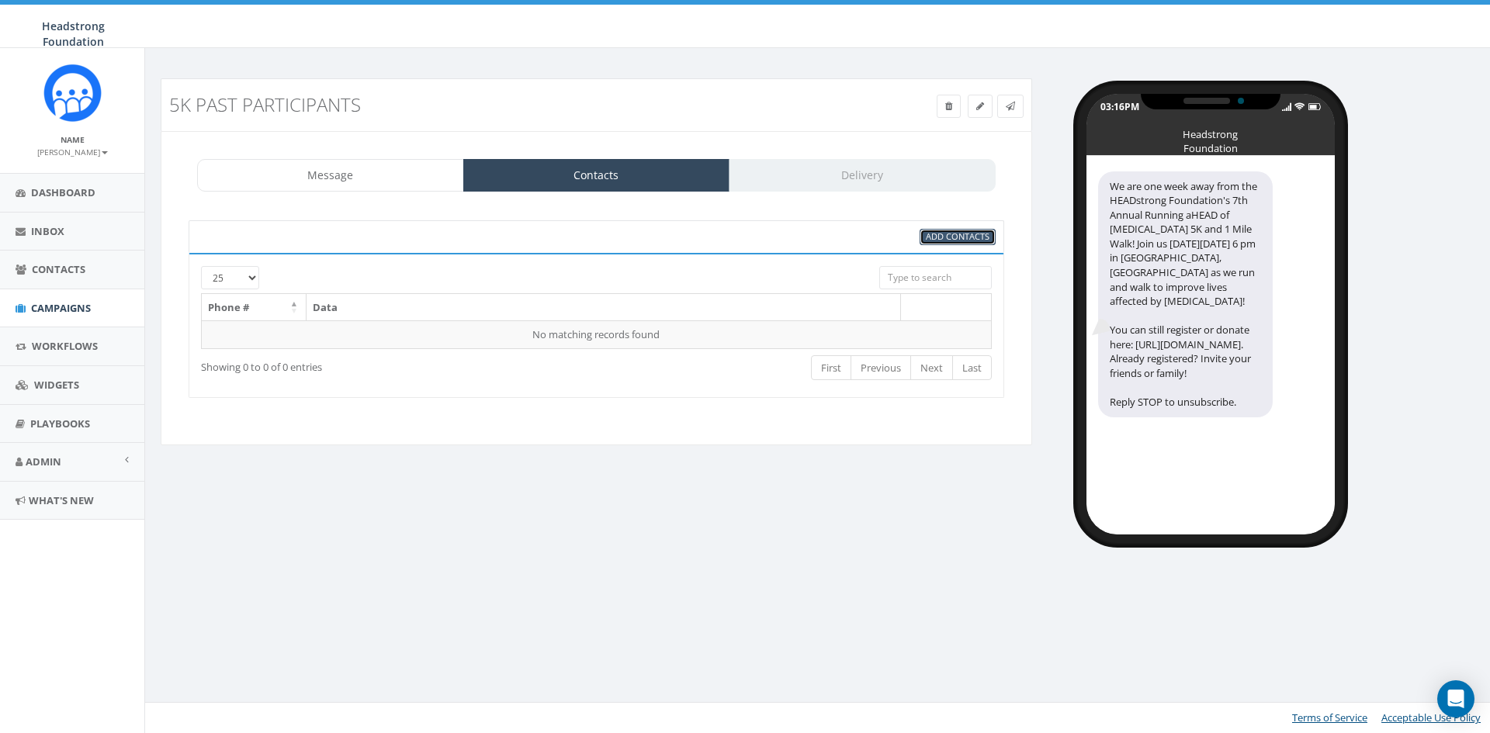
click at [966, 232] on span "Add Contacts" at bounding box center [958, 236] width 64 height 12
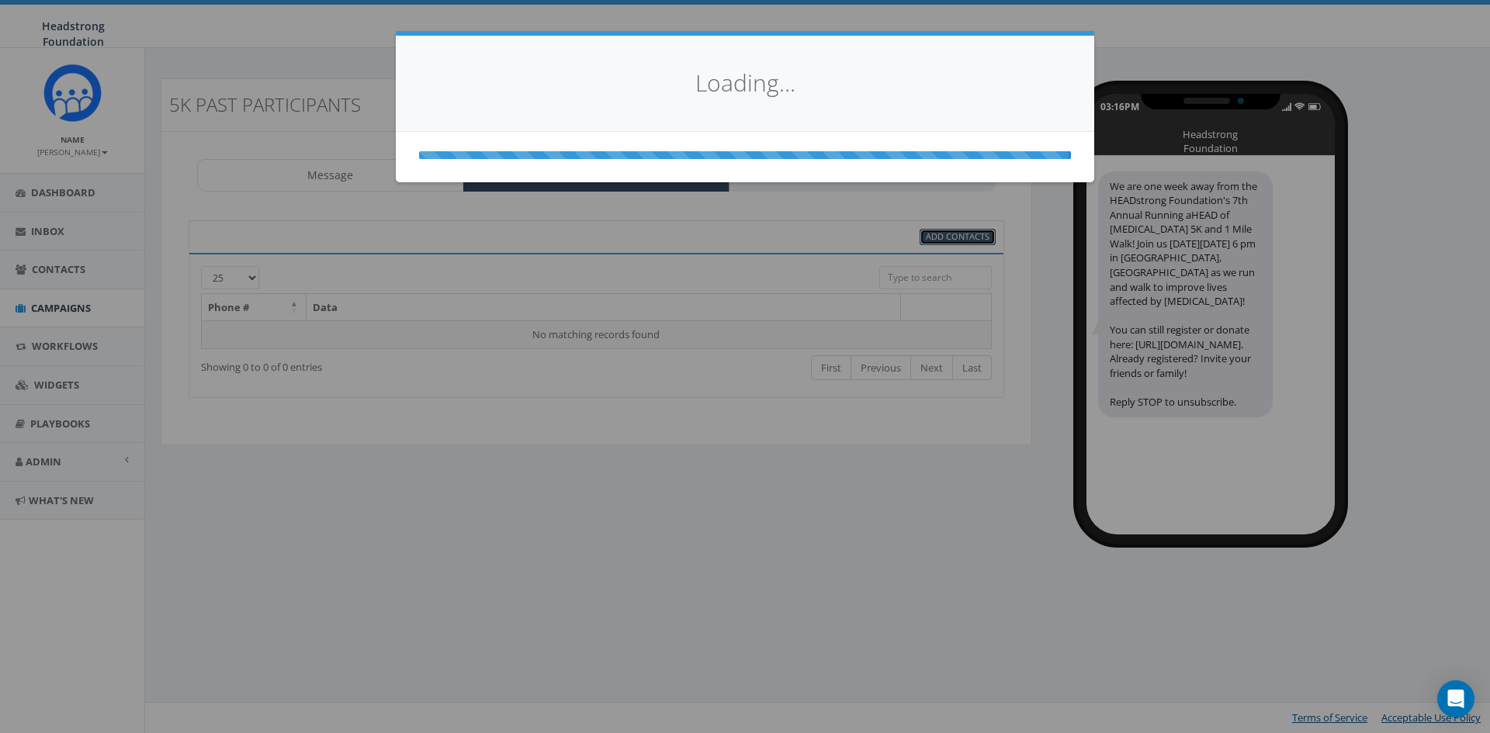
select select
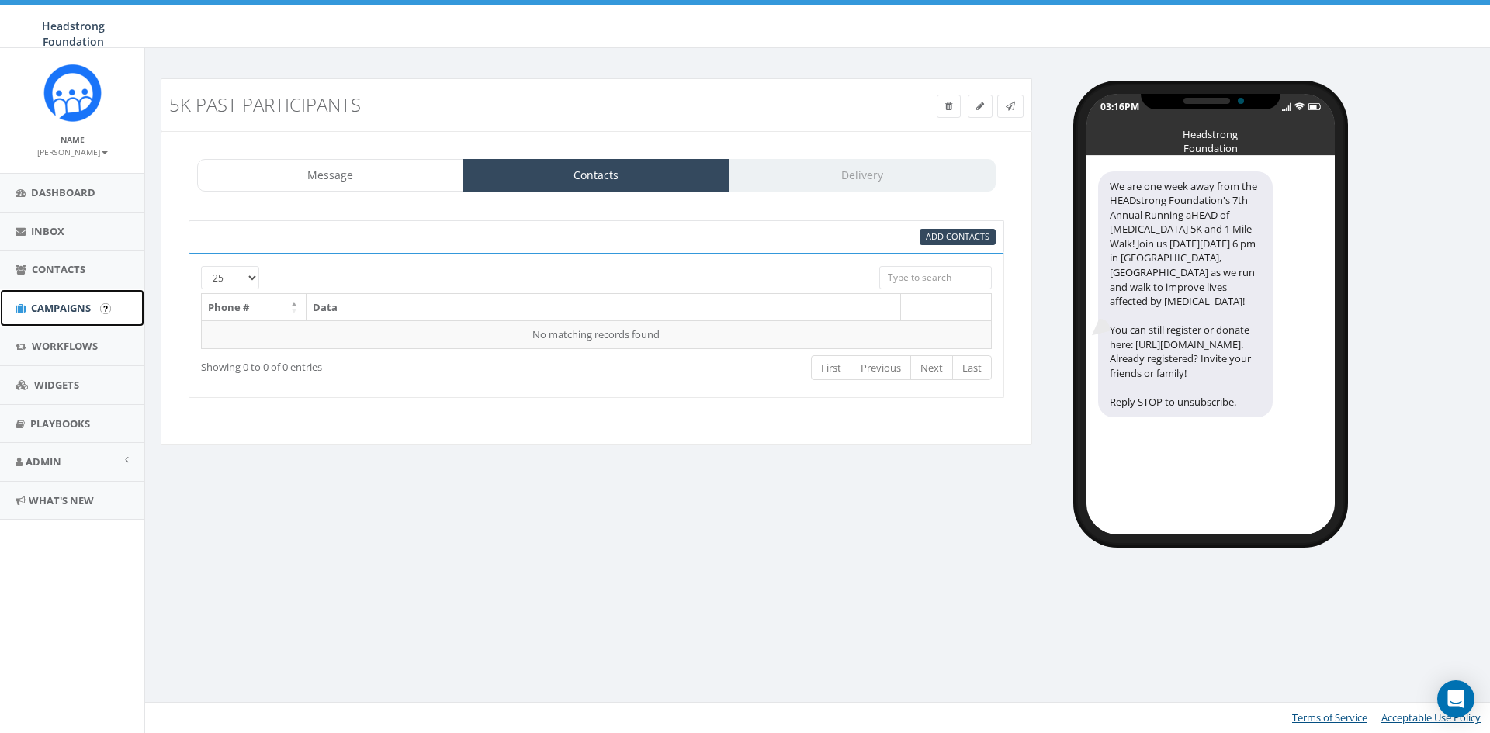
click at [42, 315] on link "Campaigns" at bounding box center [72, 308] width 144 height 38
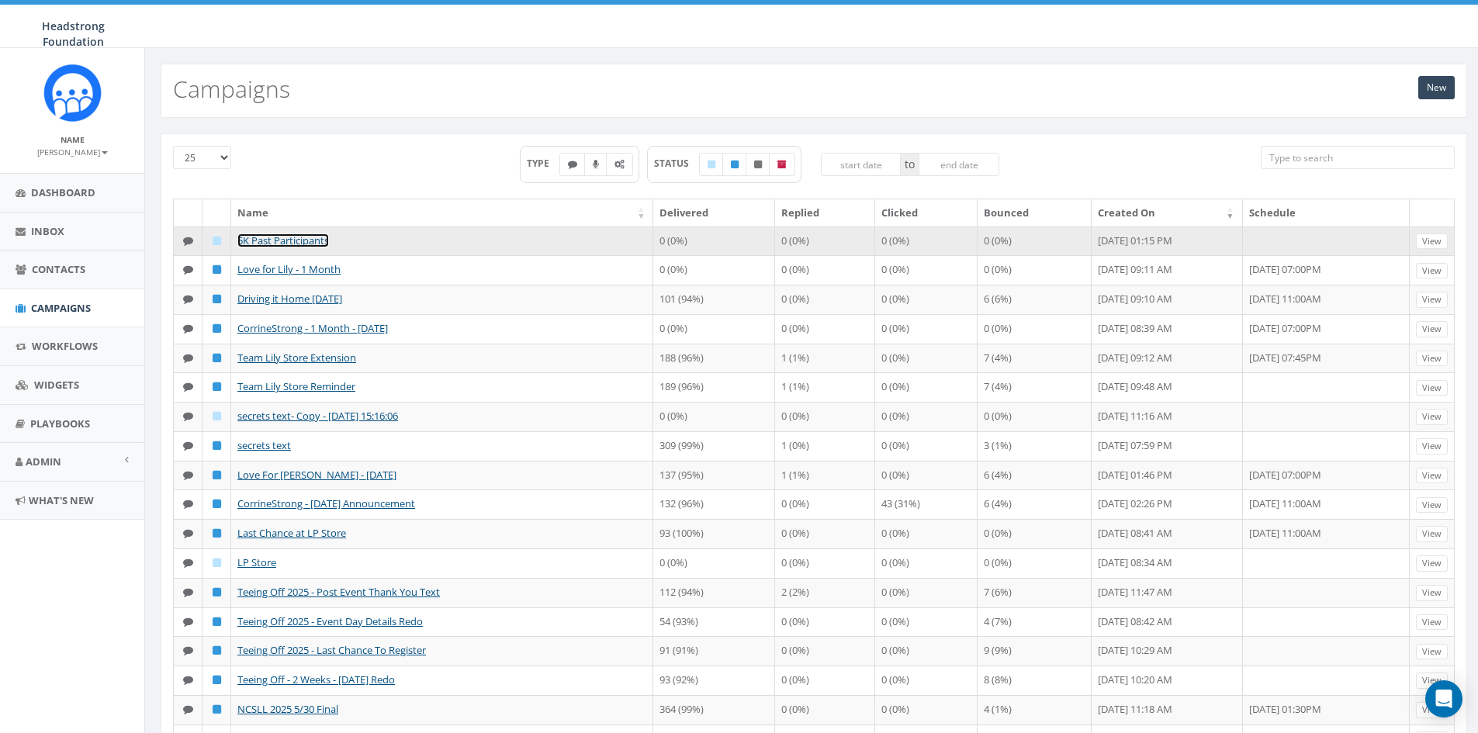
click at [282, 241] on link "5K Past Participants" at bounding box center [283, 241] width 92 height 14
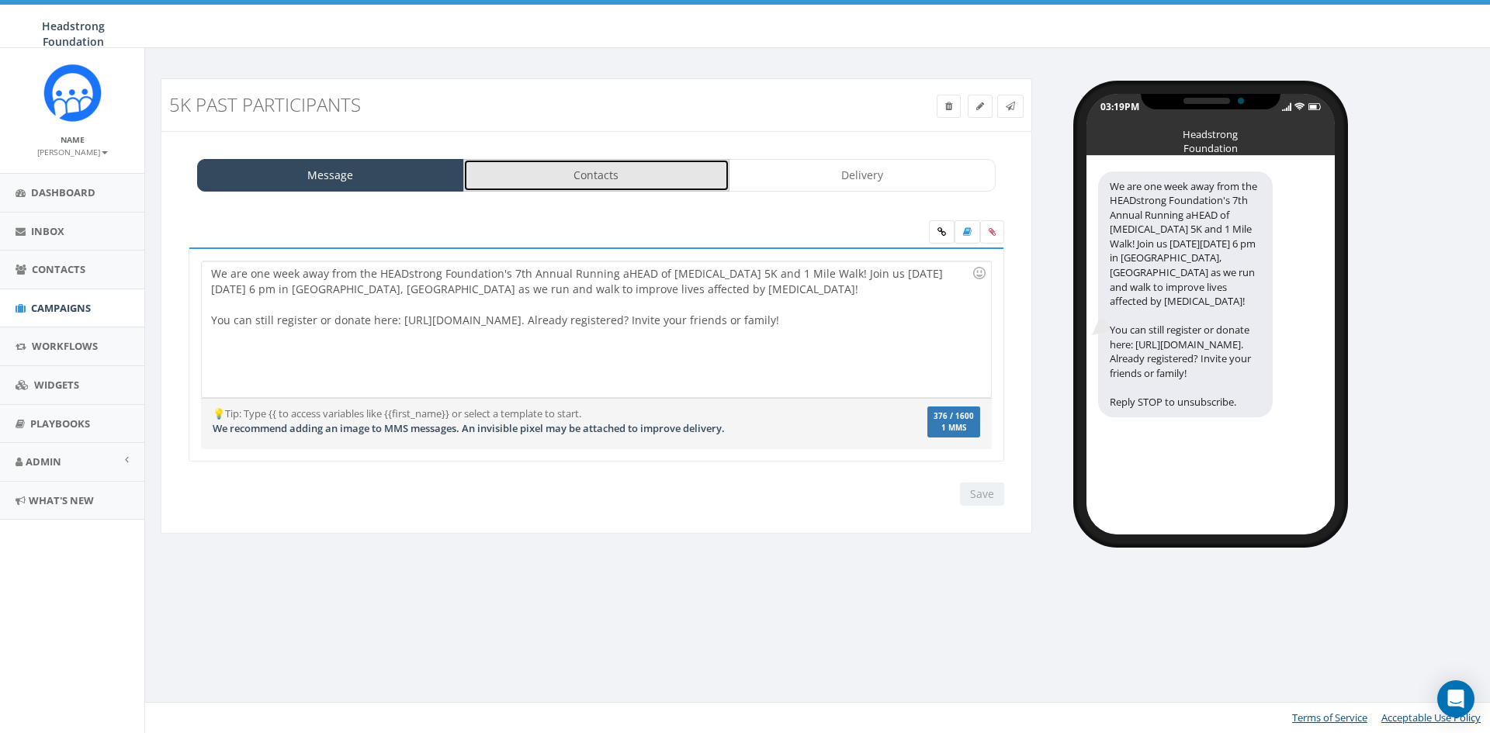
click at [668, 179] on link "Contacts" at bounding box center [596, 175] width 267 height 33
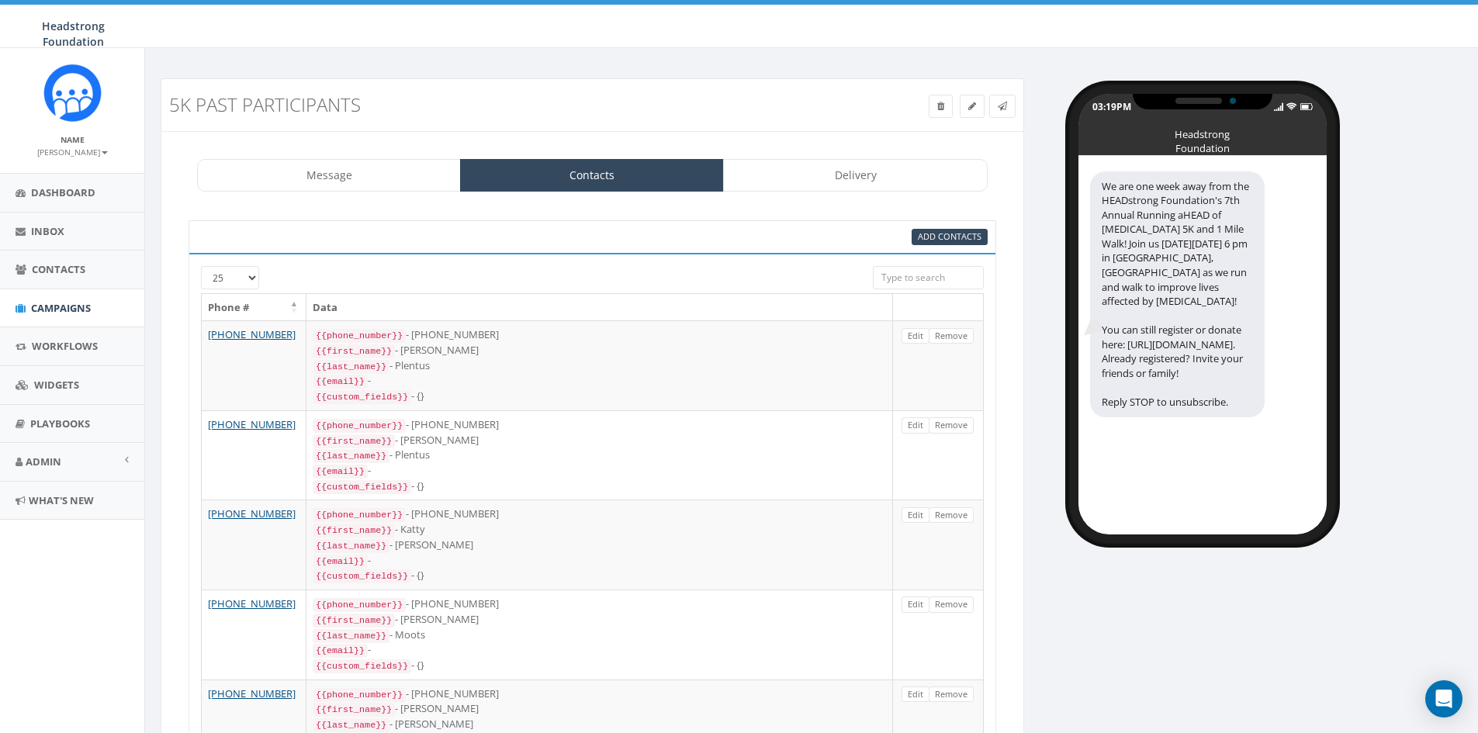
click at [217, 283] on select "25 50 100" at bounding box center [230, 277] width 58 height 23
select select "100"
click at [201, 266] on select "25 50 100" at bounding box center [230, 277] width 58 height 23
click at [941, 163] on link "Delivery" at bounding box center [855, 175] width 264 height 33
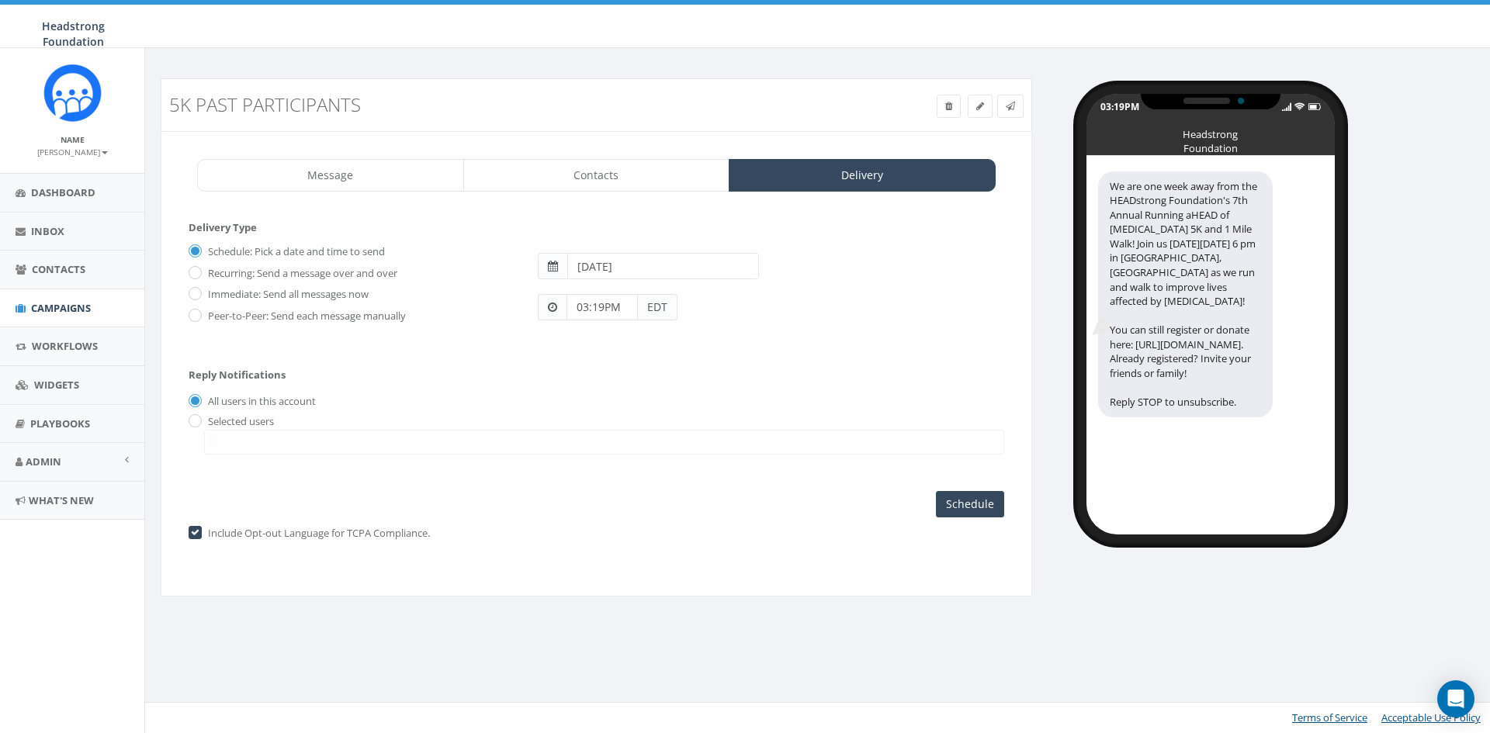
click at [667, 262] on input "[DATE]" at bounding box center [663, 266] width 192 height 26
click at [691, 336] on td "5" at bounding box center [699, 342] width 23 height 23
click at [944, 333] on div "Schedule: Pick a date and time to send Recurring: Send a message over and over …" at bounding box center [597, 289] width 816 height 101
click at [594, 310] on input "03:19PM" at bounding box center [602, 307] width 71 height 26
click at [599, 142] on div "1 2 3 4 5 6 7 8 9 10 11 12 00 05 10 15 20 25 30 35 40 45 50 55" at bounding box center [654, 172] width 155 height 155
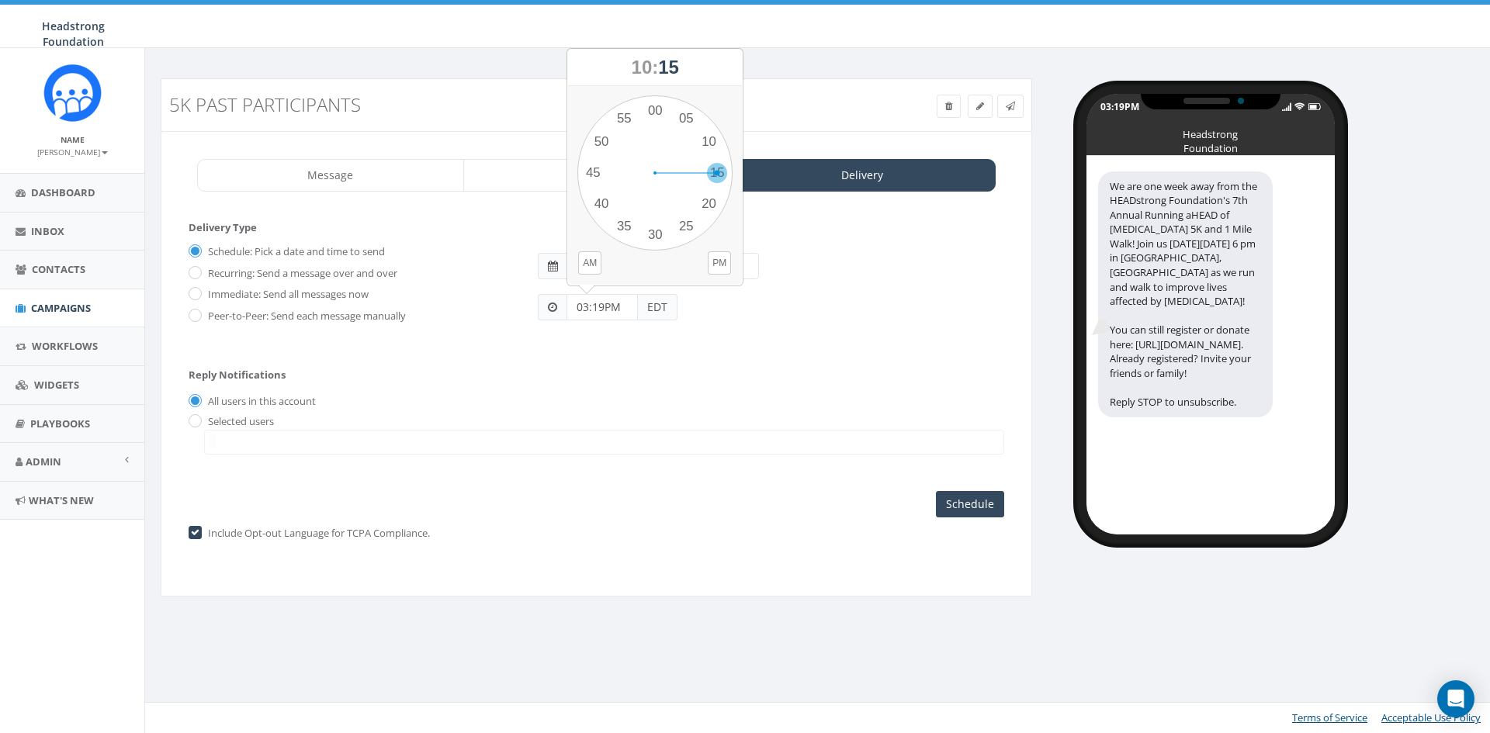
click at [721, 171] on div "1 2 3 4 5 6 7 8 9 10 11 12 00 05 10 15 20 25 30 35 40 45 50 55" at bounding box center [654, 172] width 155 height 155
click at [620, 307] on input "10:15PM" at bounding box center [602, 307] width 71 height 26
click at [591, 269] on button "AM" at bounding box center [589, 262] width 23 height 23
click at [709, 363] on div "Reply Notifications All users in this account Selected users [PERSON_NAME][EMAI…" at bounding box center [597, 408] width 816 height 109
click at [583, 310] on input "10:15PM" at bounding box center [602, 307] width 71 height 26
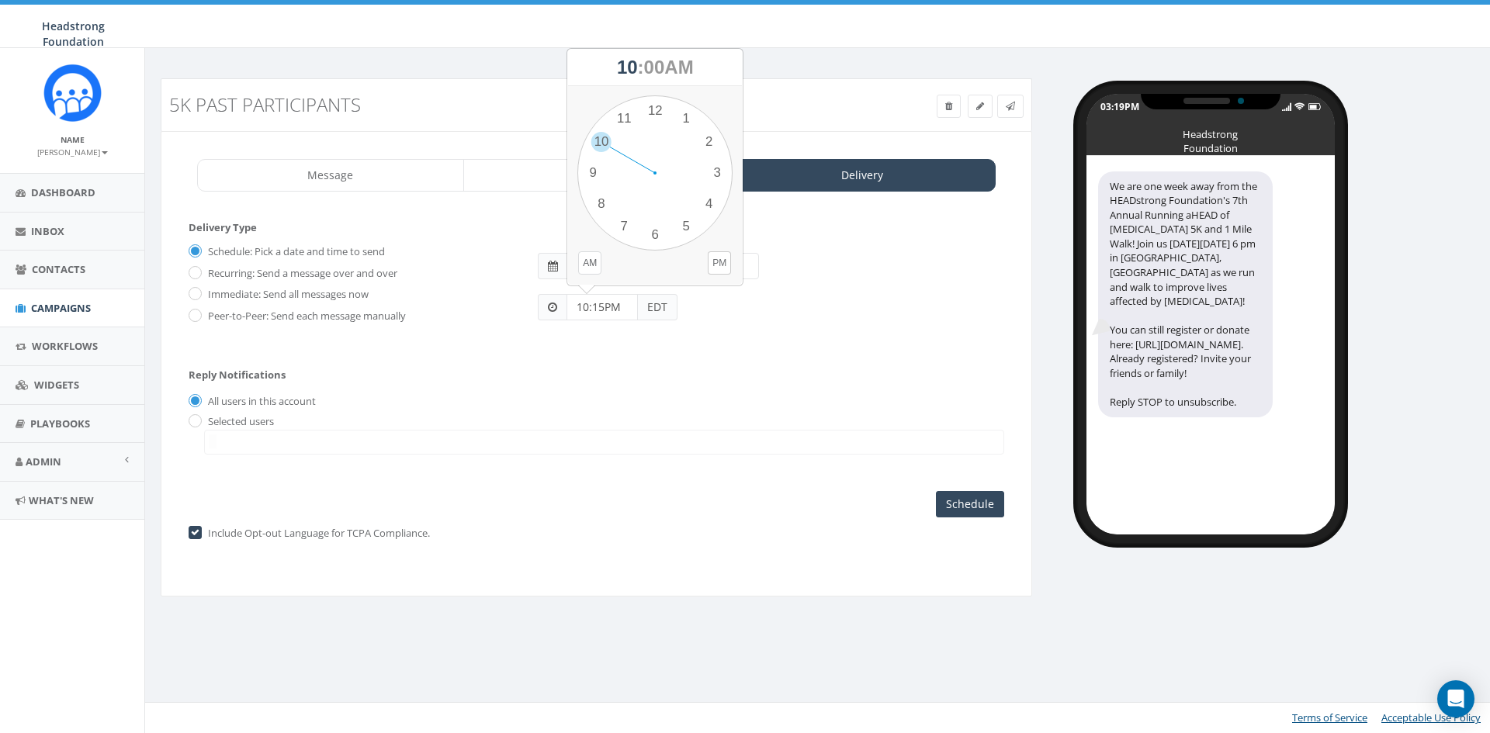
click at [587, 265] on button "AM" at bounding box center [589, 262] width 23 height 23
drag, startPoint x: 631, startPoint y: 115, endPoint x: 604, endPoint y: 154, distance: 48.0
click at [604, 154] on div "1 2 3 4 5 6 7 8 9 10 11 12 00 05 10 15 20 25 30 35 40 45 50 55" at bounding box center [654, 172] width 155 height 155
click at [725, 172] on div "1 2 3 4 5 6 7 8 9 10 11 12 00 05 10 15 20 25 30 35 40 45 50 55" at bounding box center [654, 172] width 155 height 155
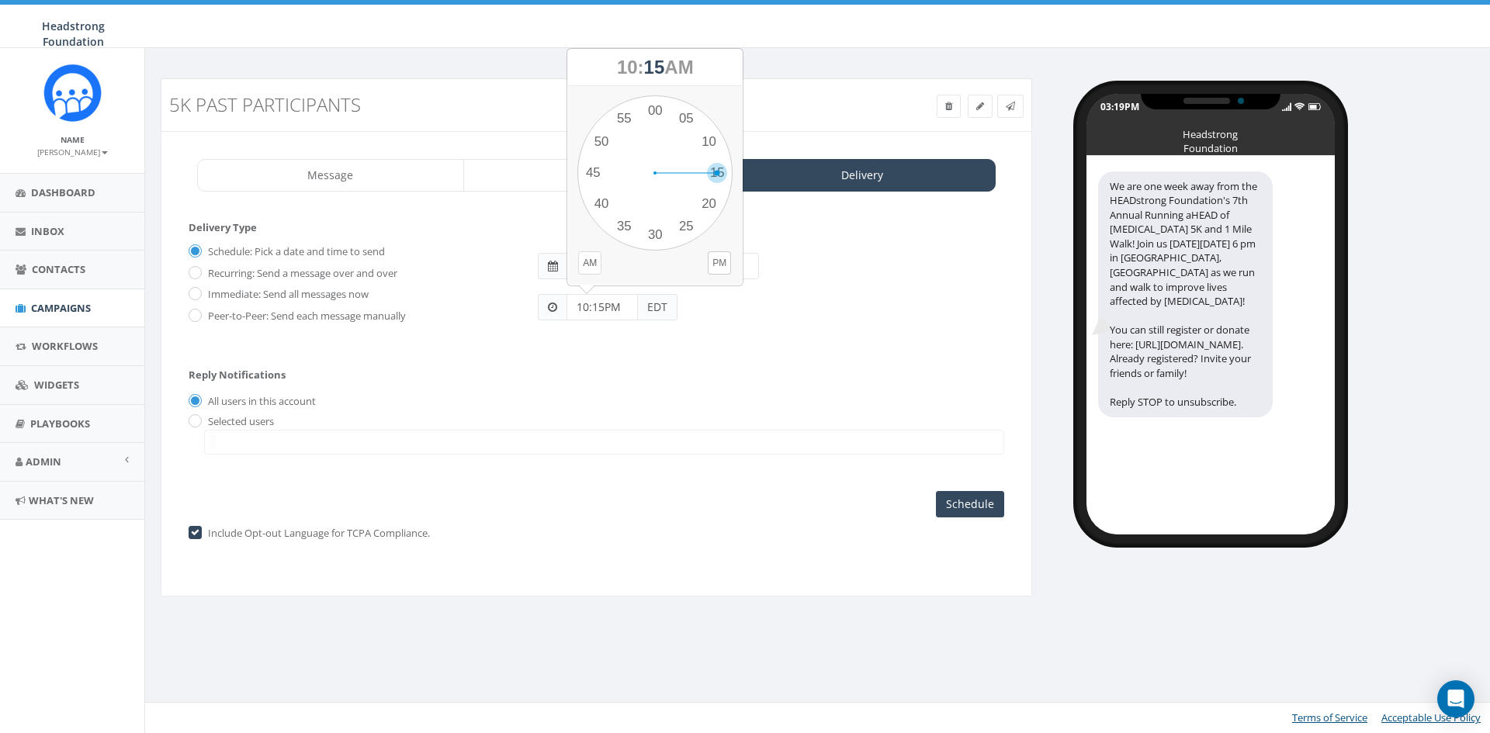
type input "10:15AM"
click at [966, 508] on input "Schedule" at bounding box center [970, 504] width 68 height 26
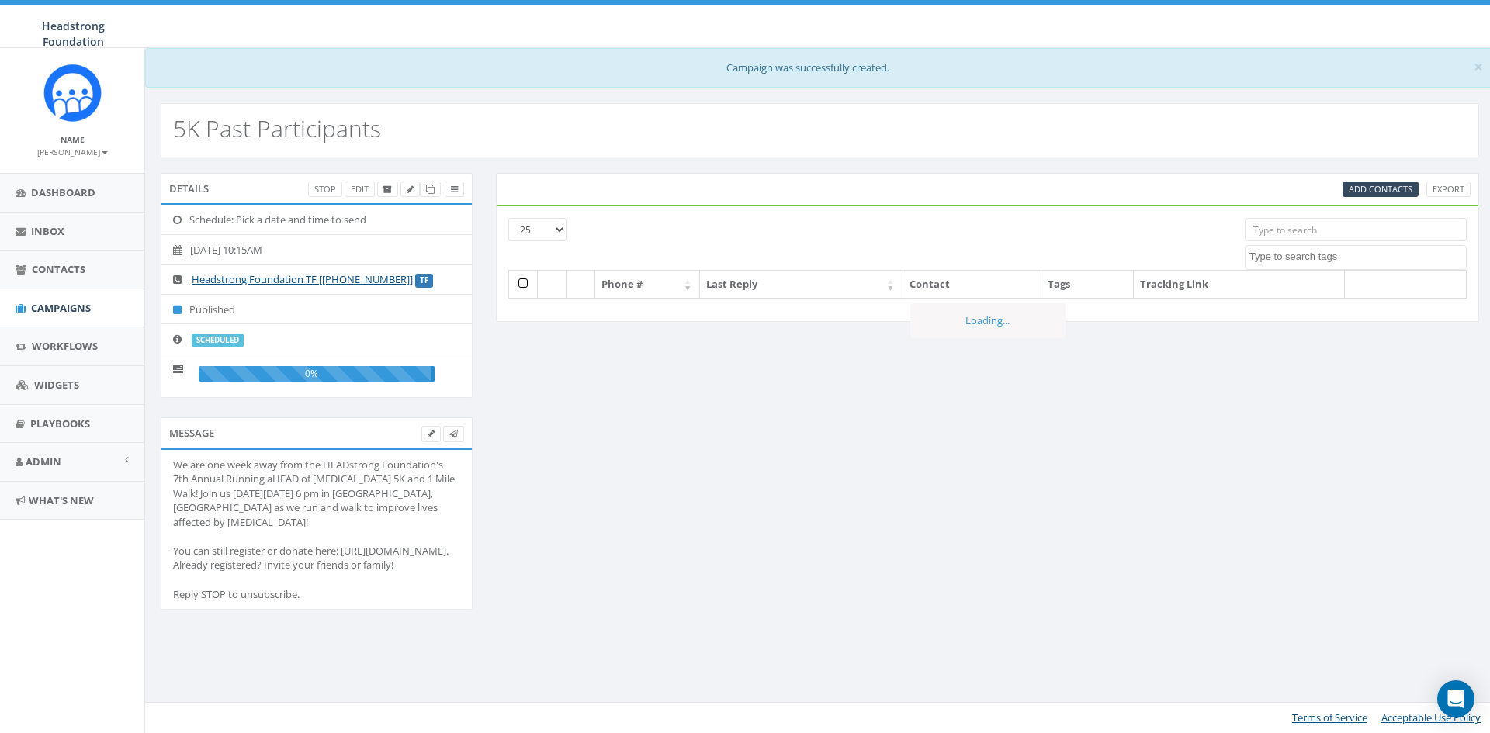
select select
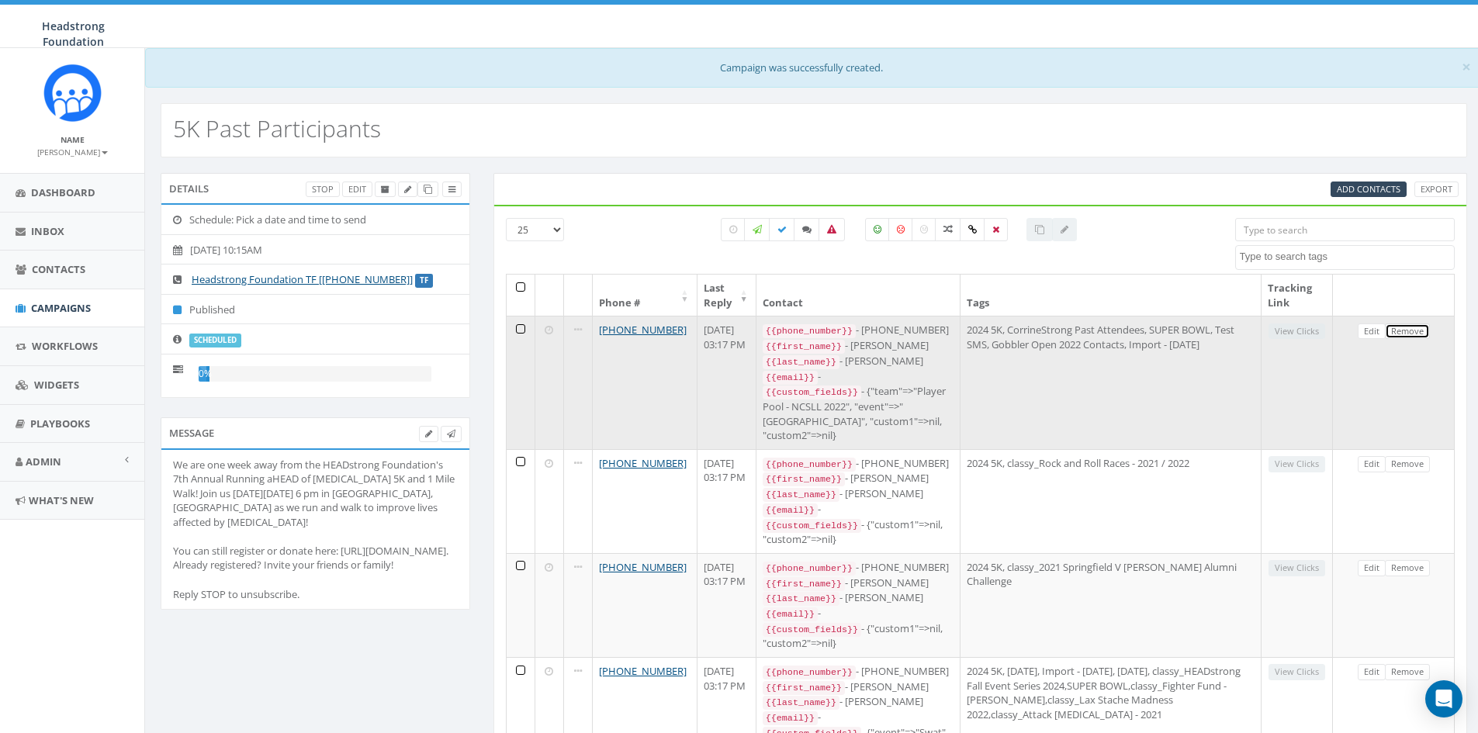
click at [1409, 335] on link "Remove" at bounding box center [1407, 332] width 45 height 16
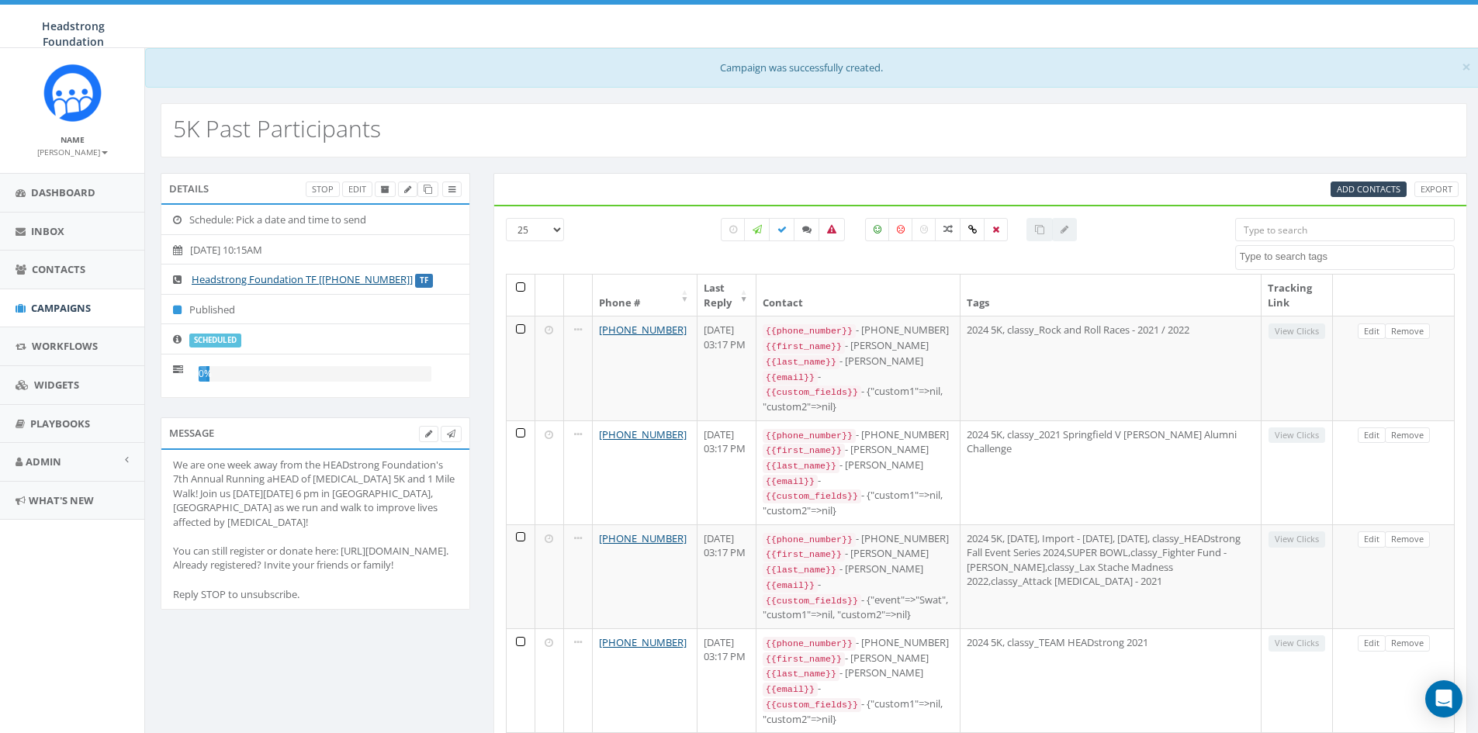
click at [1312, 233] on input "search" at bounding box center [1346, 229] width 220 height 23
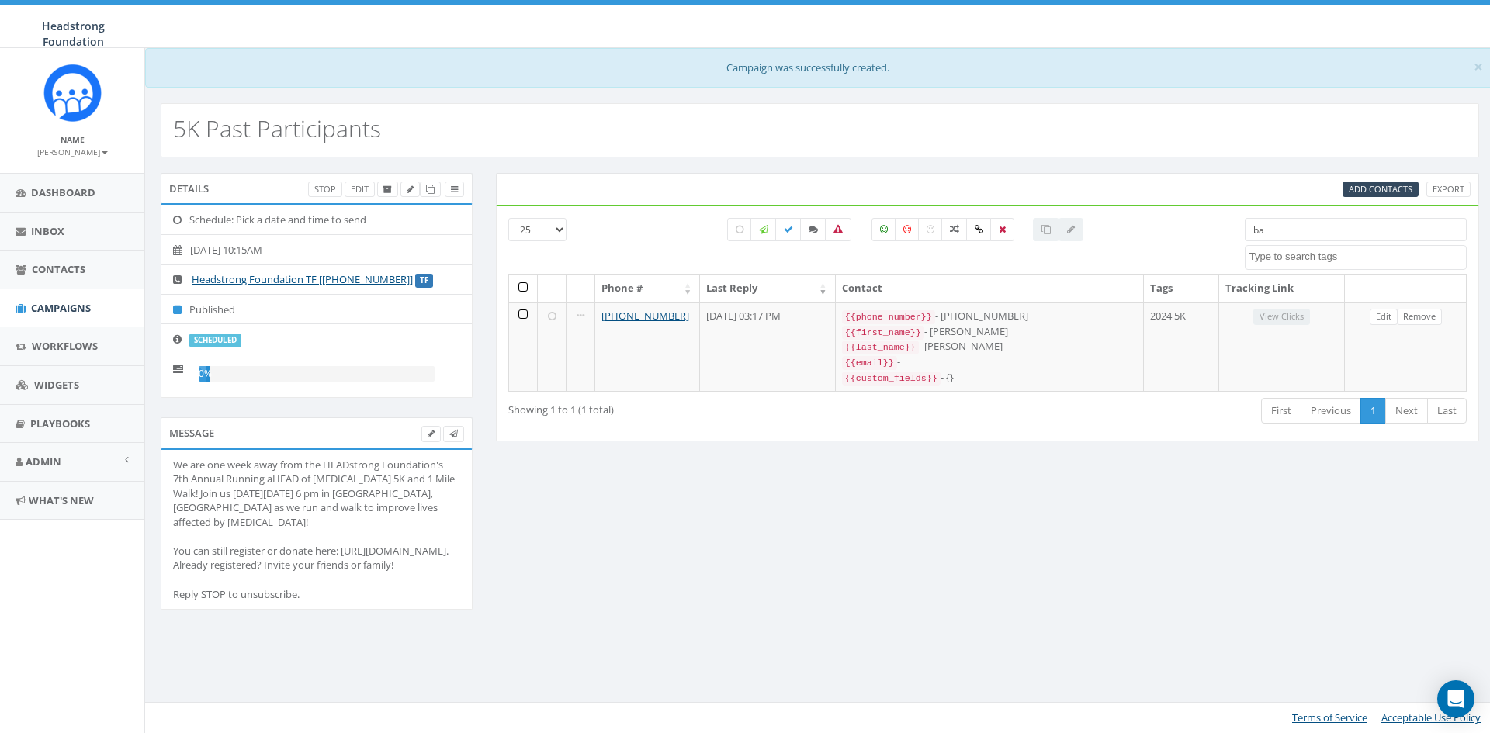
type input "b"
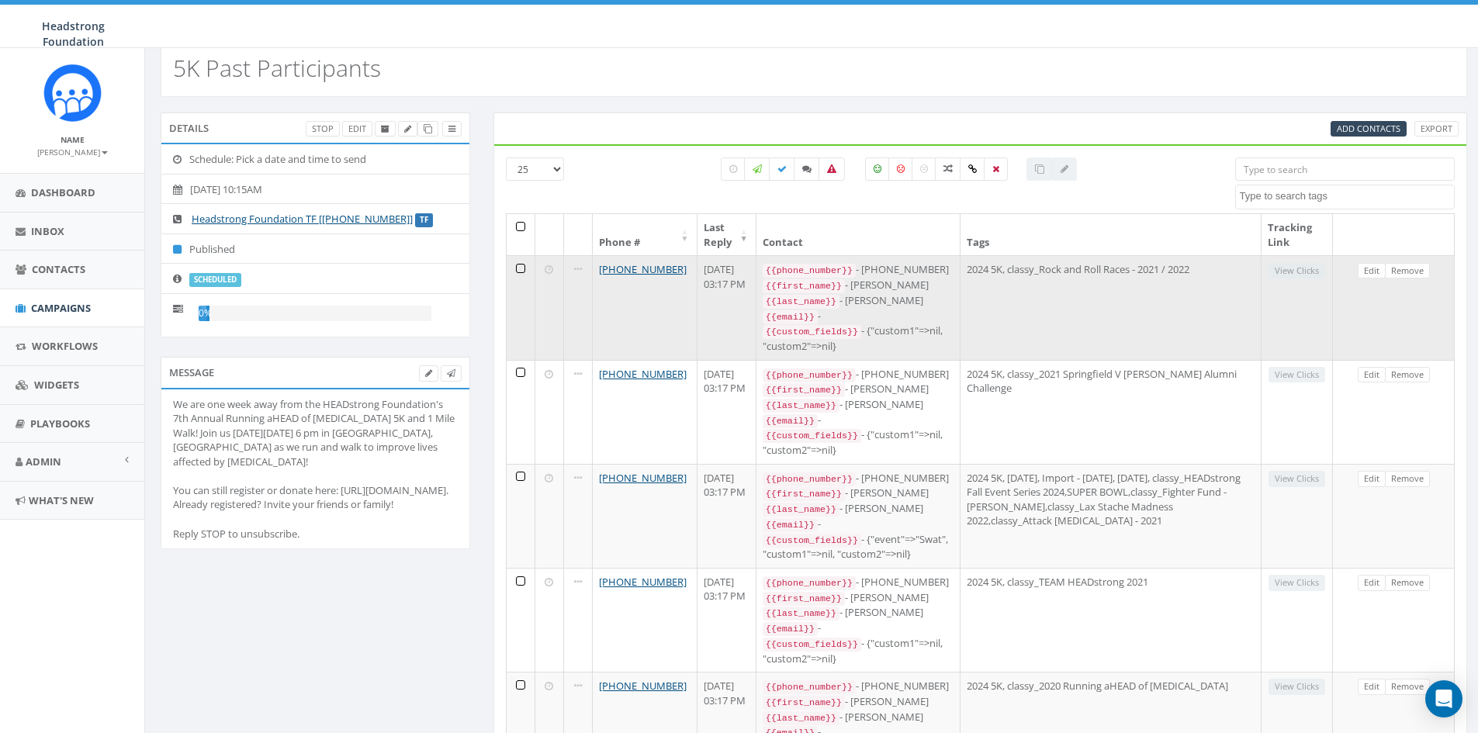
scroll to position [155, 0]
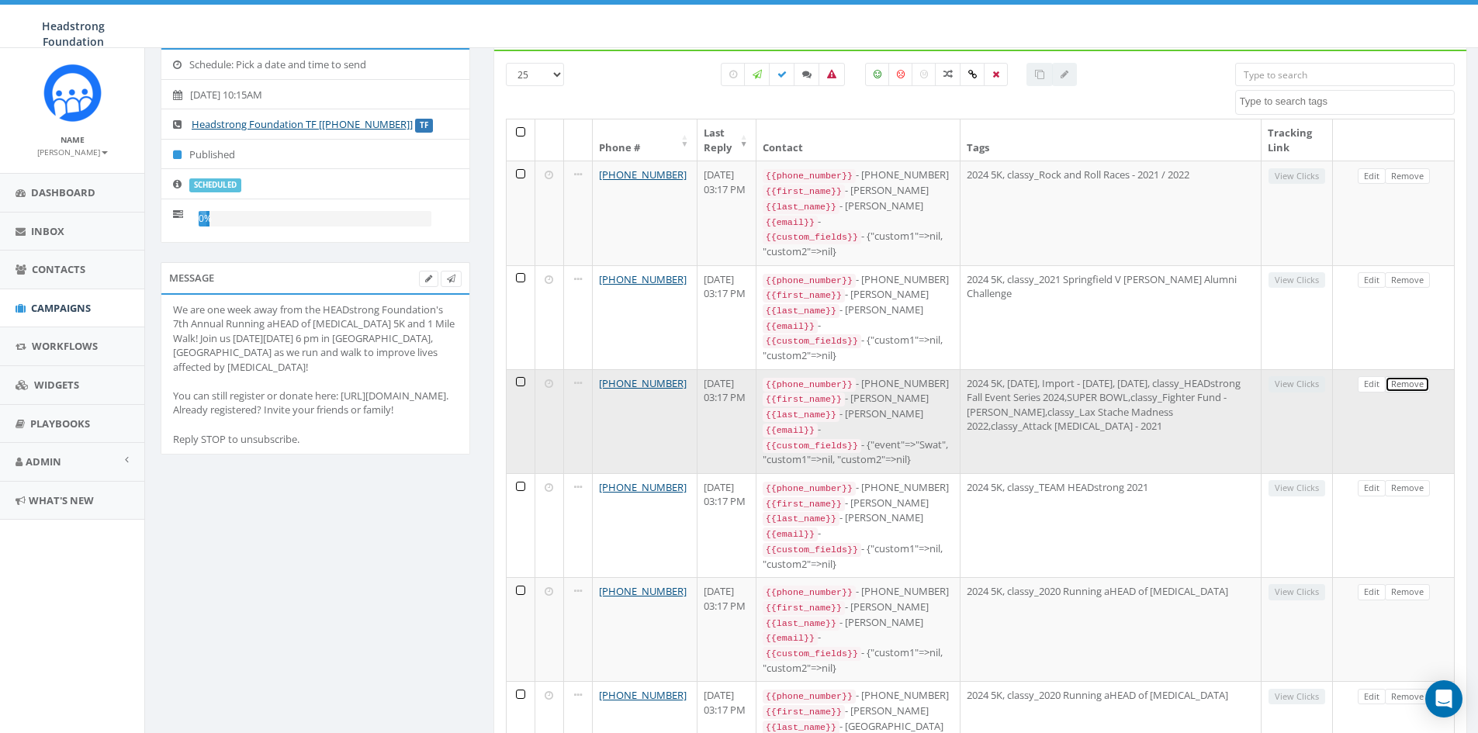
click at [1417, 376] on link "Remove" at bounding box center [1407, 384] width 45 height 16
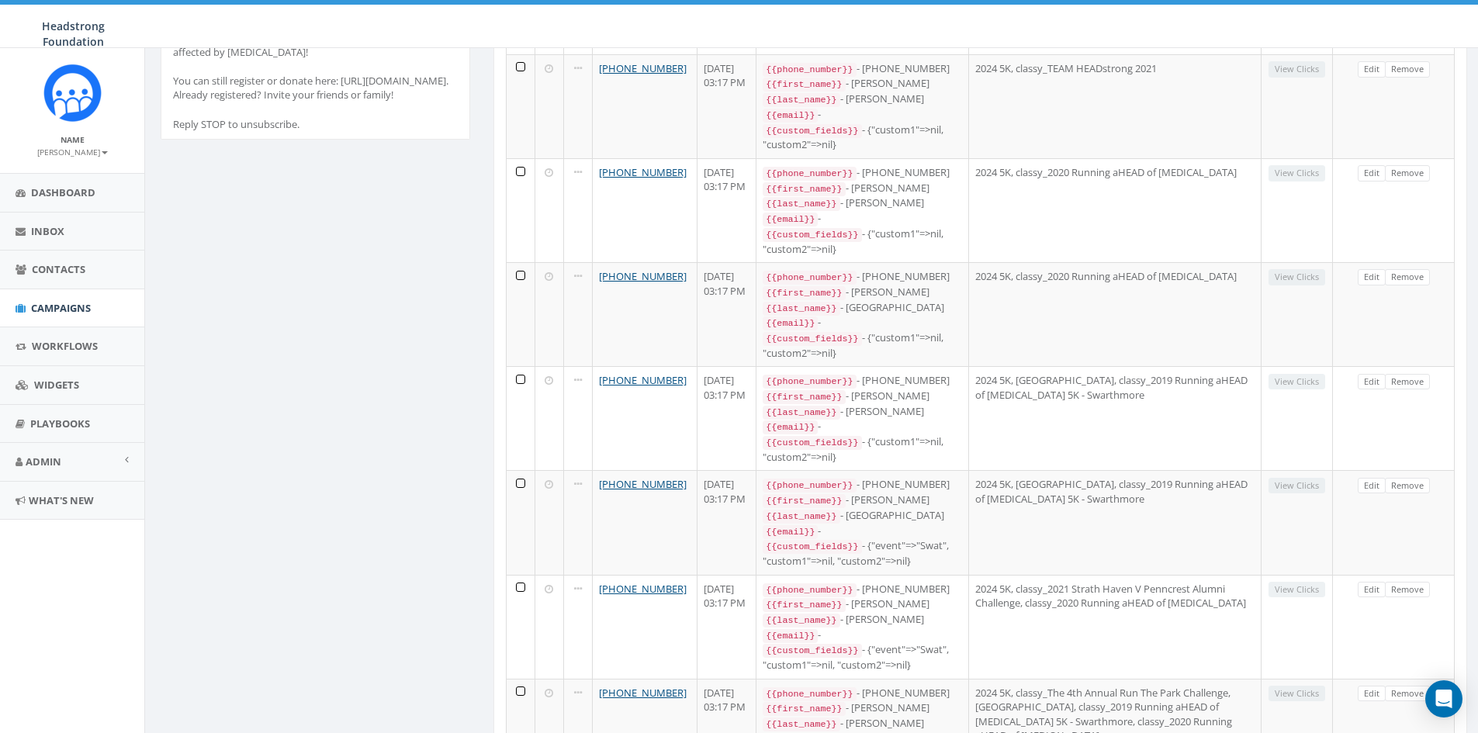
scroll to position [0, 0]
